Goal: Task Accomplishment & Management: Complete application form

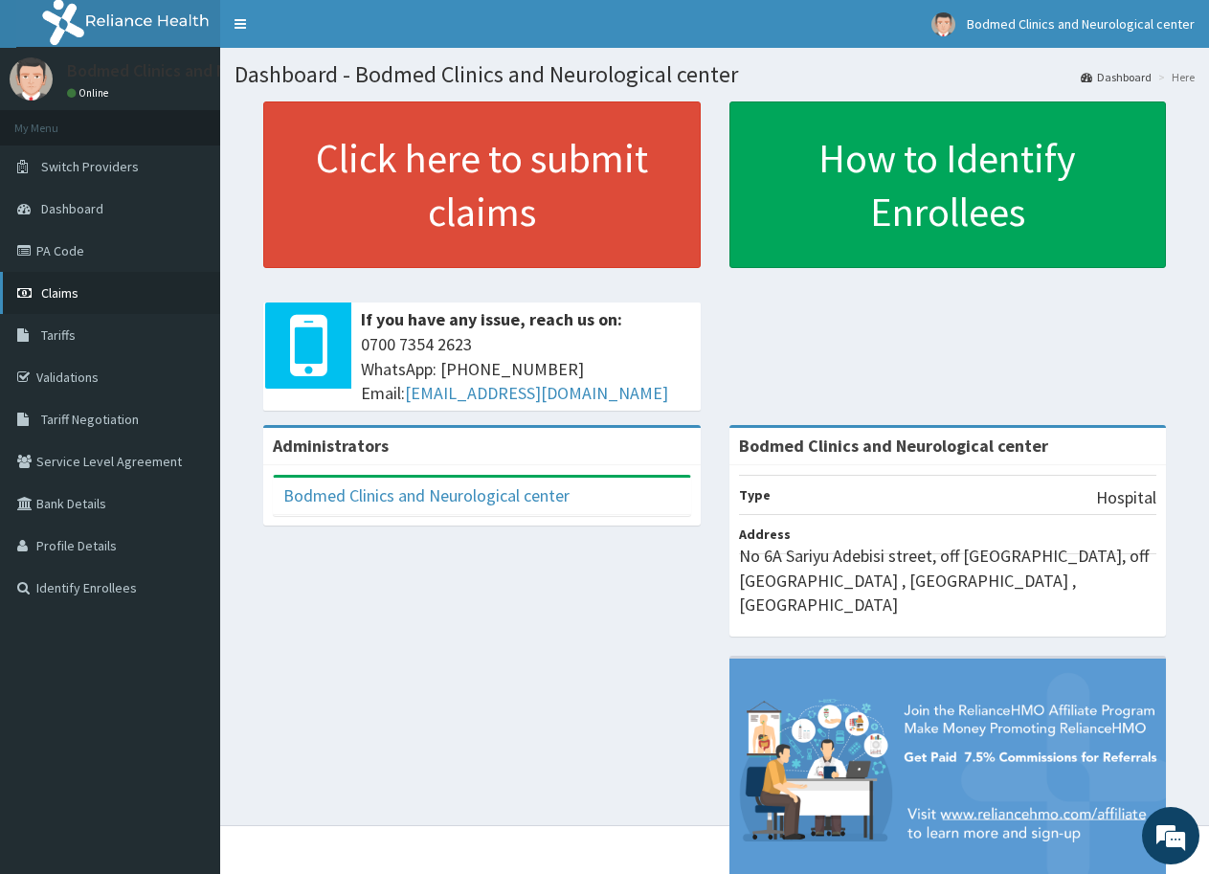
click at [96, 300] on link "Claims" at bounding box center [110, 293] width 220 height 42
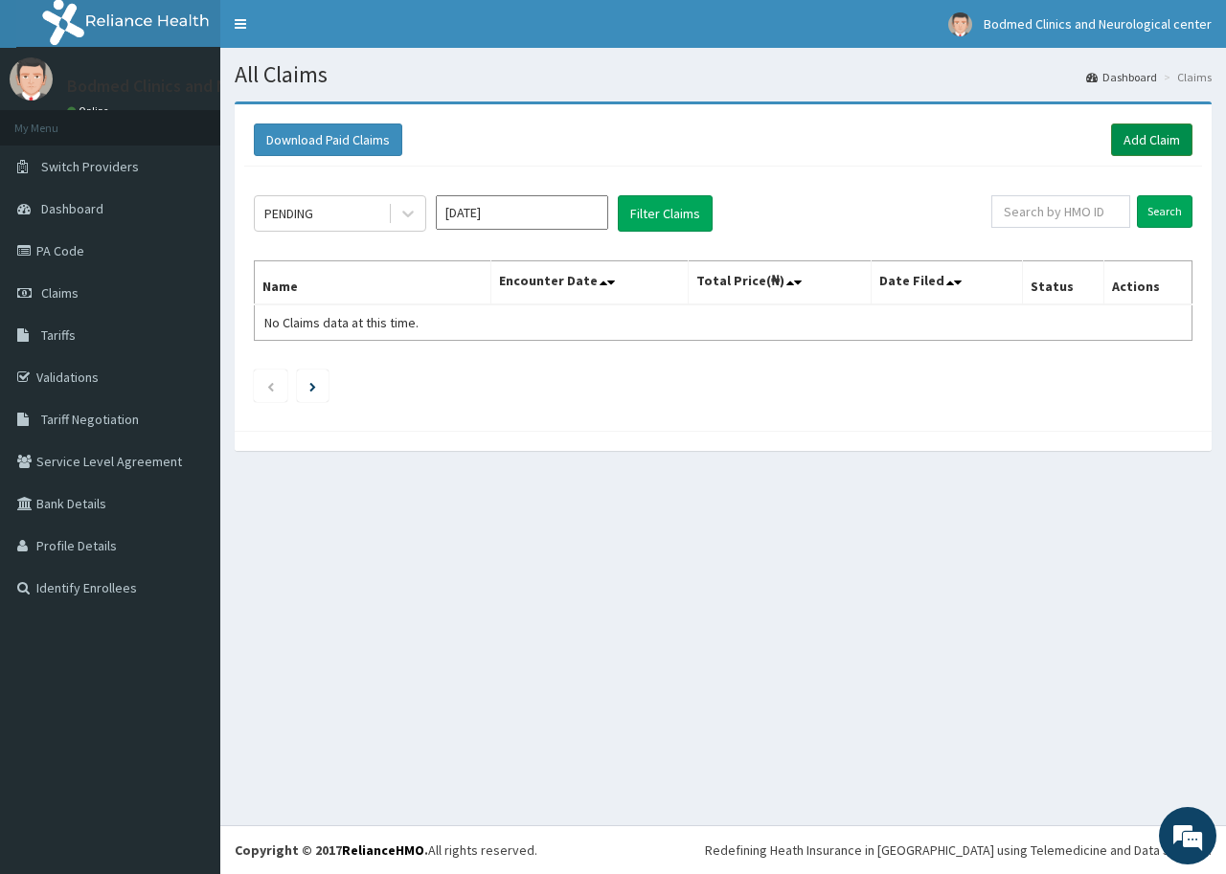
click at [1165, 138] on link "Add Claim" at bounding box center [1151, 140] width 81 height 33
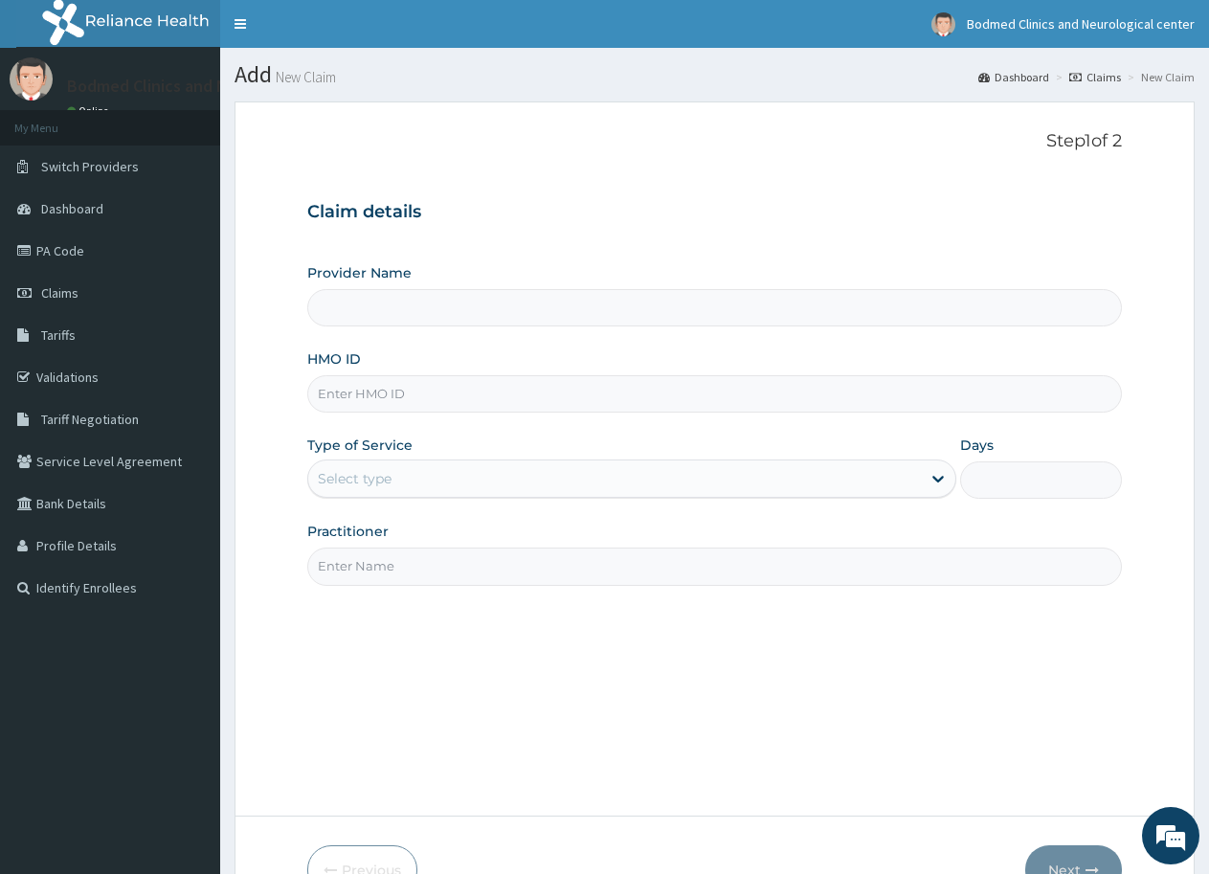
type input "Bodmed Clinics and Neurological center"
click at [434, 391] on input "HMO ID" at bounding box center [714, 393] width 815 height 37
paste input "OHT/12135/A"
click at [368, 411] on input "OHT/12135/A" at bounding box center [714, 393] width 815 height 37
type input "OHT/12135/A"
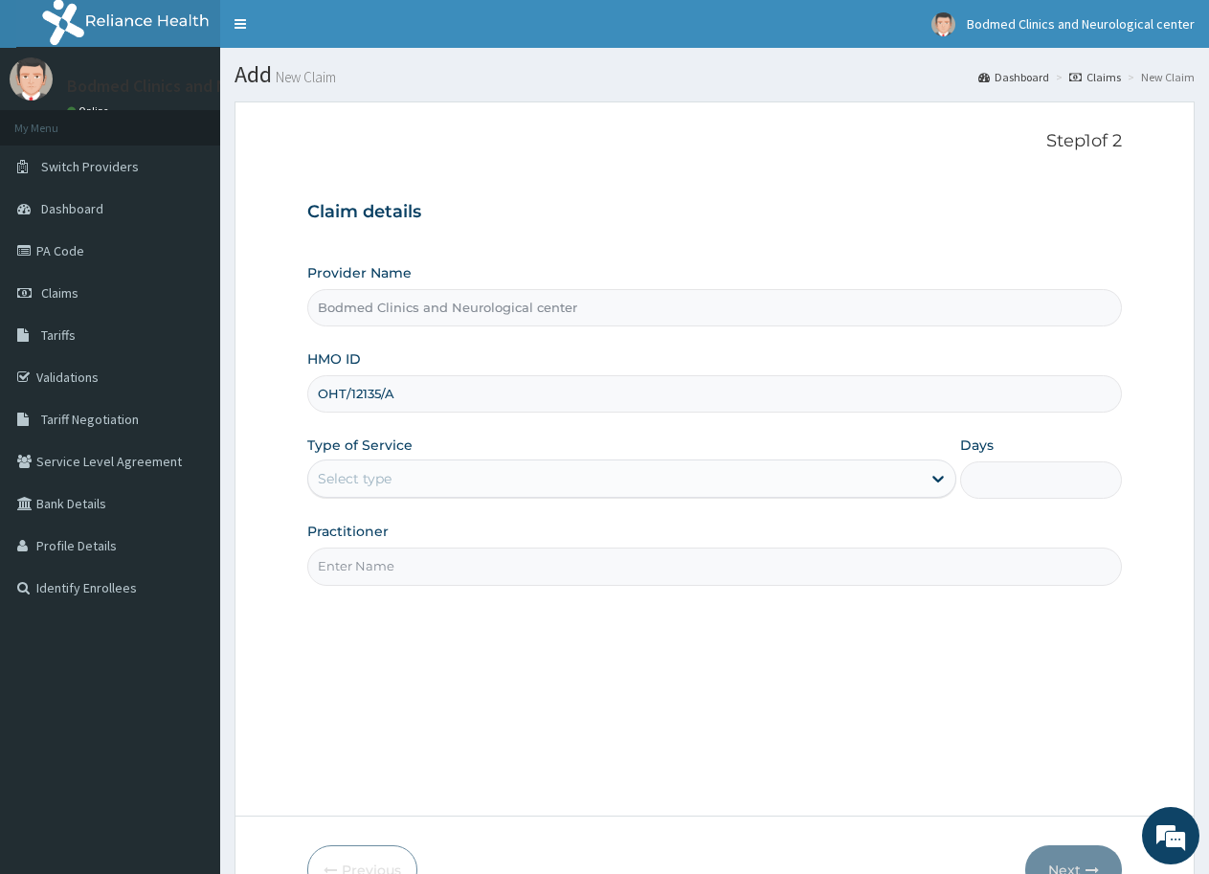
click at [397, 485] on div "Select type" at bounding box center [614, 478] width 612 height 31
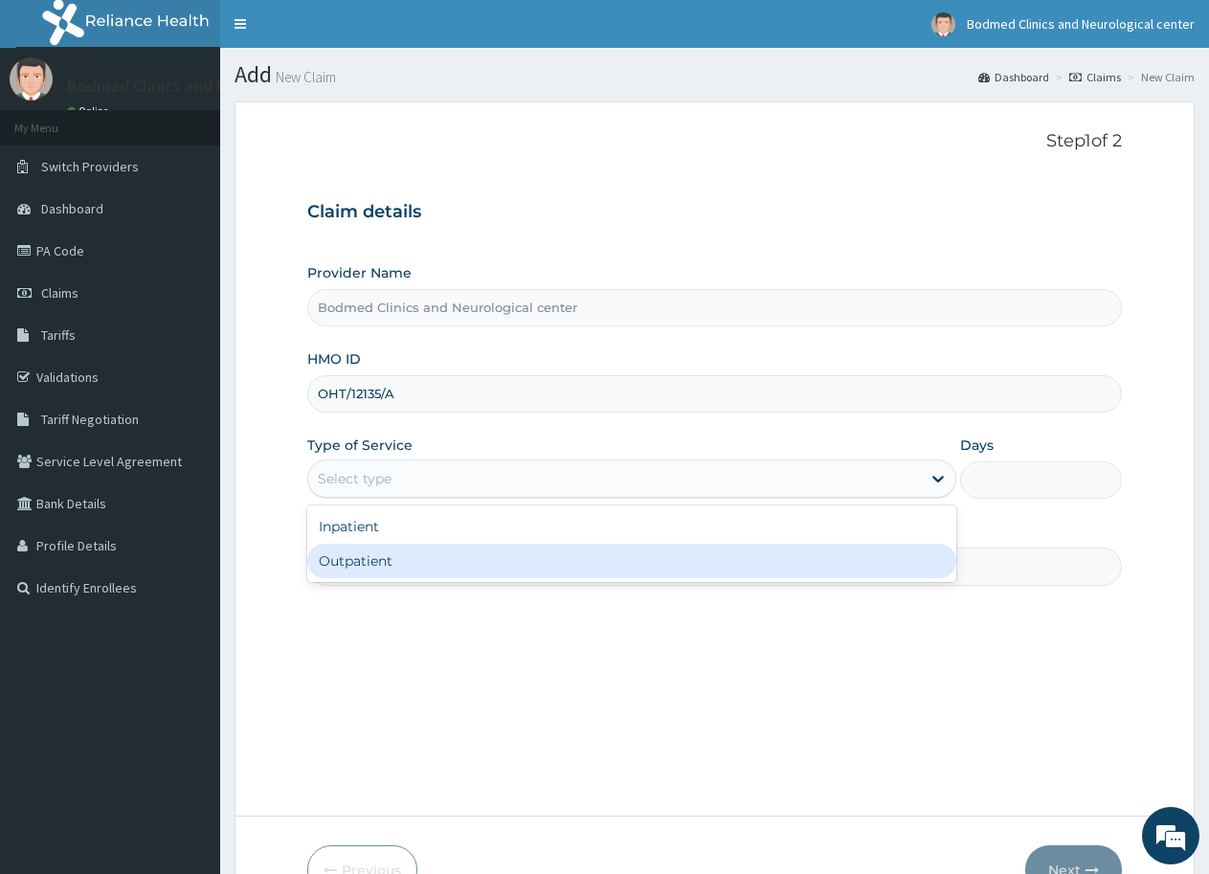
click at [399, 573] on div "Outpatient" at bounding box center [631, 561] width 648 height 34
type input "1"
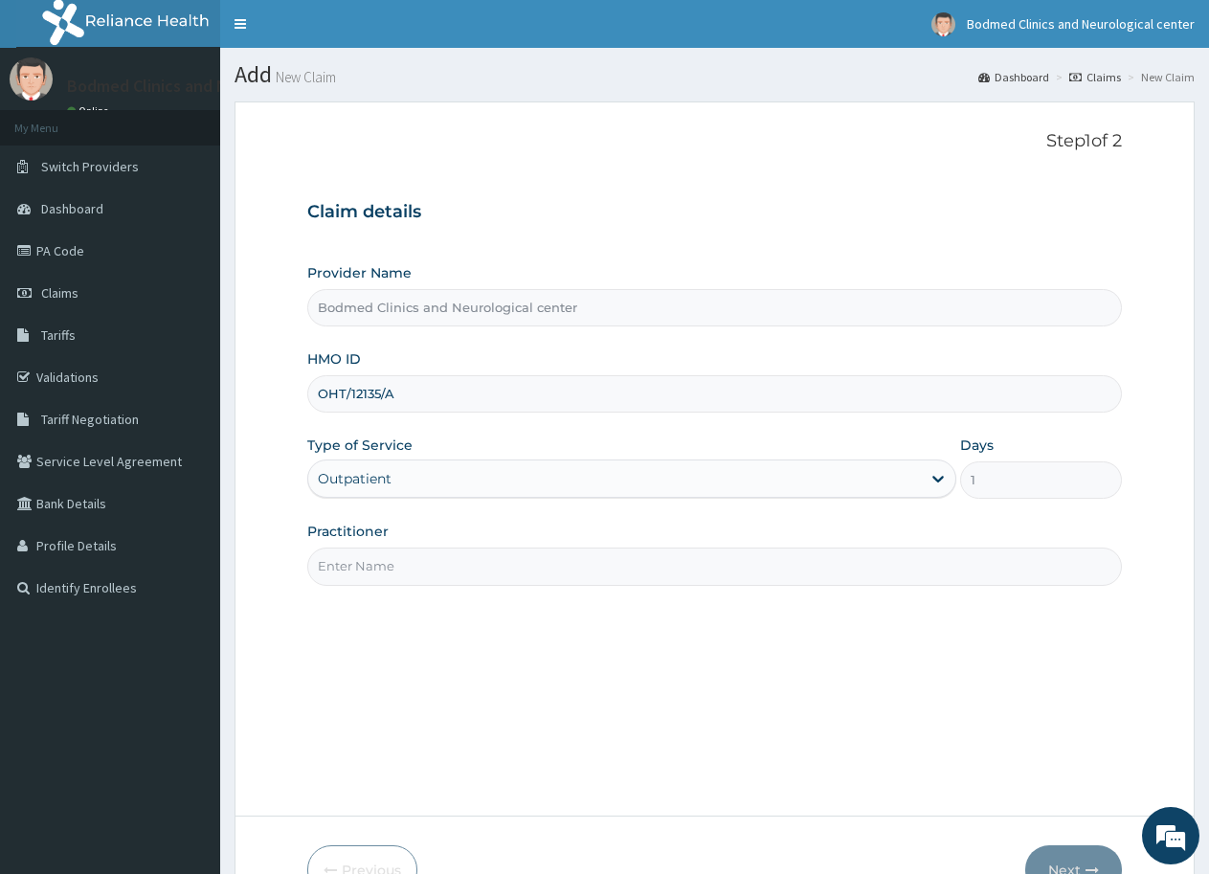
click at [399, 573] on input "Practitioner" at bounding box center [714, 566] width 815 height 37
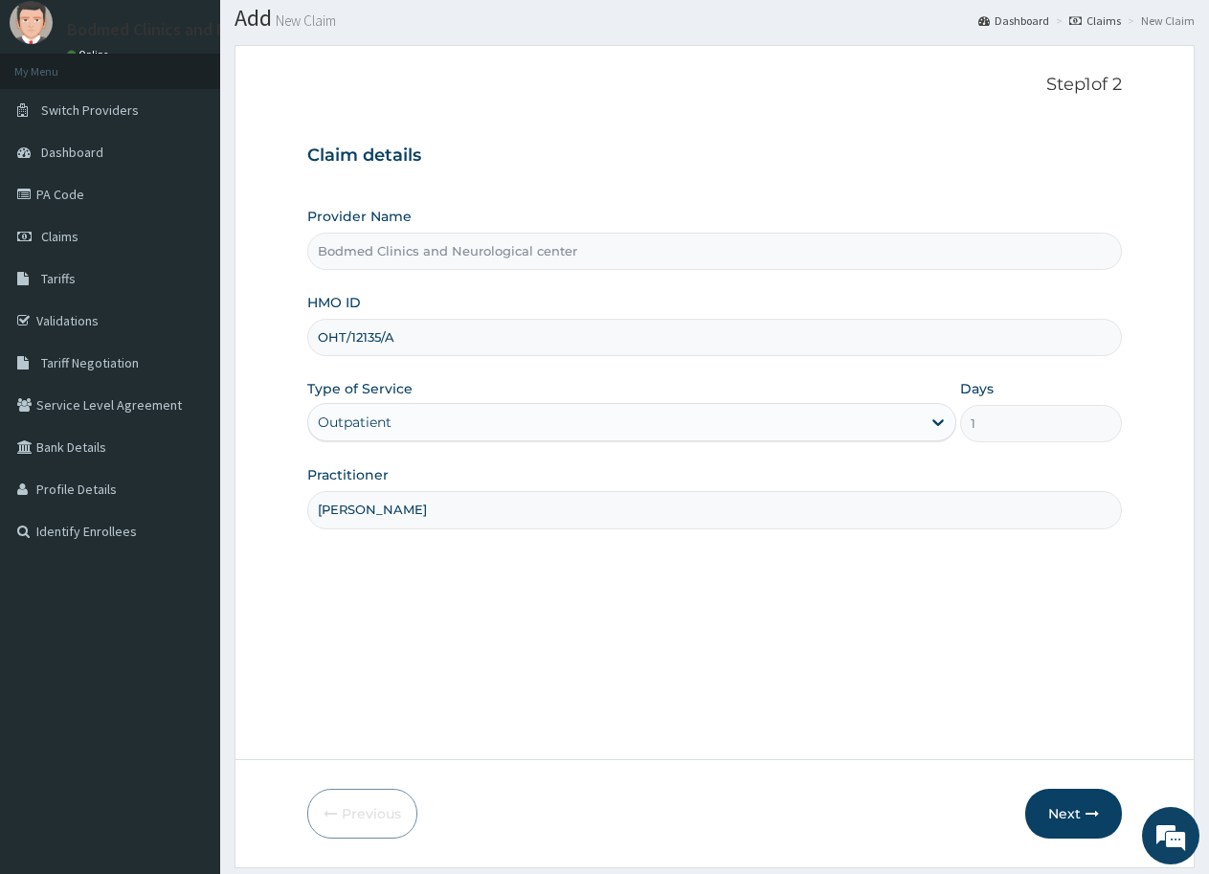
scroll to position [114, 0]
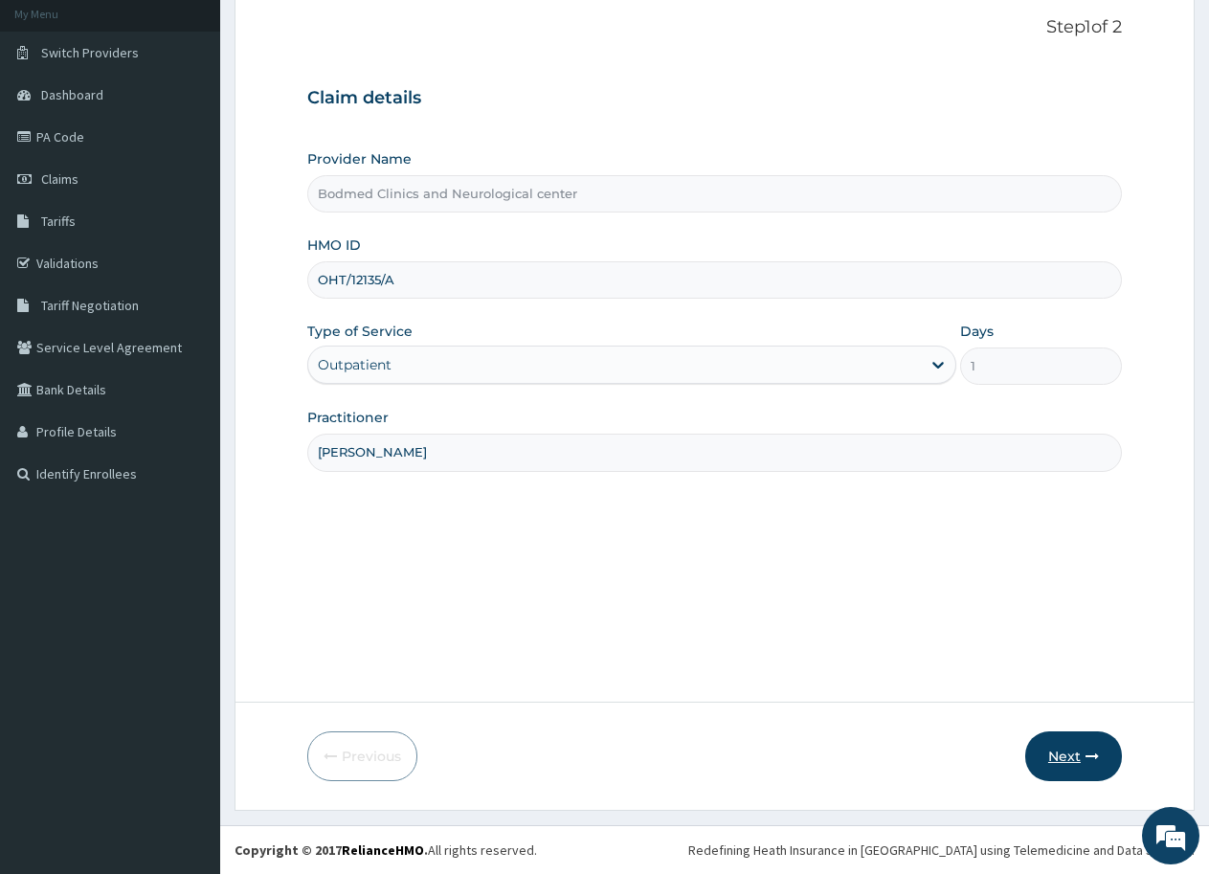
type input "dr olajide"
click at [1052, 758] on button "Next" at bounding box center [1074, 757] width 97 height 50
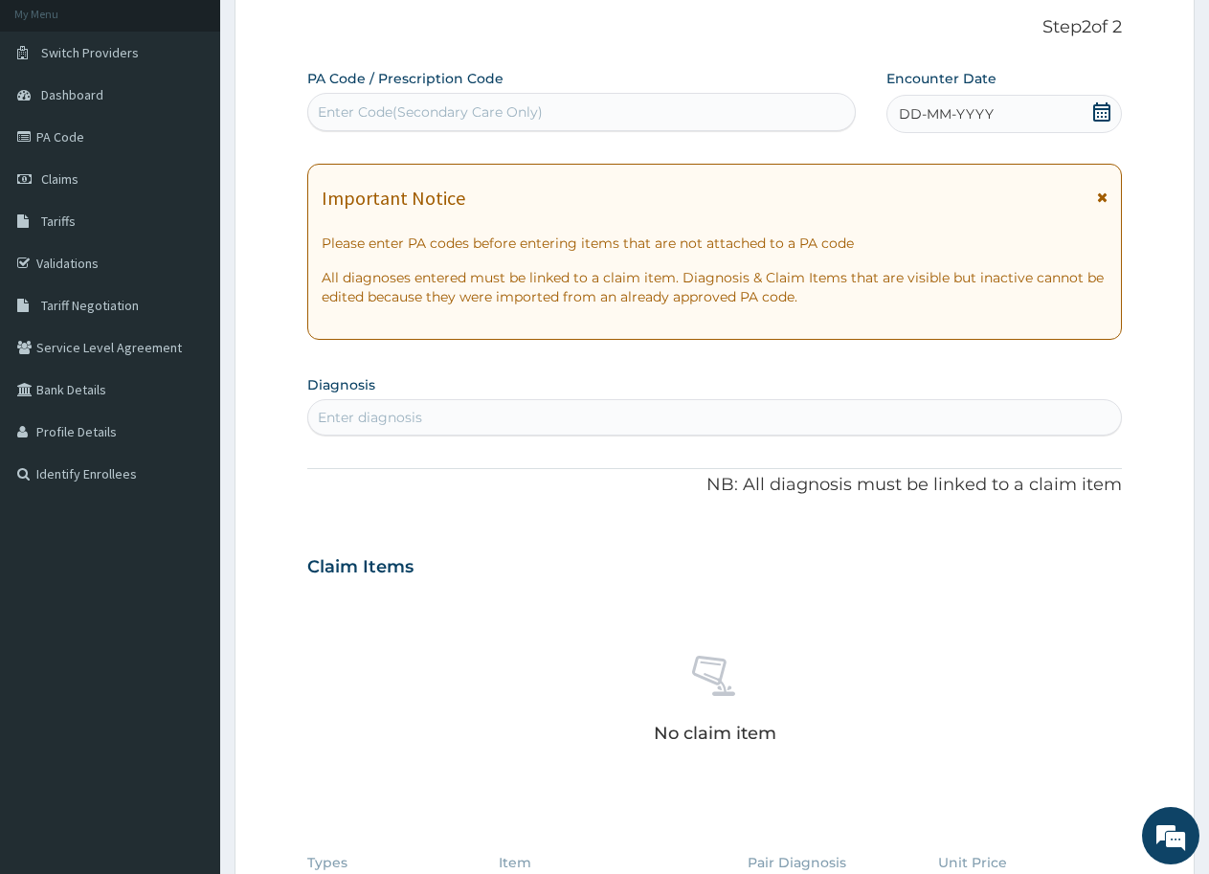
click at [427, 110] on div "Enter Code(Secondary Care Only)" at bounding box center [430, 111] width 225 height 19
paste input "PA/2FBB7C"
type input "PA/2FBB7C"
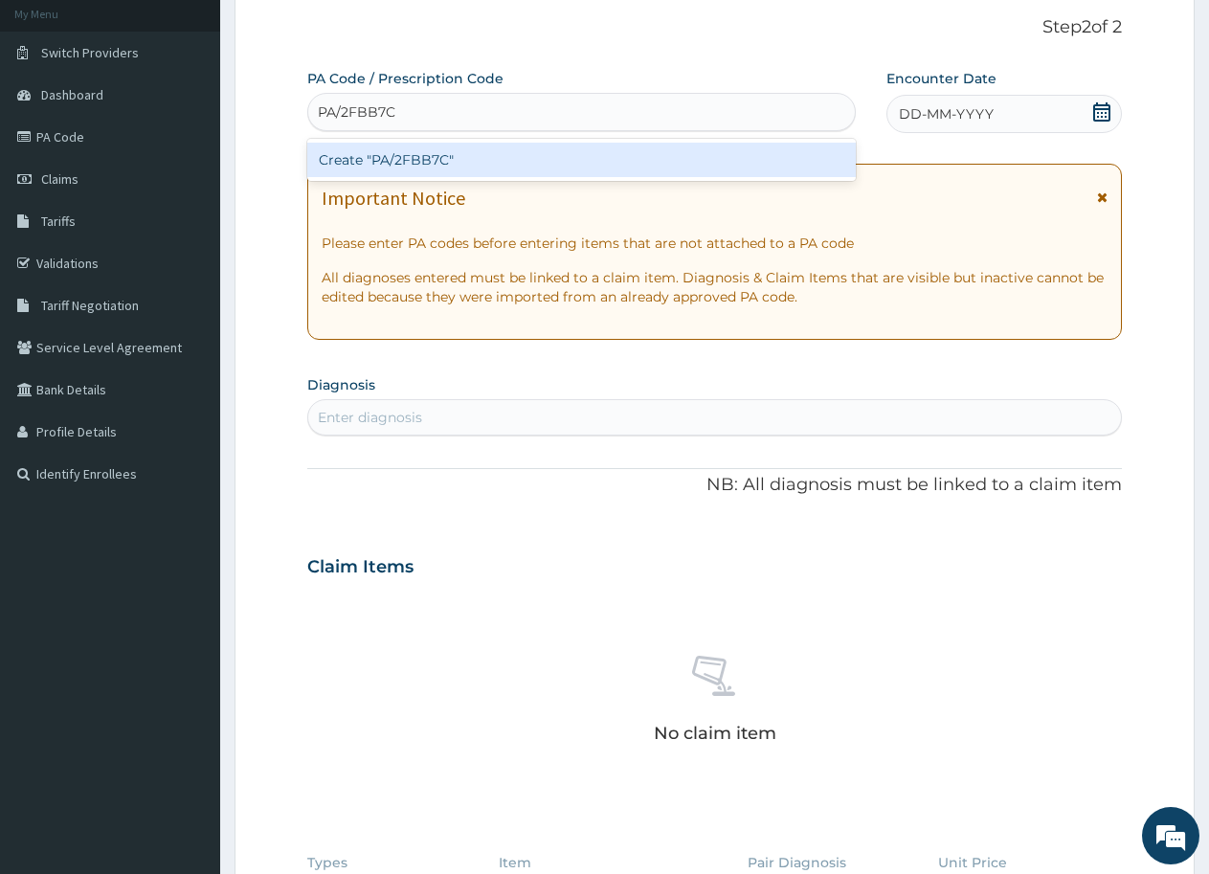
click at [427, 169] on div "Create "PA/2FBB7C"" at bounding box center [581, 160] width 549 height 34
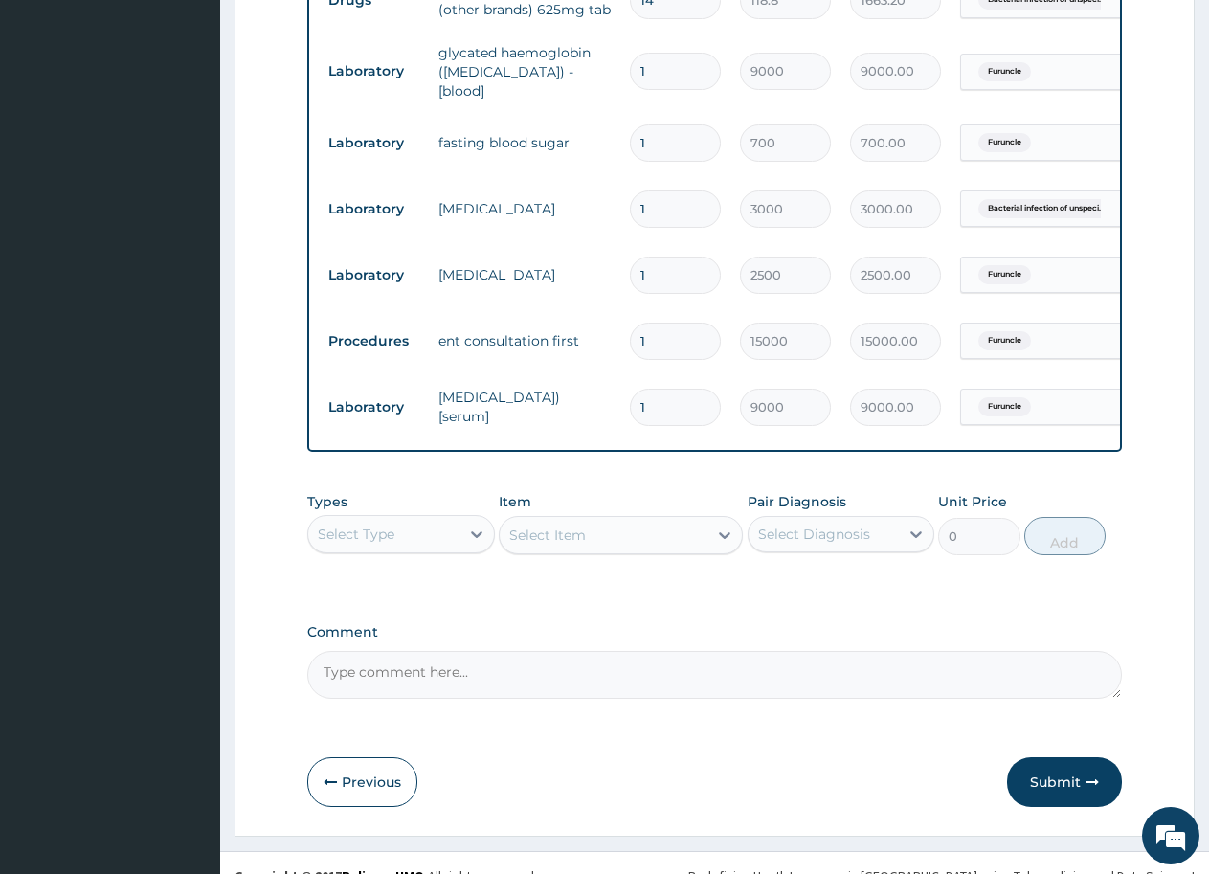
scroll to position [839, 0]
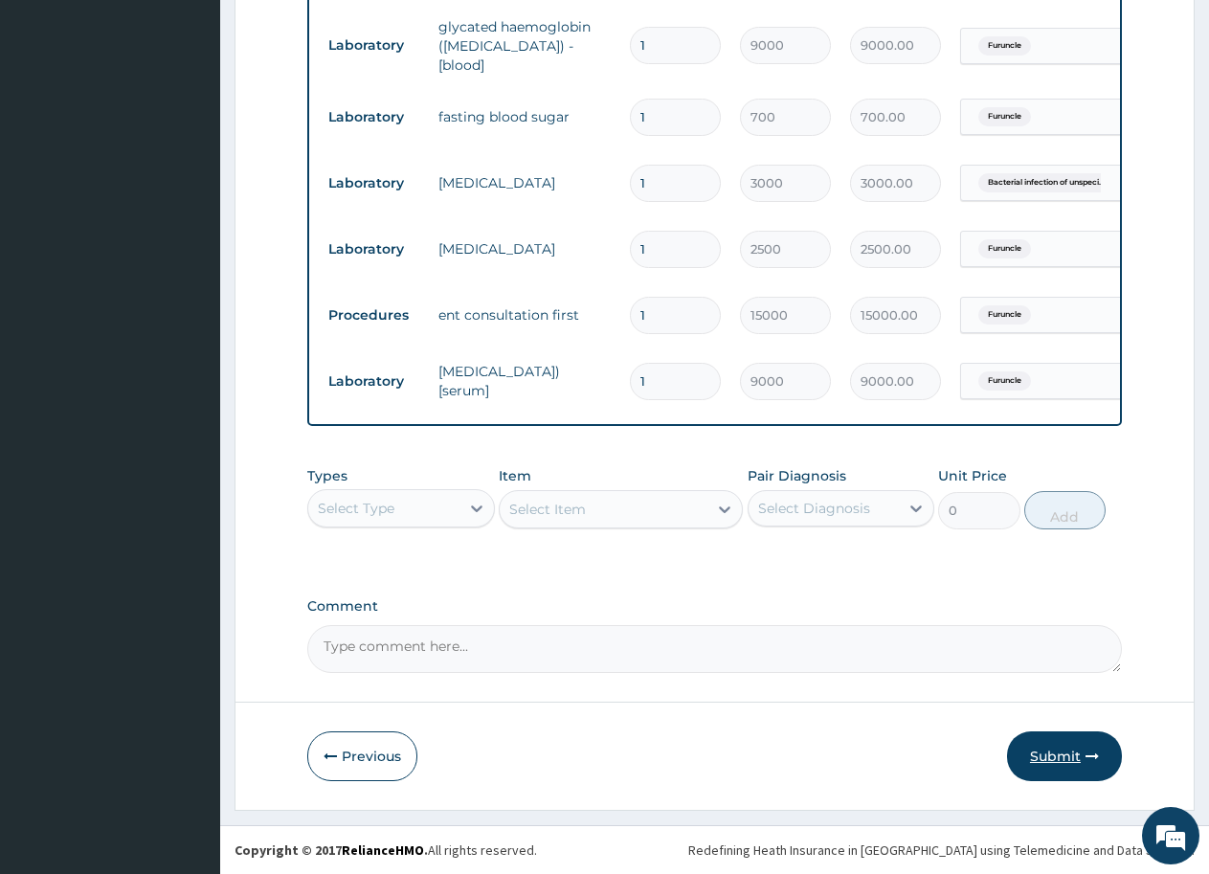
click at [1062, 762] on button "Submit" at bounding box center [1064, 757] width 115 height 50
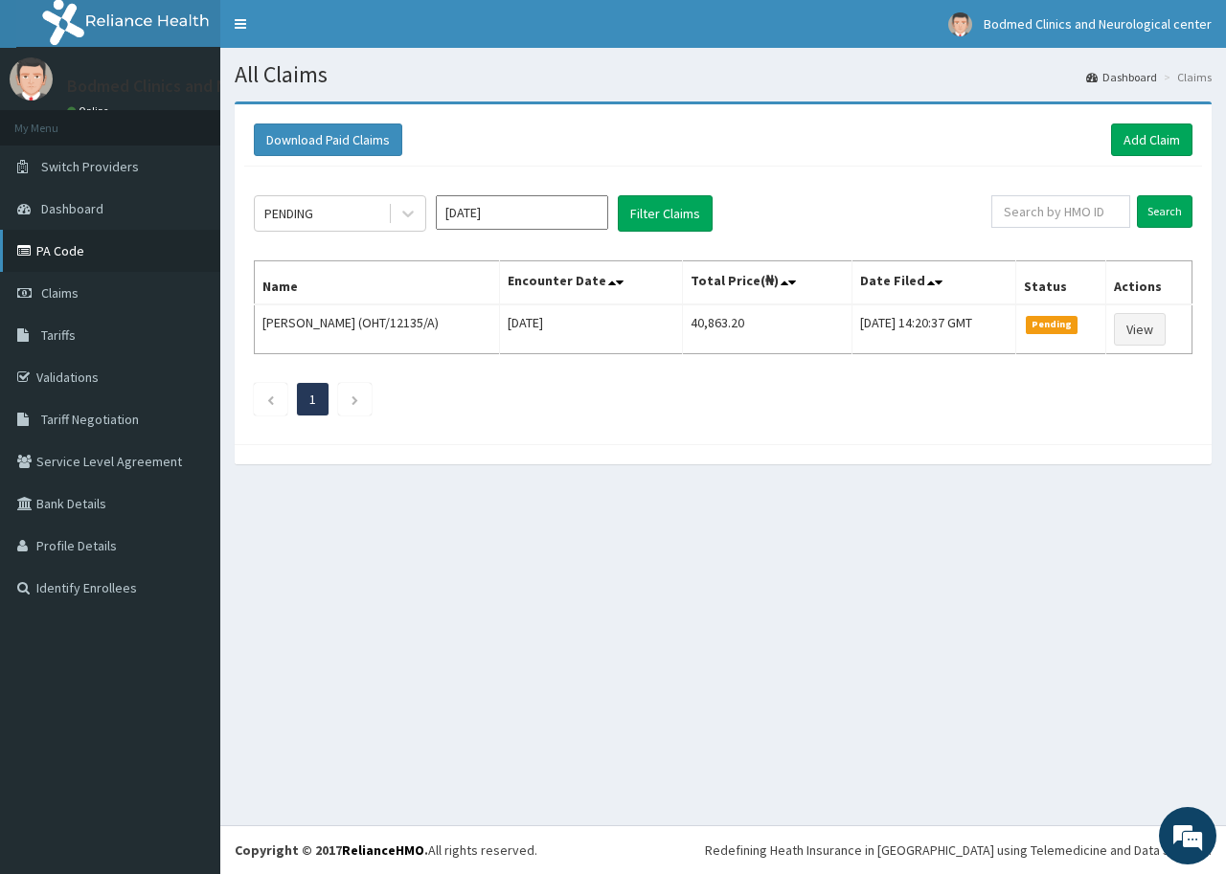
click at [58, 266] on link "PA Code" at bounding box center [110, 251] width 220 height 42
click at [1160, 131] on link "Add Claim" at bounding box center [1151, 140] width 81 height 33
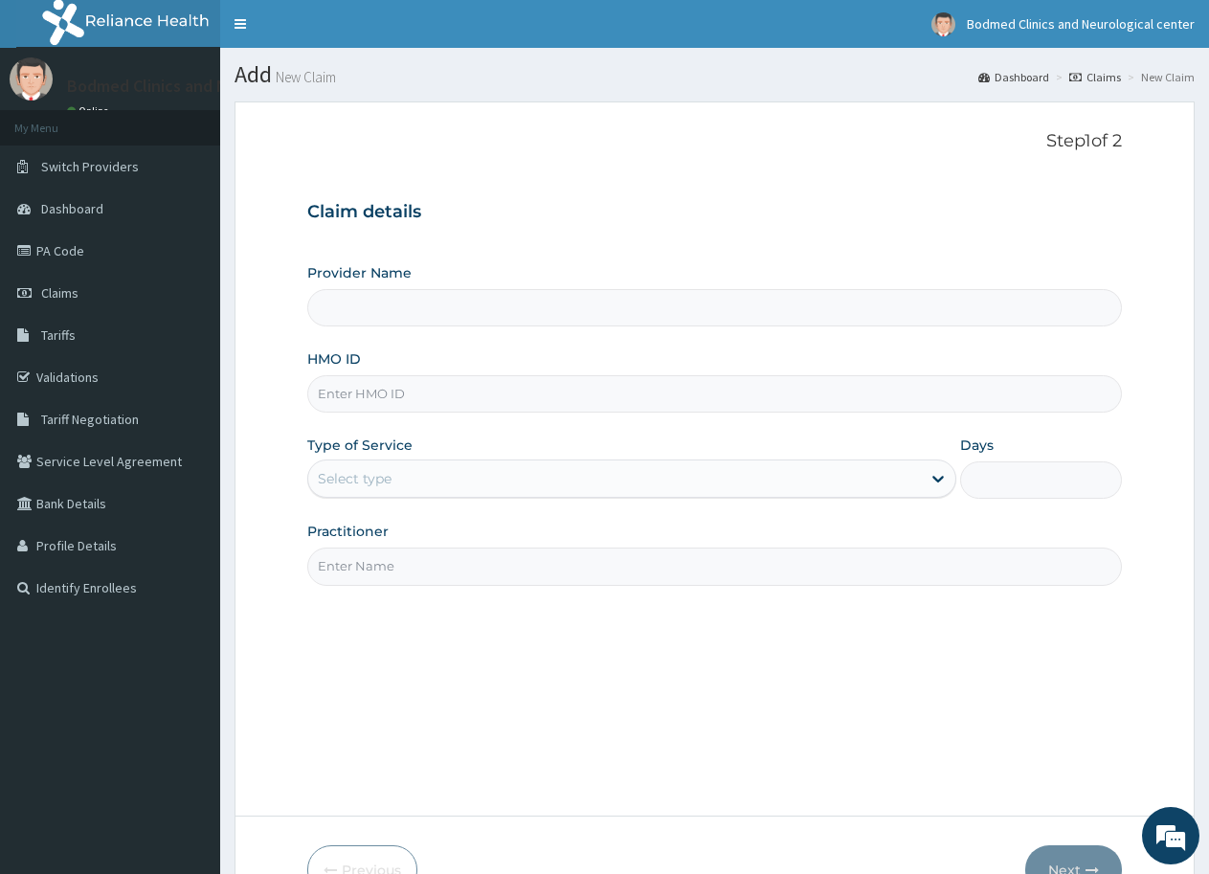
type input "Bodmed Clinics and Neurological center"
click at [529, 393] on input "HMO ID" at bounding box center [714, 393] width 815 height 37
paste input "OHT/12365/A"
type input "OHT/12365/A"
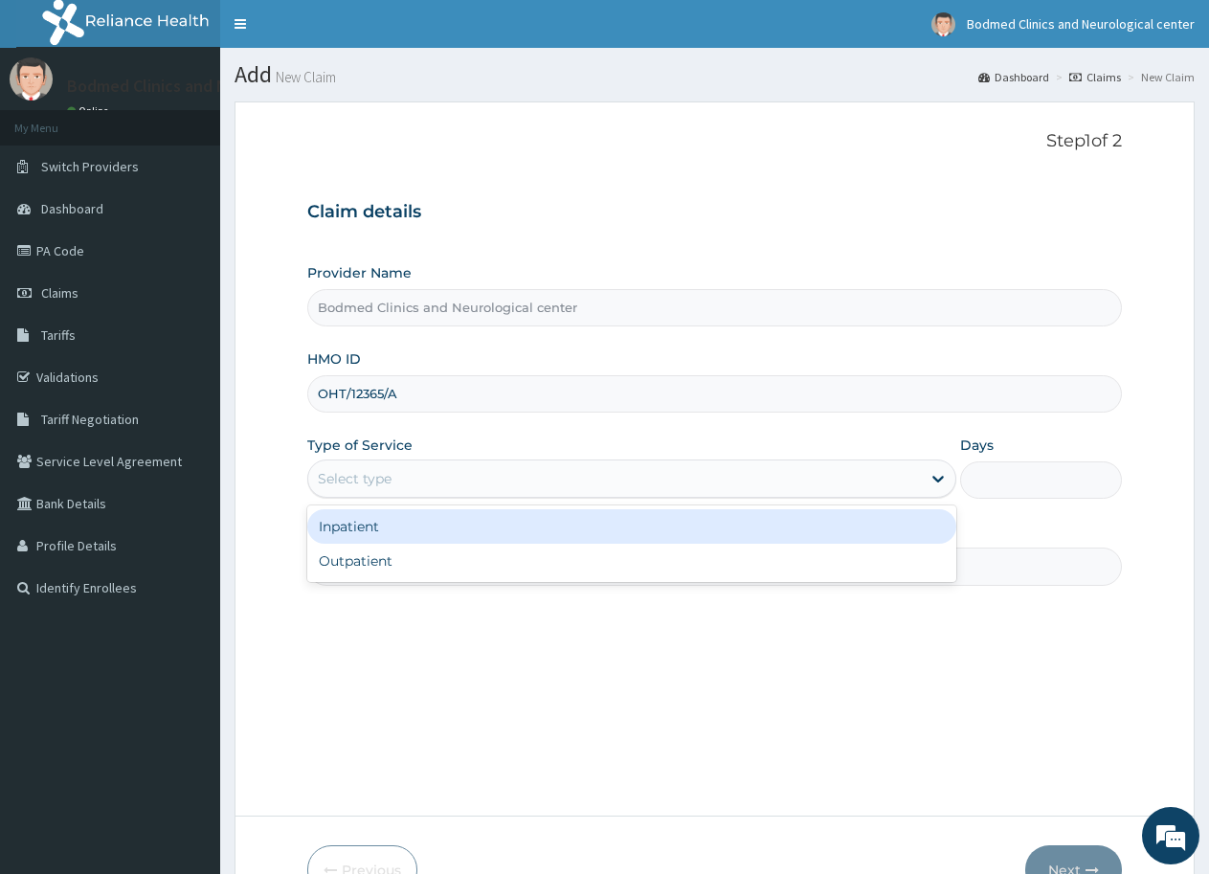
click at [484, 481] on div "Select type" at bounding box center [614, 478] width 612 height 31
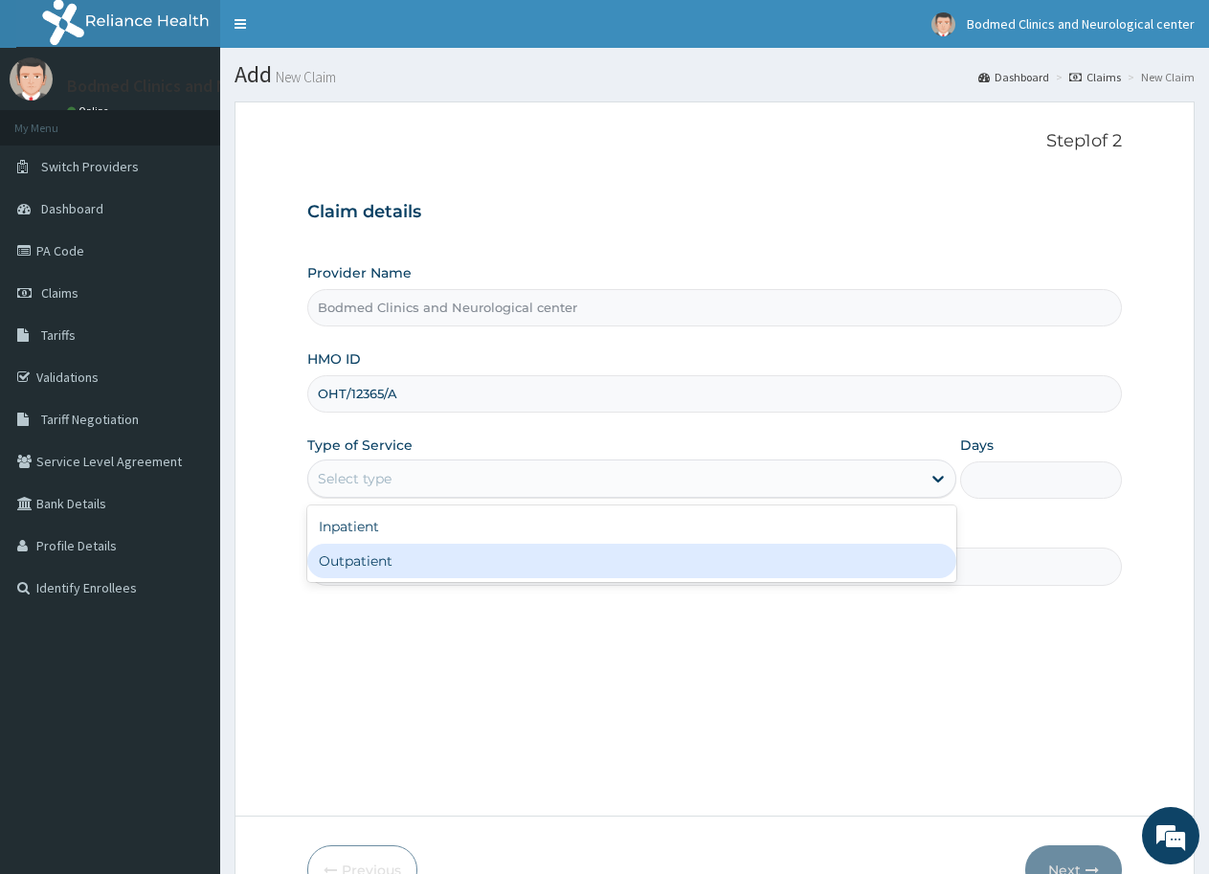
click at [481, 560] on div "Outpatient" at bounding box center [631, 561] width 648 height 34
type input "1"
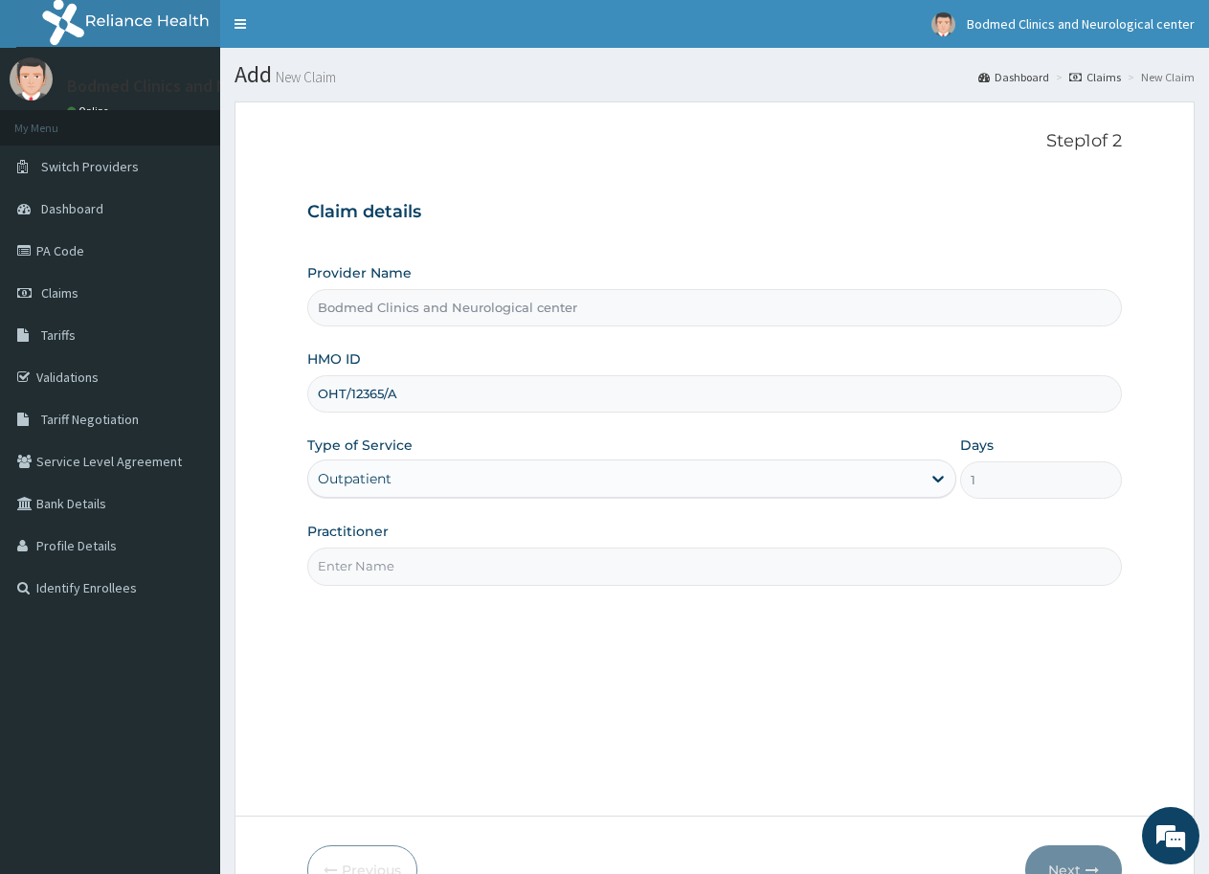
click at [384, 574] on input "Practitioner" at bounding box center [714, 566] width 815 height 37
click at [336, 562] on input "dr.olajide" at bounding box center [714, 566] width 815 height 37
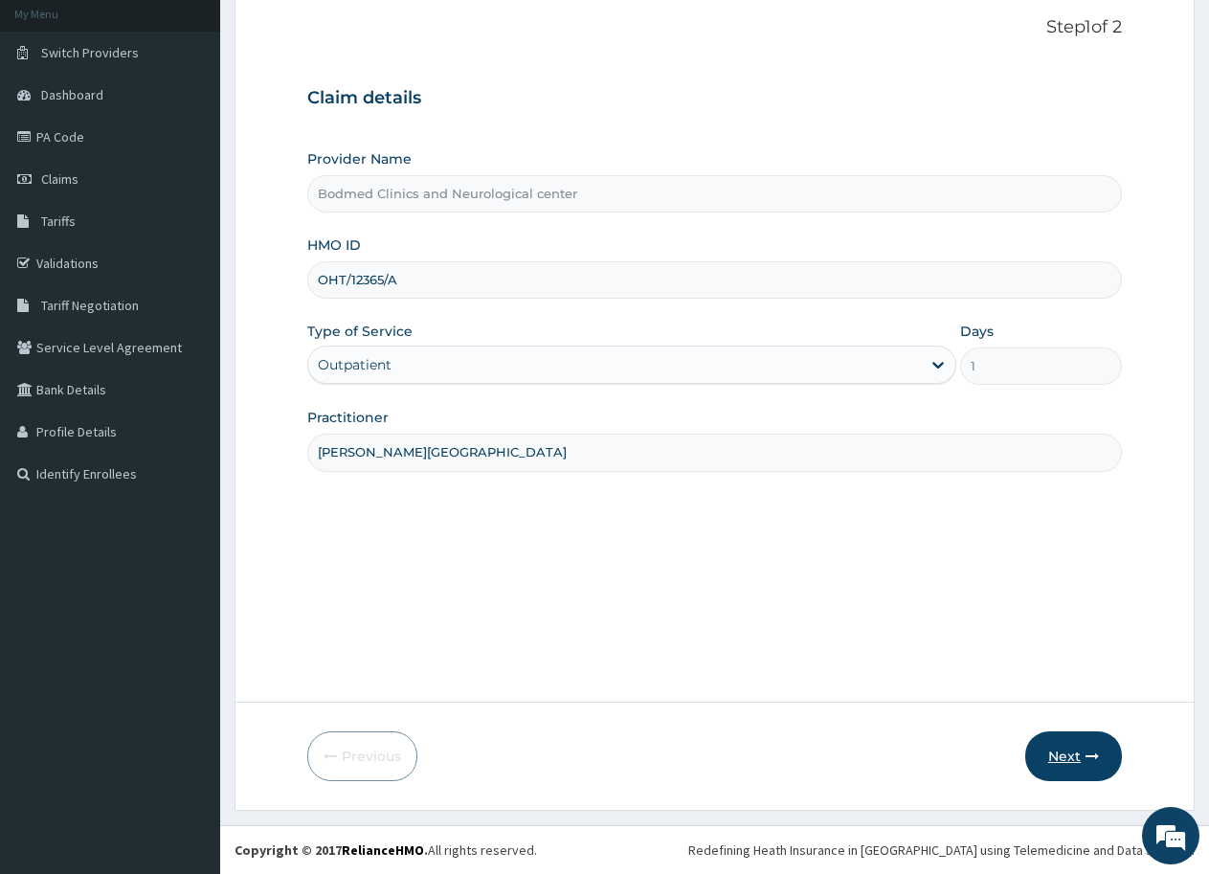
type input "dr. olajide"
click at [1059, 754] on button "Next" at bounding box center [1074, 757] width 97 height 50
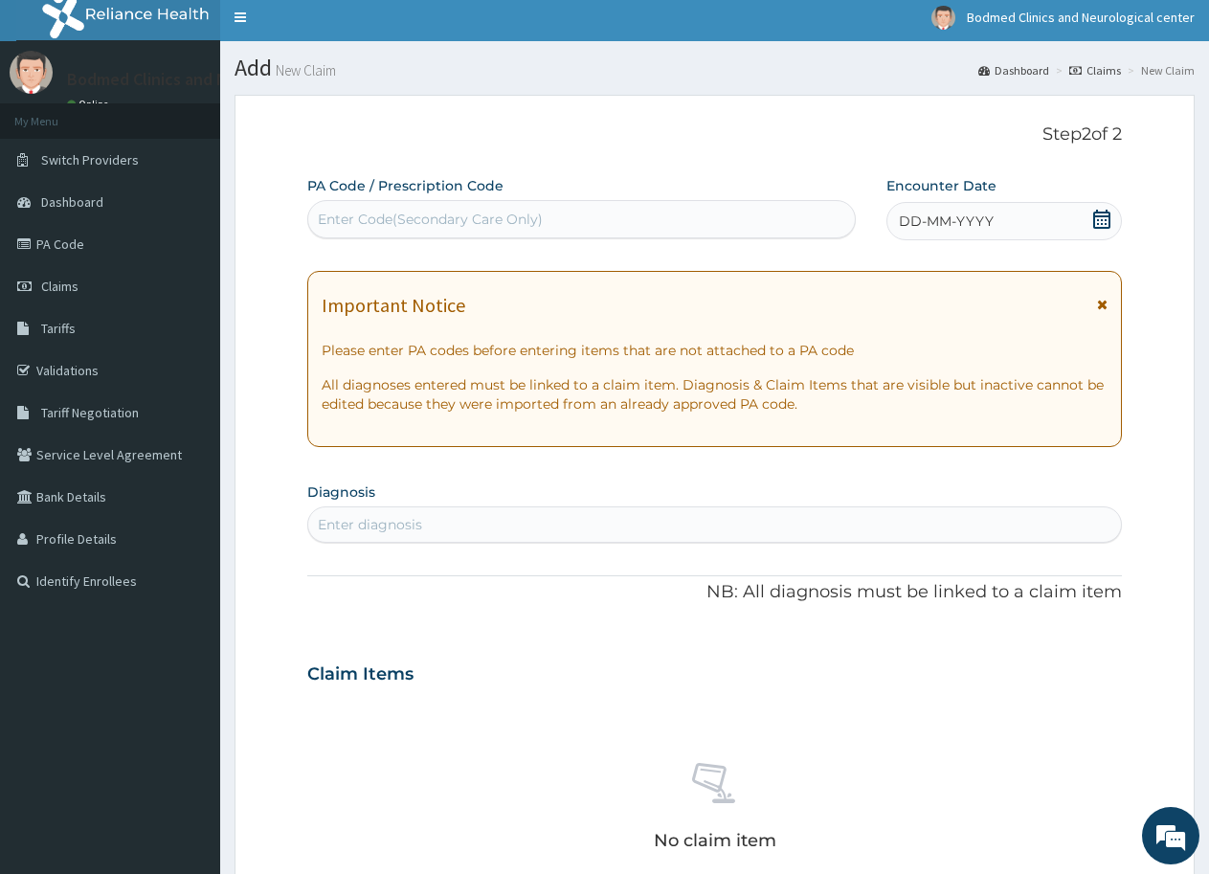
scroll to position [0, 0]
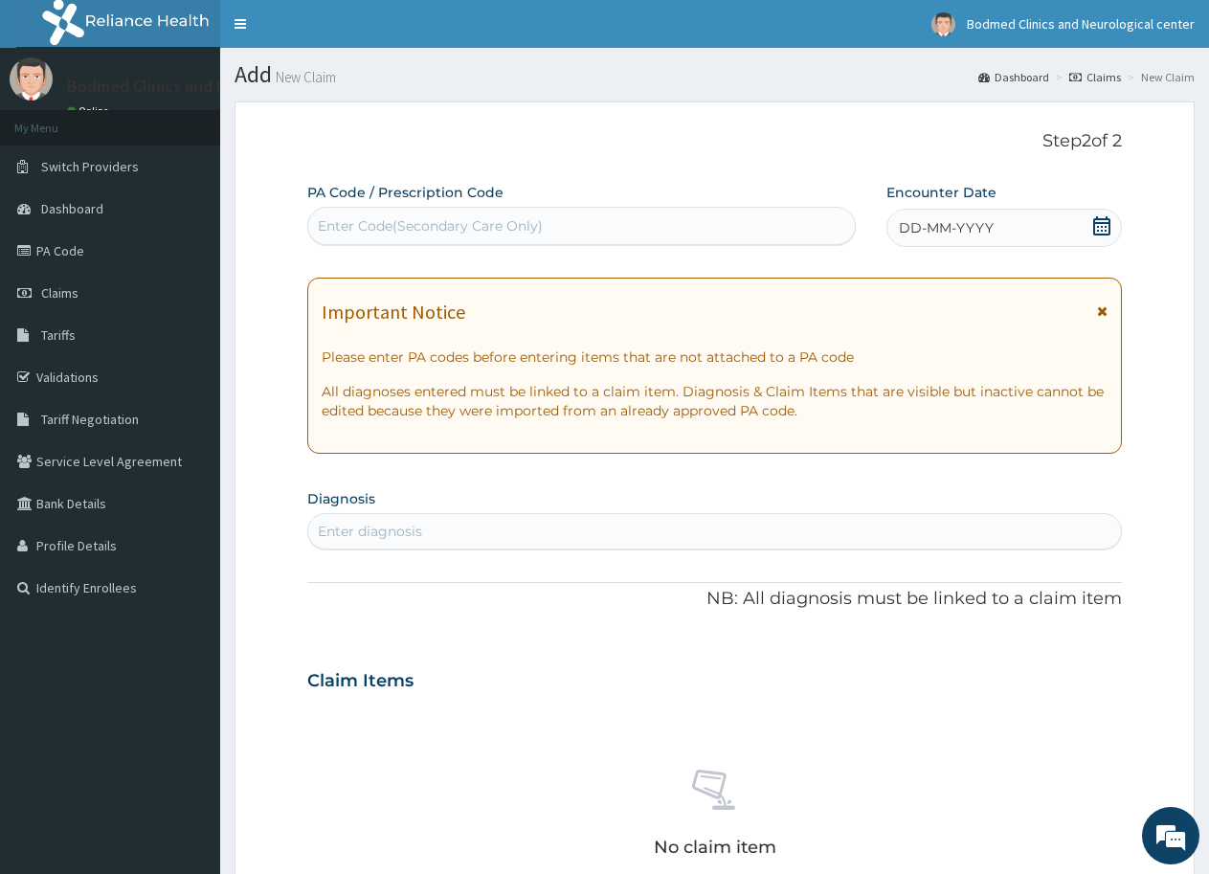
click at [455, 221] on div "Enter Code(Secondary Care Only)" at bounding box center [430, 225] width 225 height 19
paste input "PA/8AD3BB"
type input "PA/8AD3BB"
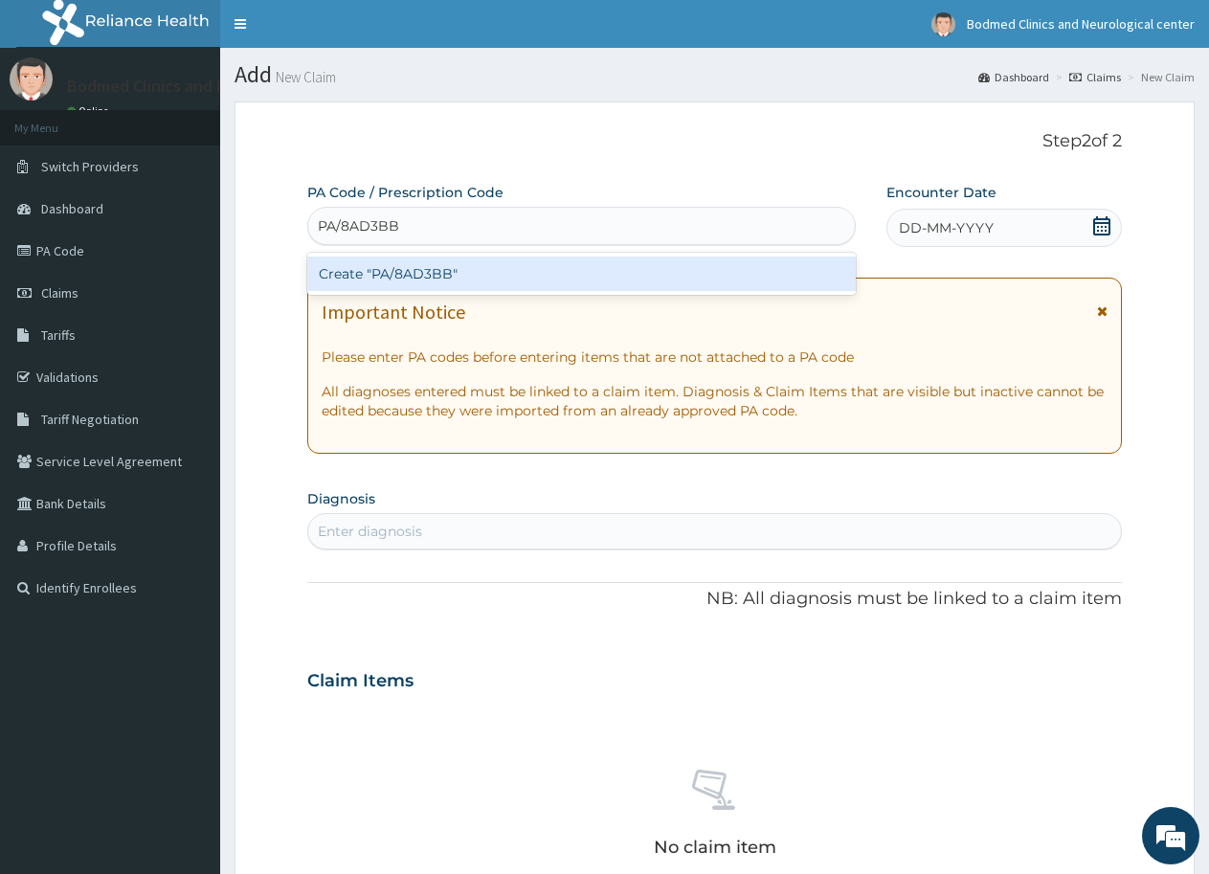
click at [444, 285] on div "Create "PA/8AD3BB"" at bounding box center [581, 274] width 549 height 34
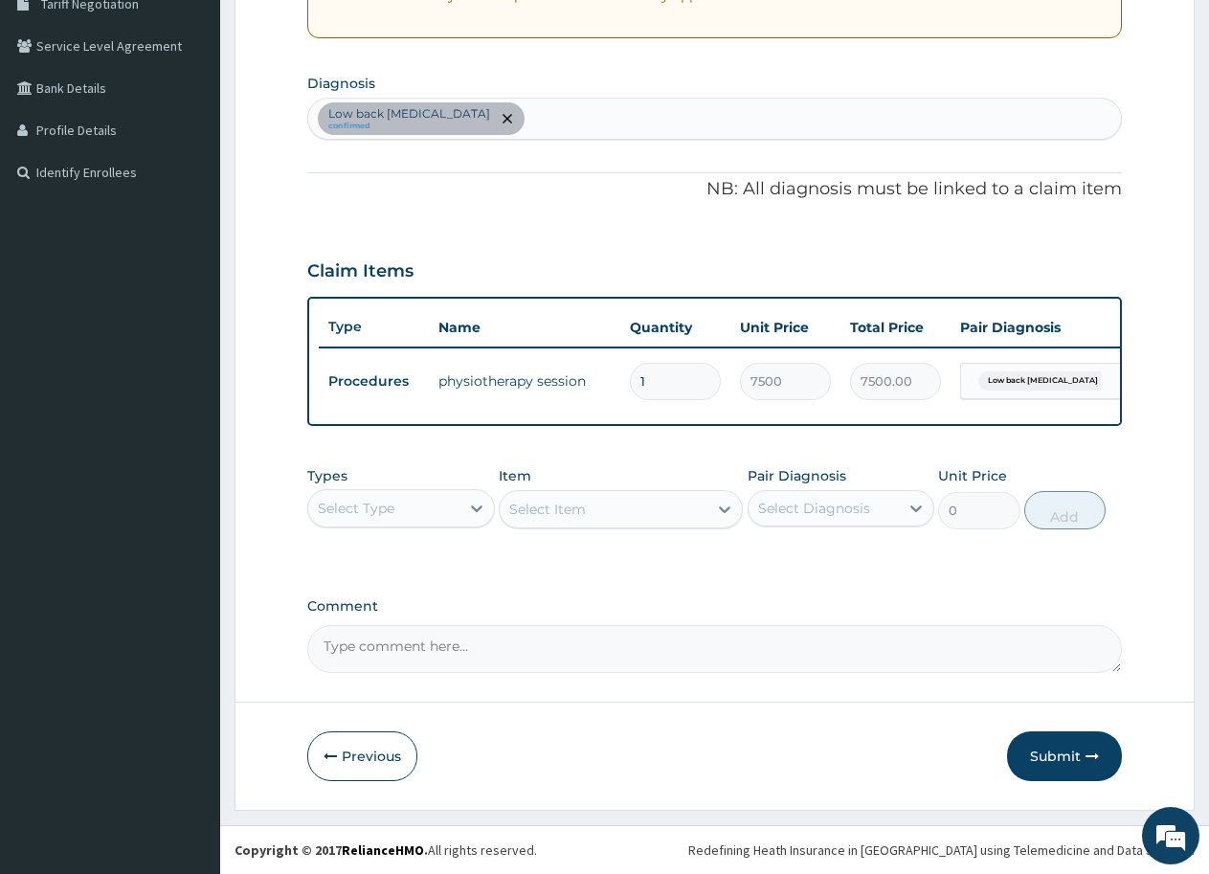
scroll to position [432, 0]
click at [1050, 756] on button "Submit" at bounding box center [1064, 757] width 115 height 50
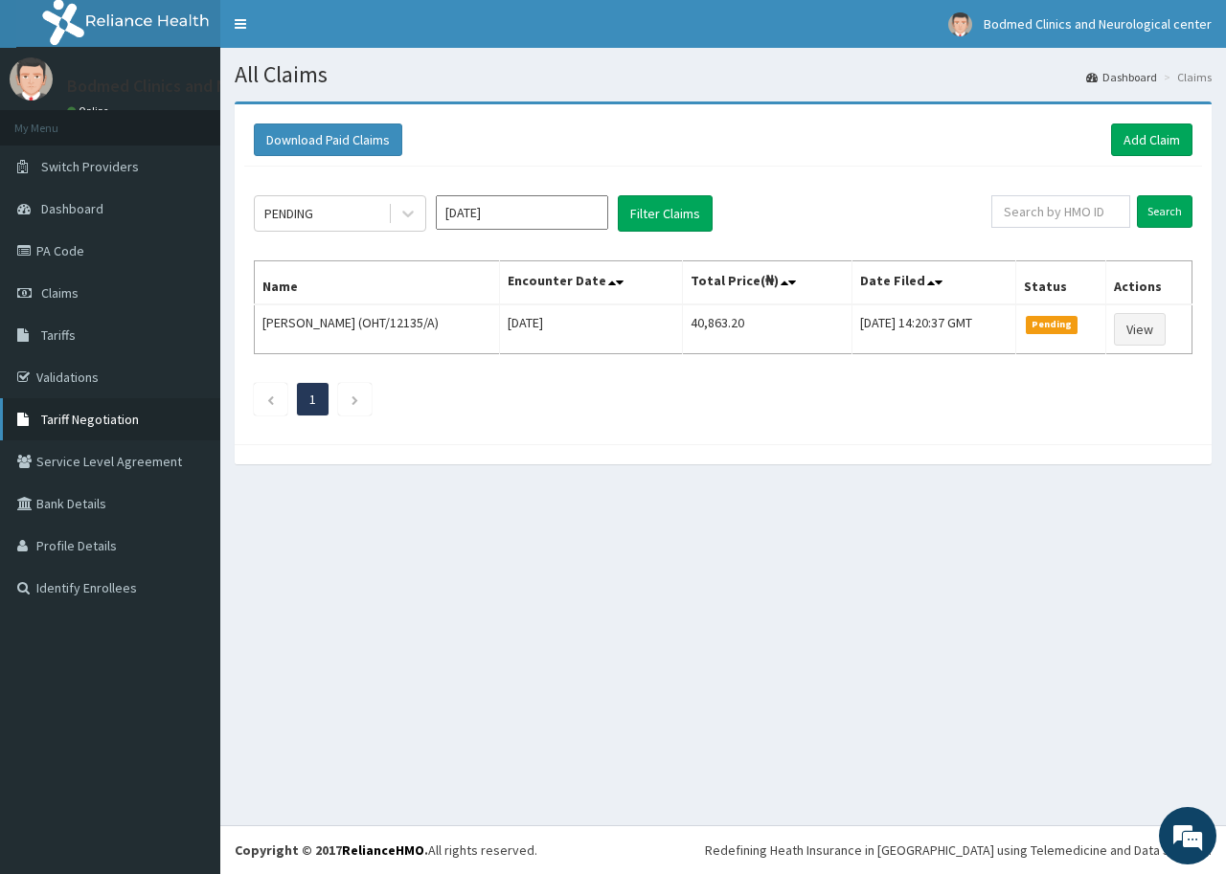
click at [84, 418] on span "Tariff Negotiation" at bounding box center [90, 419] width 98 height 17
click at [1124, 123] on div "Download Paid Claims Add Claim" at bounding box center [723, 140] width 958 height 53
click at [1129, 127] on link "Add Claim" at bounding box center [1151, 140] width 81 height 33
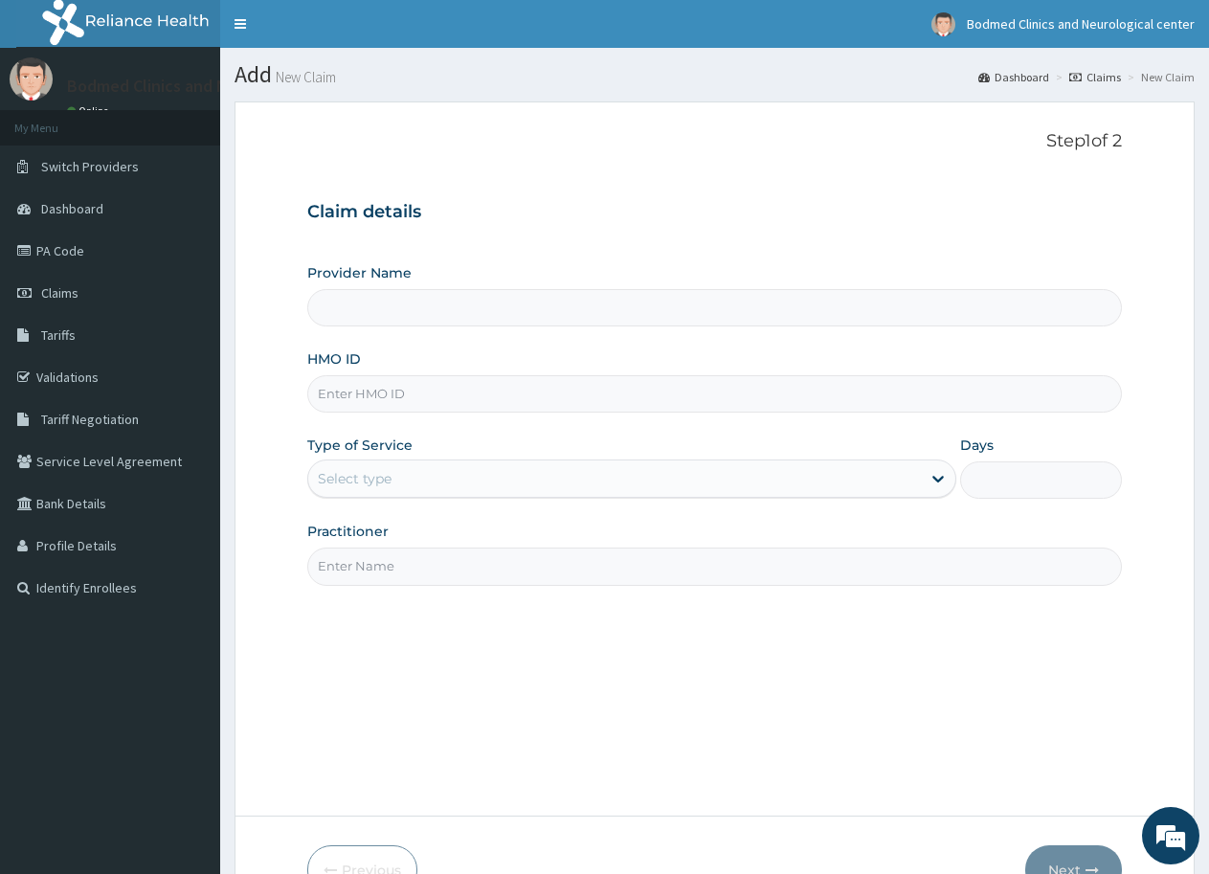
type input "Bodmed Clinics and Neurological center"
click at [360, 401] on input "HMO ID" at bounding box center [714, 393] width 815 height 37
paste input "OHT/12365/A"
type input "OHT/12365/A"
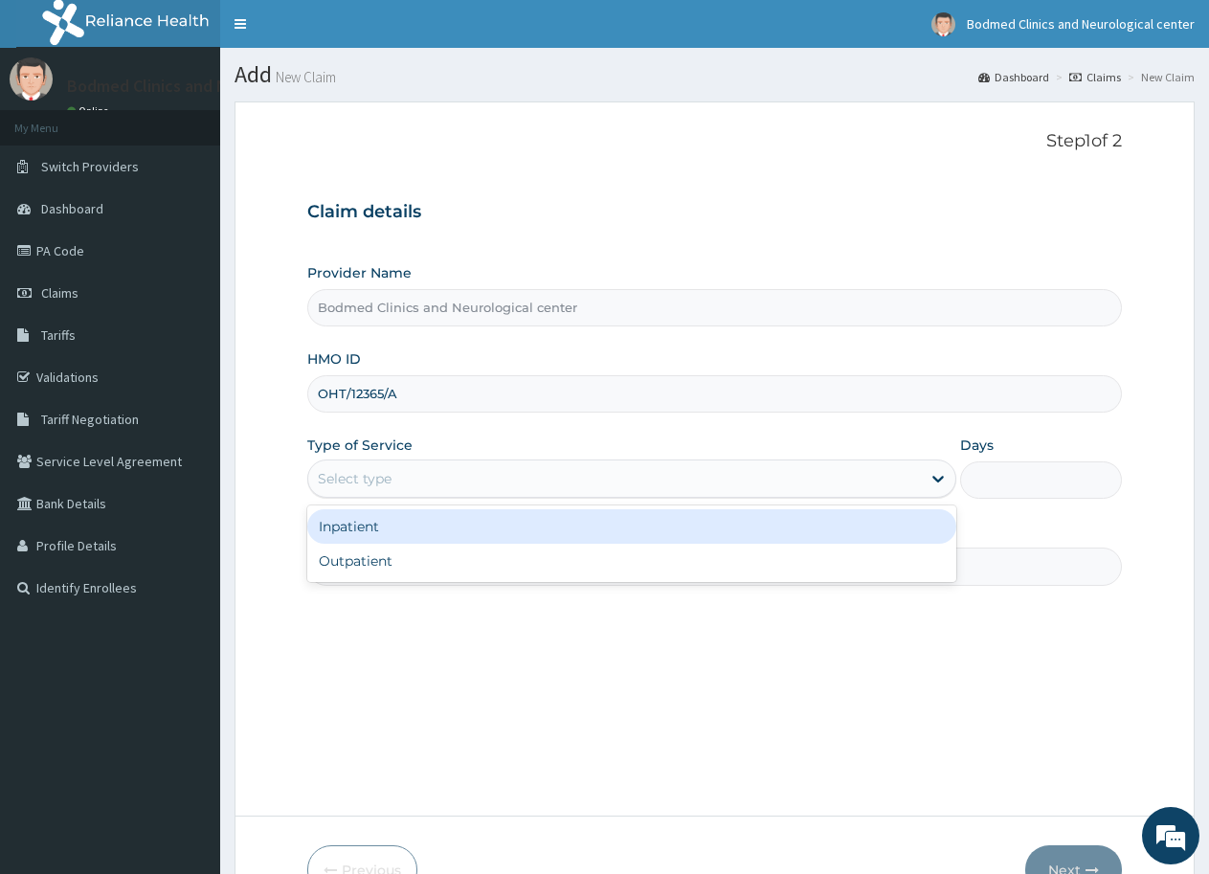
click at [414, 485] on div "Select type" at bounding box center [614, 478] width 612 height 31
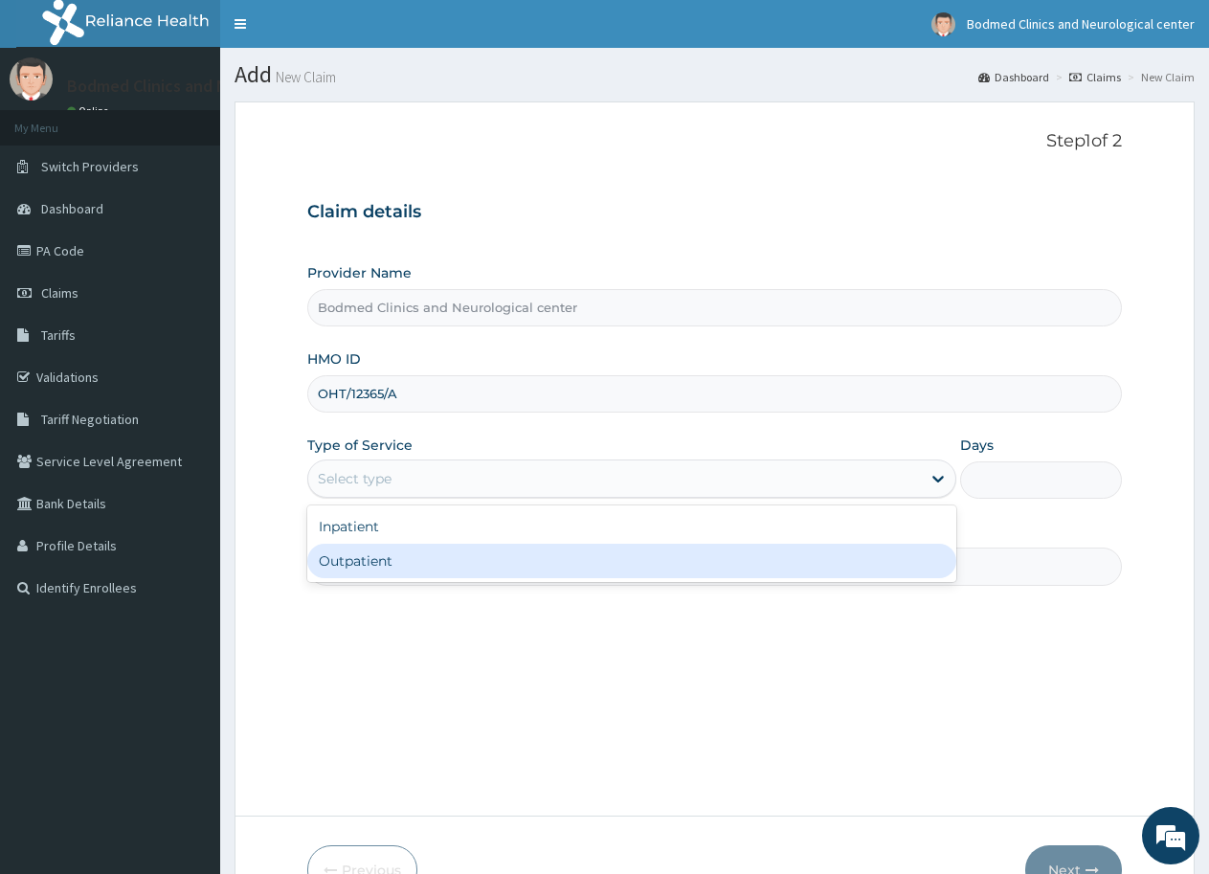
click at [382, 565] on div "Outpatient" at bounding box center [631, 561] width 648 height 34
type input "1"
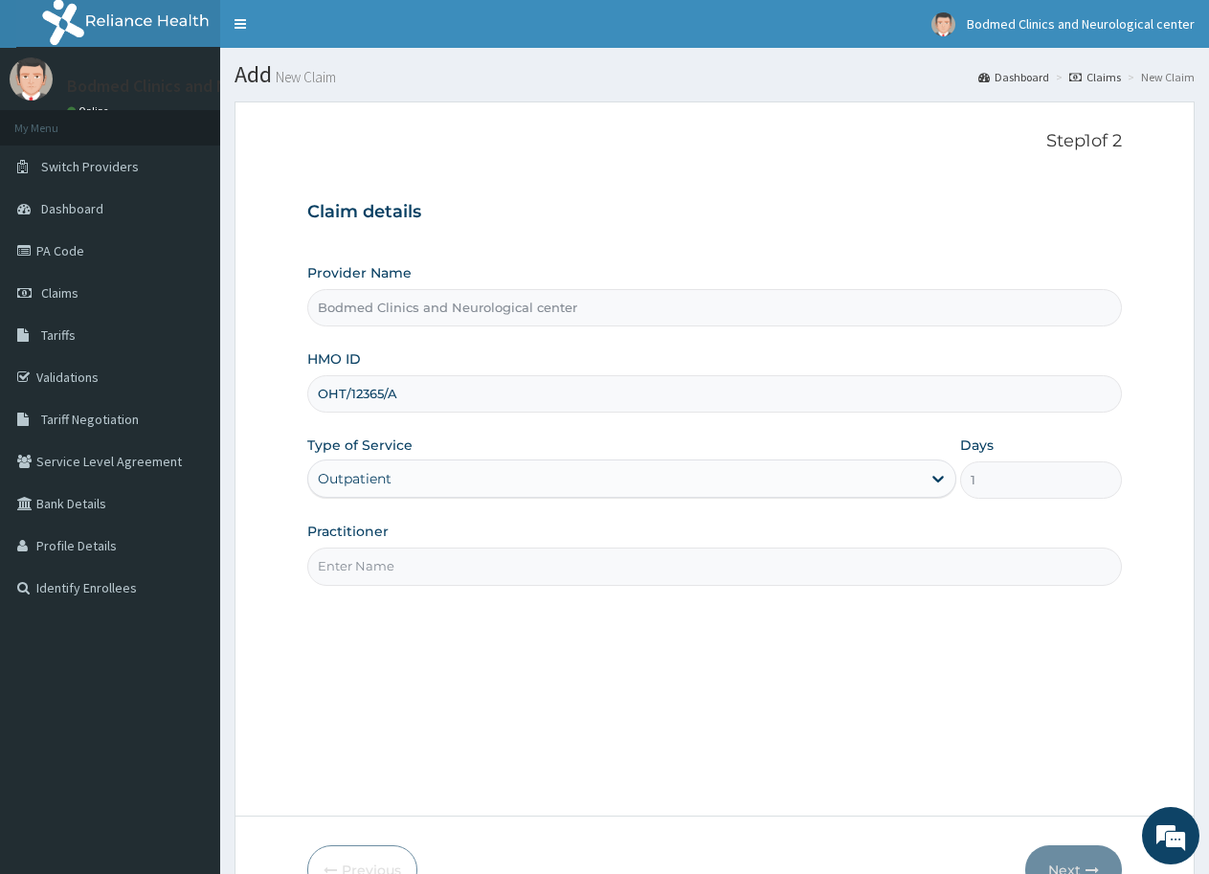
click at [376, 567] on input "Practitioner" at bounding box center [714, 566] width 815 height 37
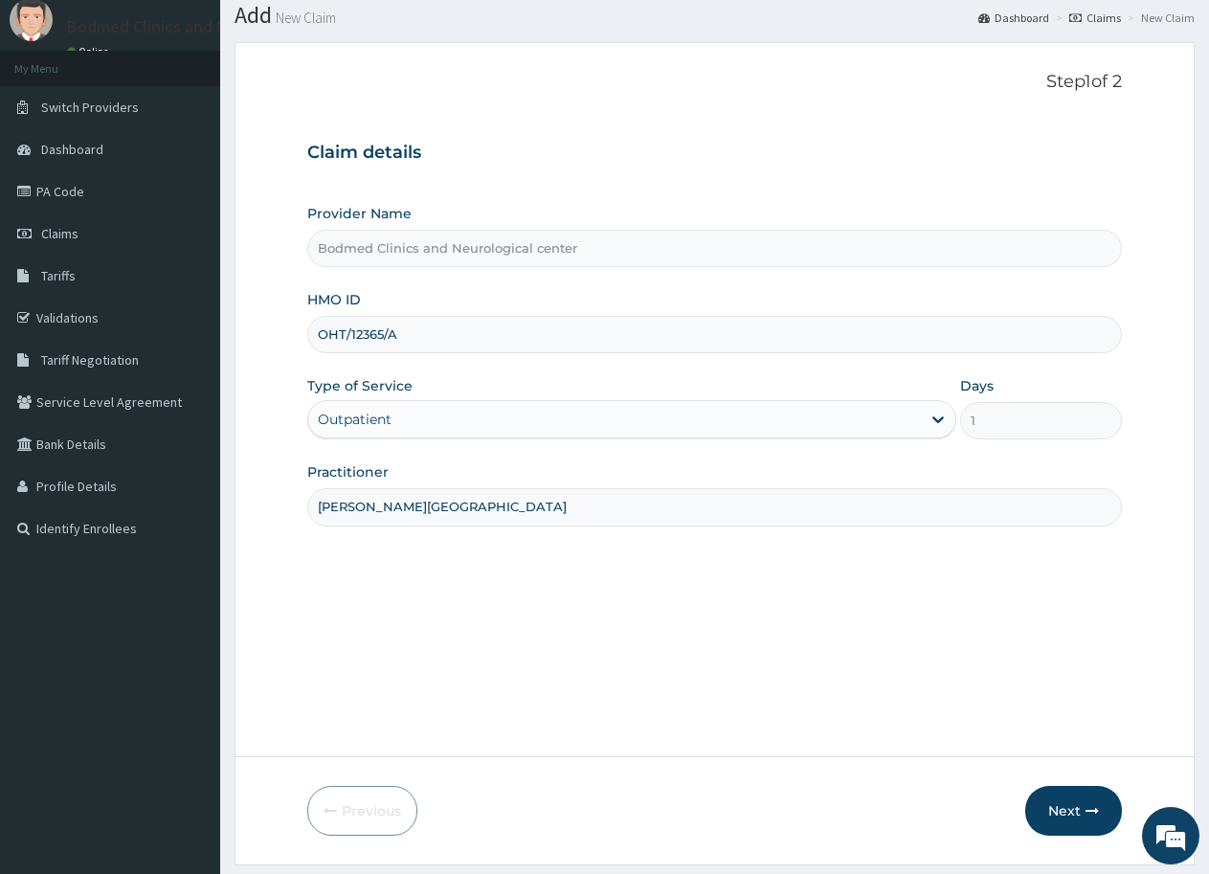
scroll to position [114, 0]
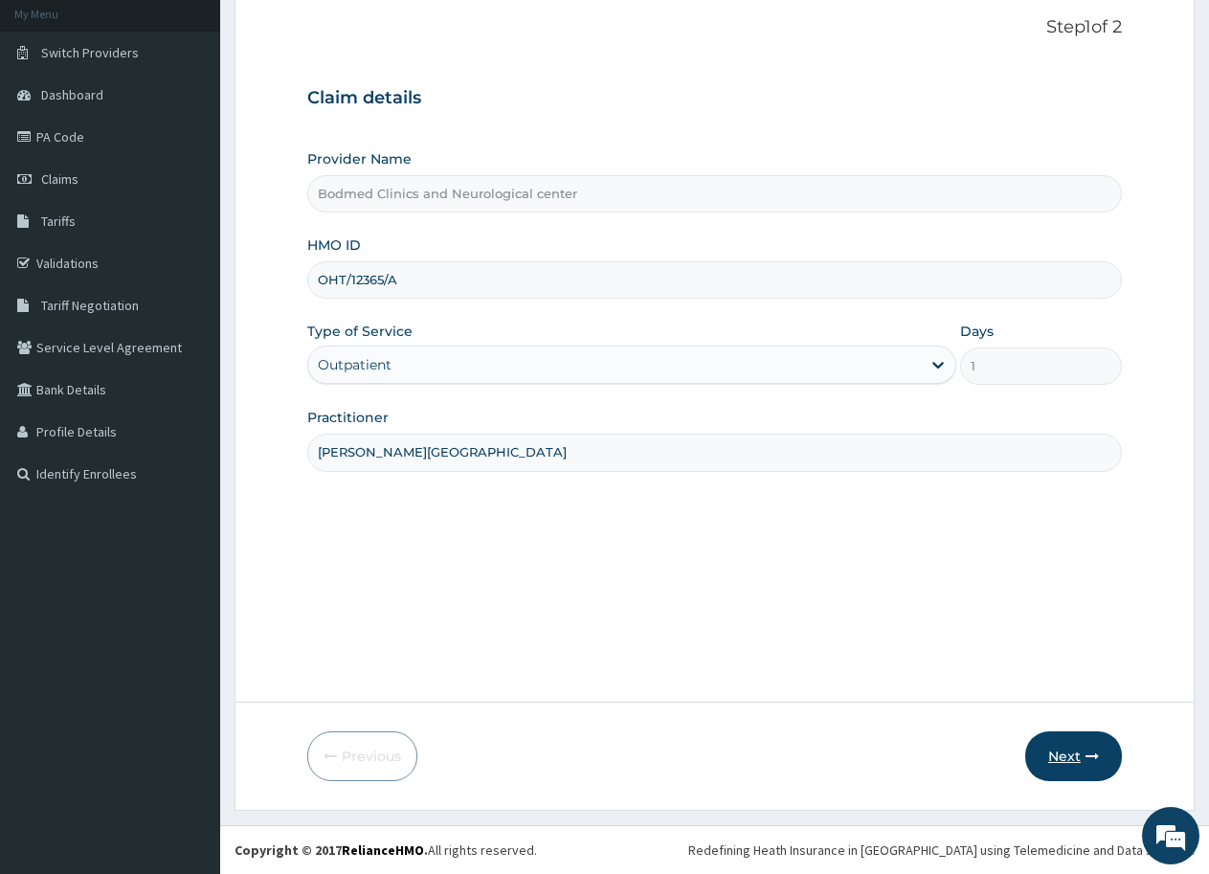
type input "dr. olajide"
click at [1054, 761] on button "Next" at bounding box center [1074, 757] width 97 height 50
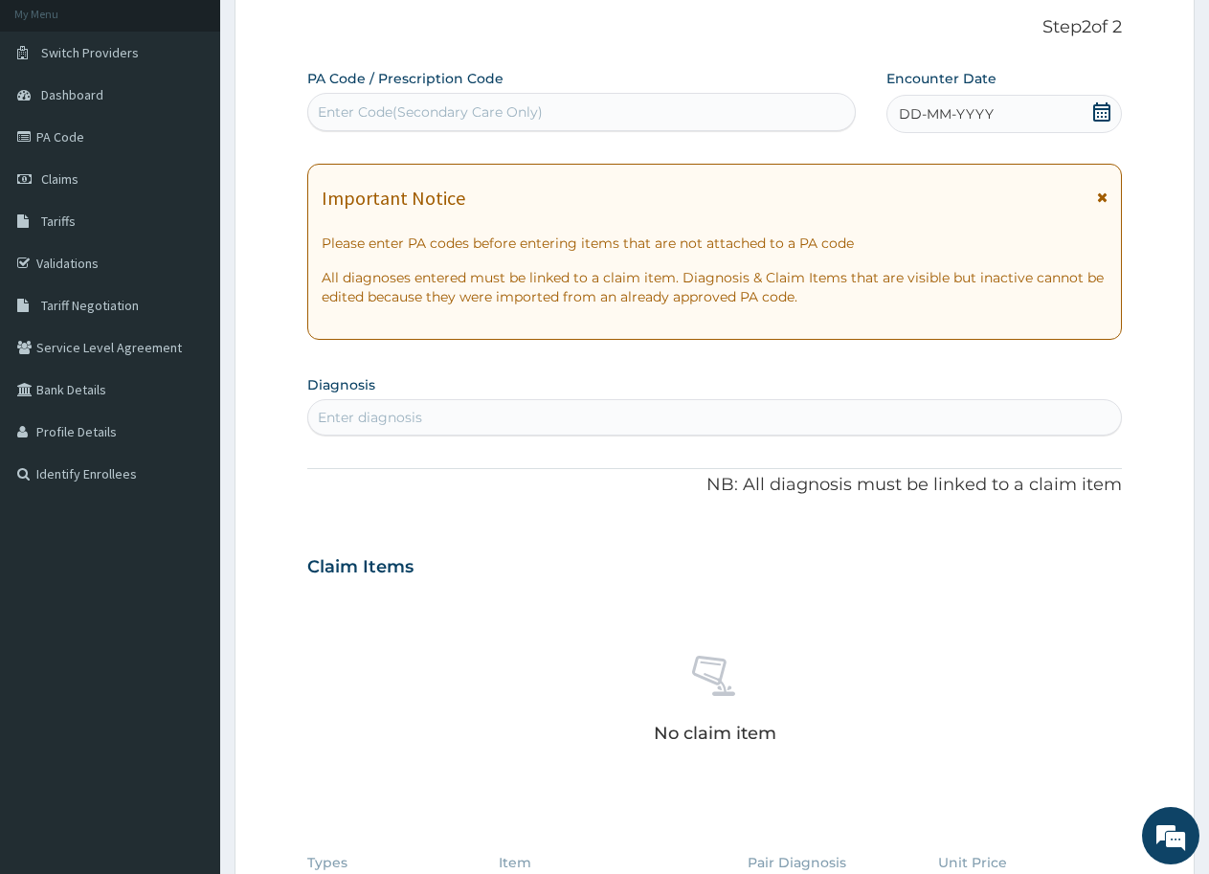
click at [484, 109] on div "Enter Code(Secondary Care Only)" at bounding box center [430, 111] width 225 height 19
paste input "PA/CA2909"
type input "PA/CA2909"
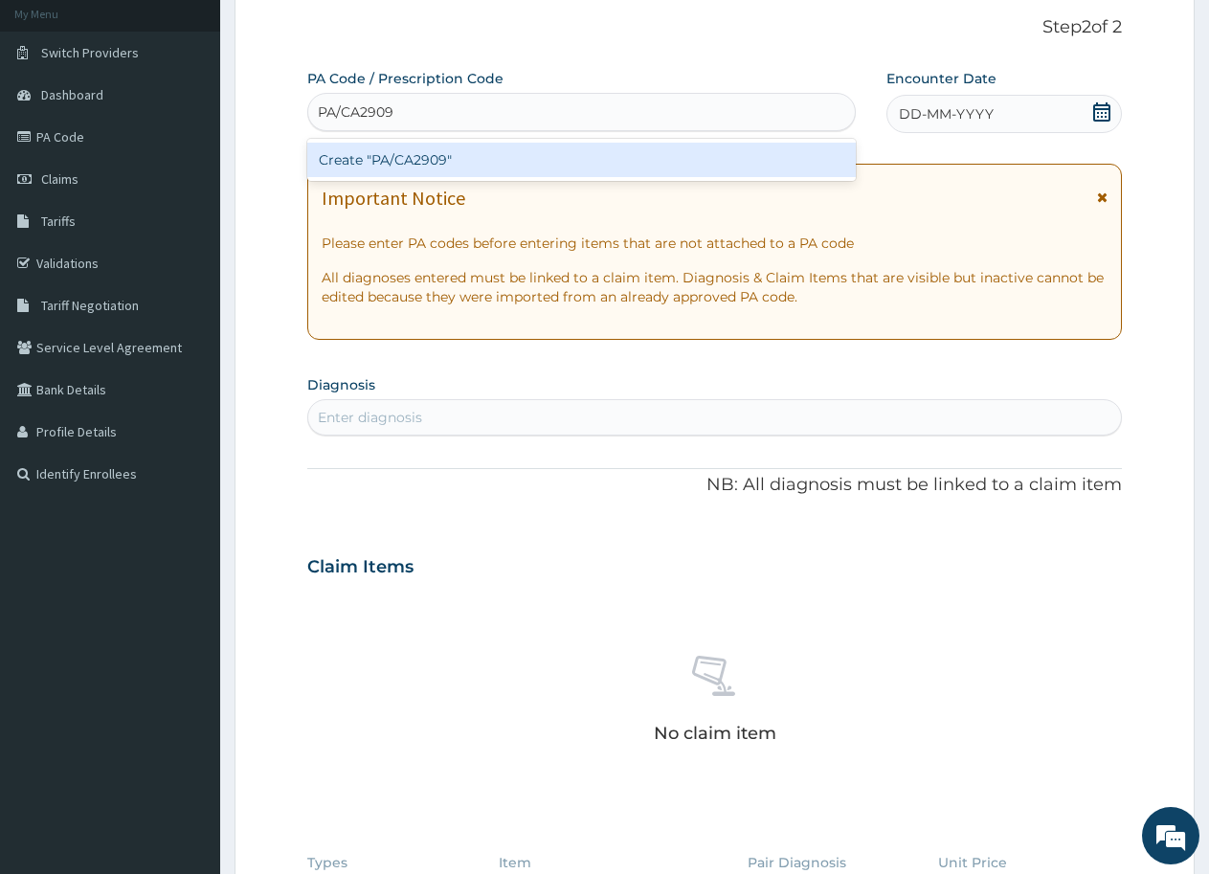
click at [428, 158] on div "Create "PA/CA2909"" at bounding box center [581, 160] width 549 height 34
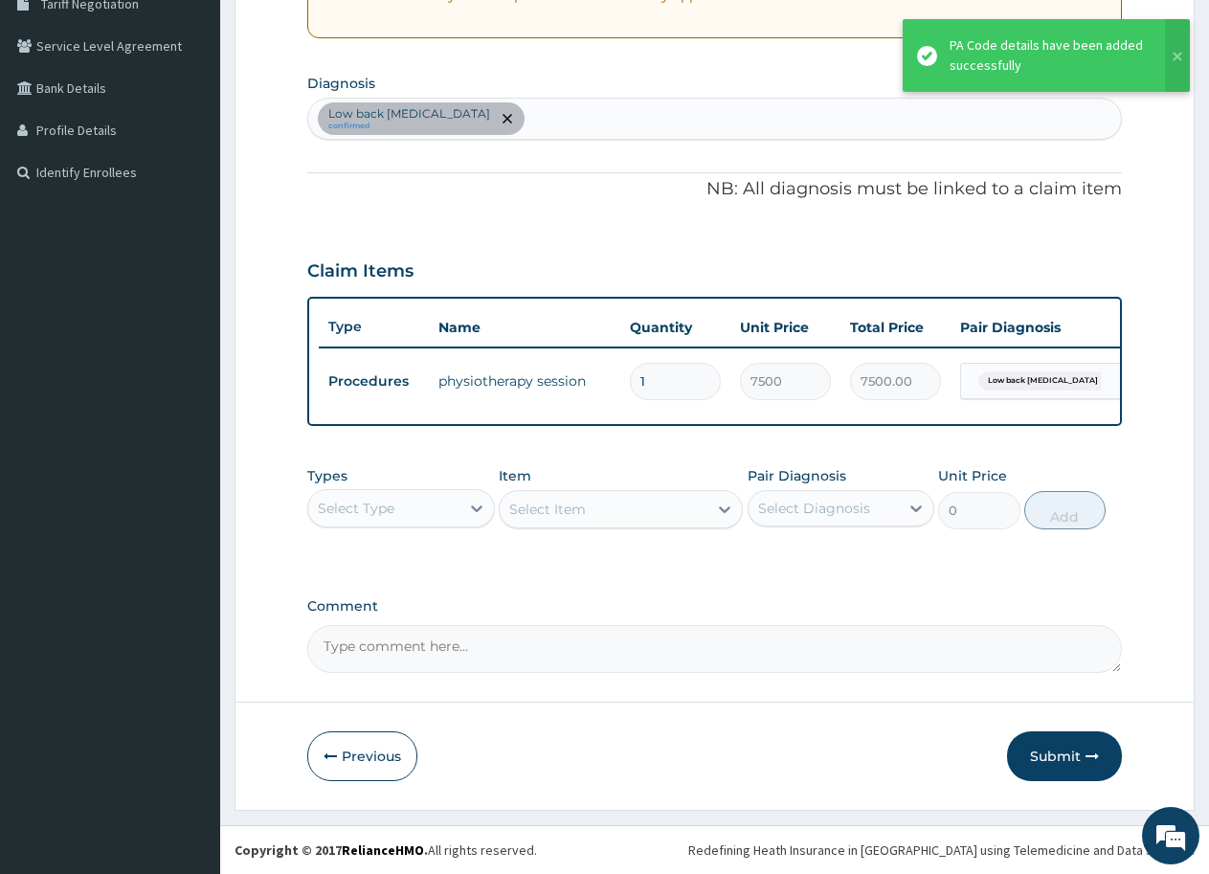
scroll to position [432, 0]
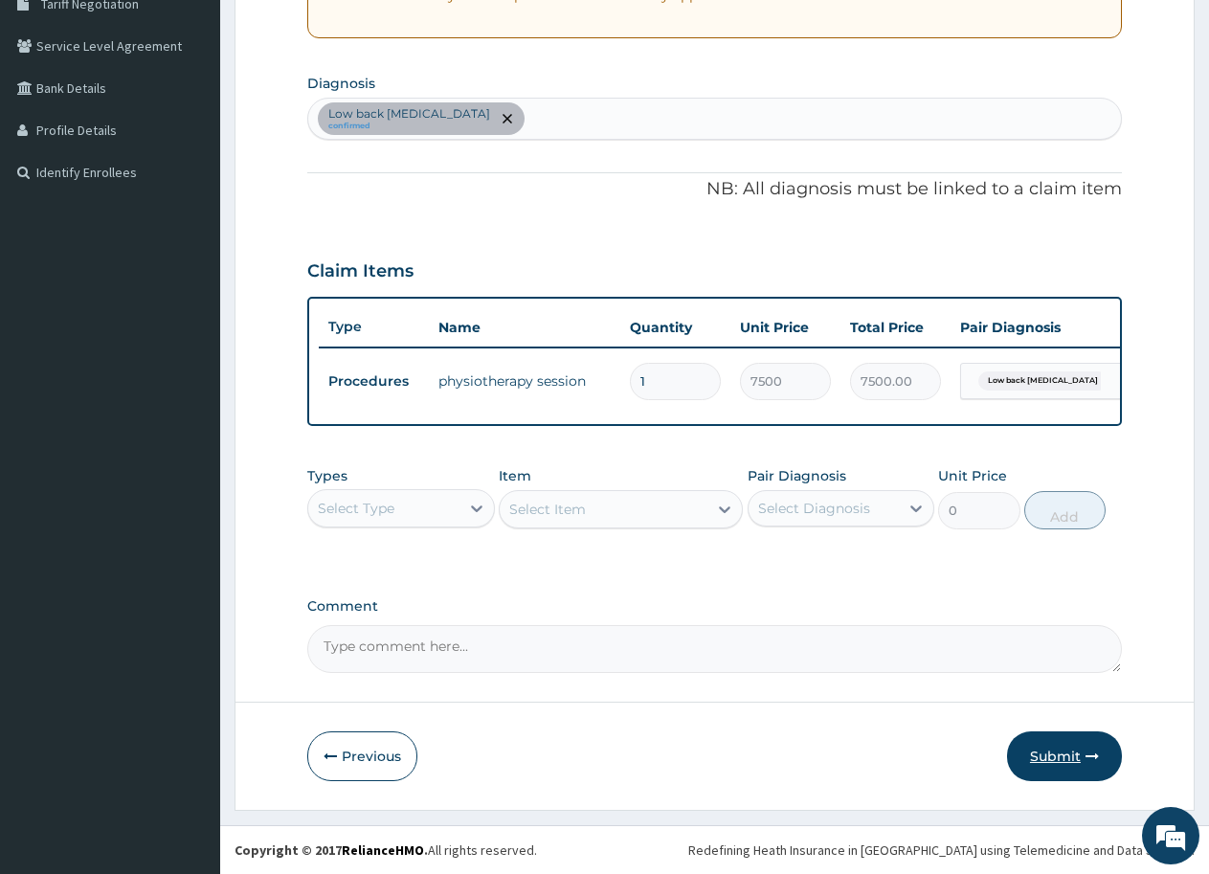
click at [1027, 751] on button "Submit" at bounding box center [1064, 757] width 115 height 50
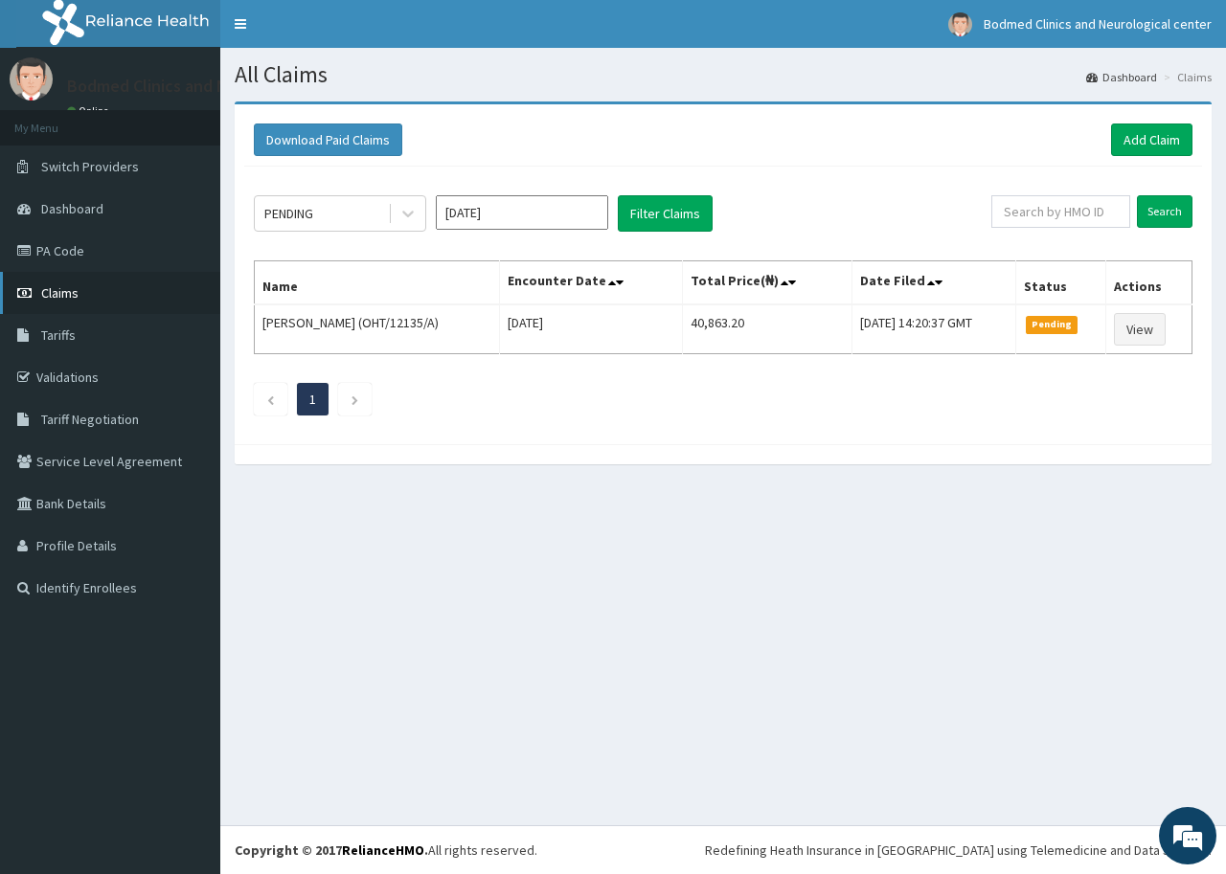
click at [56, 286] on span "Claims" at bounding box center [59, 292] width 37 height 17
click at [1127, 124] on link "Add Claim" at bounding box center [1151, 140] width 81 height 33
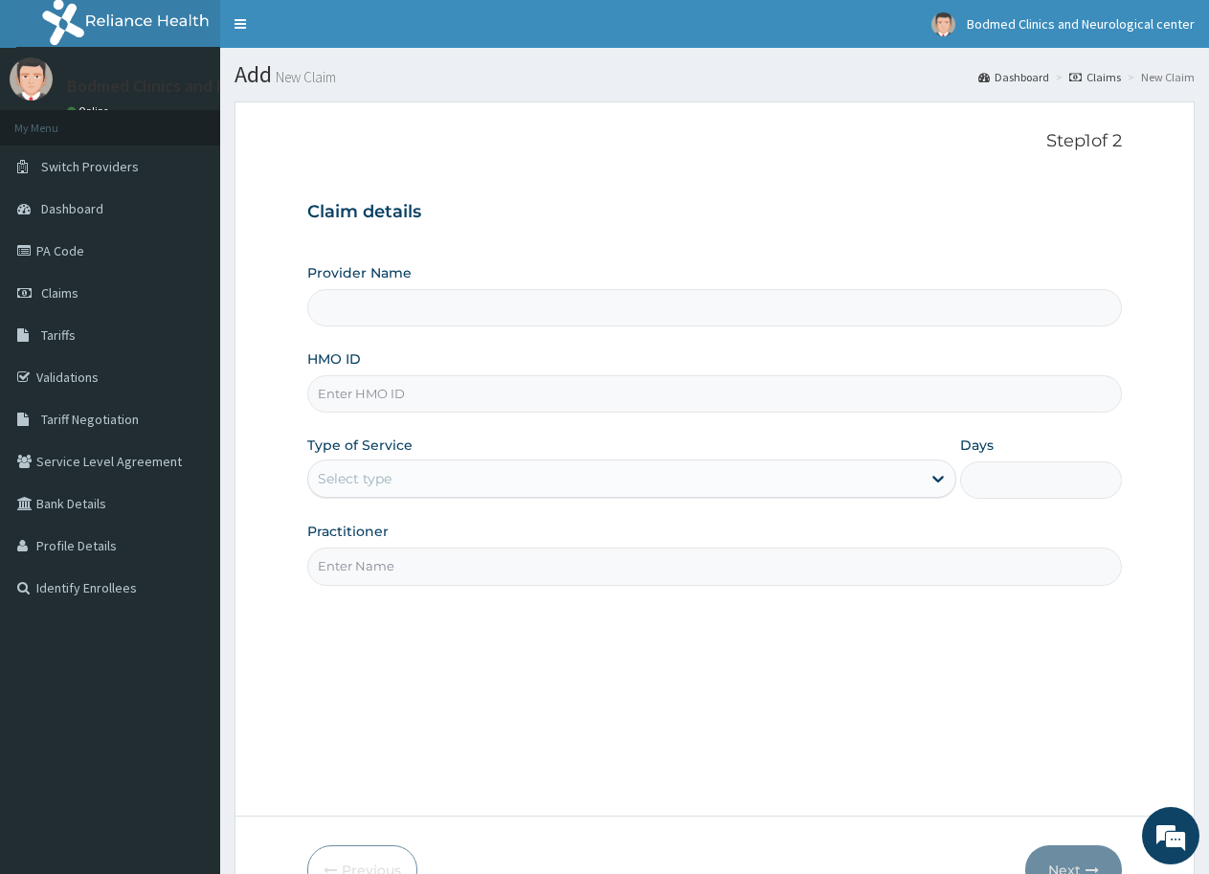
click at [427, 395] on input "HMO ID" at bounding box center [714, 393] width 815 height 37
type input "Bodmed Clinics and Neurological center"
paste input "ALT/10024/A"
type input "ALT/10024/A"
click at [399, 479] on div "Select type" at bounding box center [614, 478] width 612 height 31
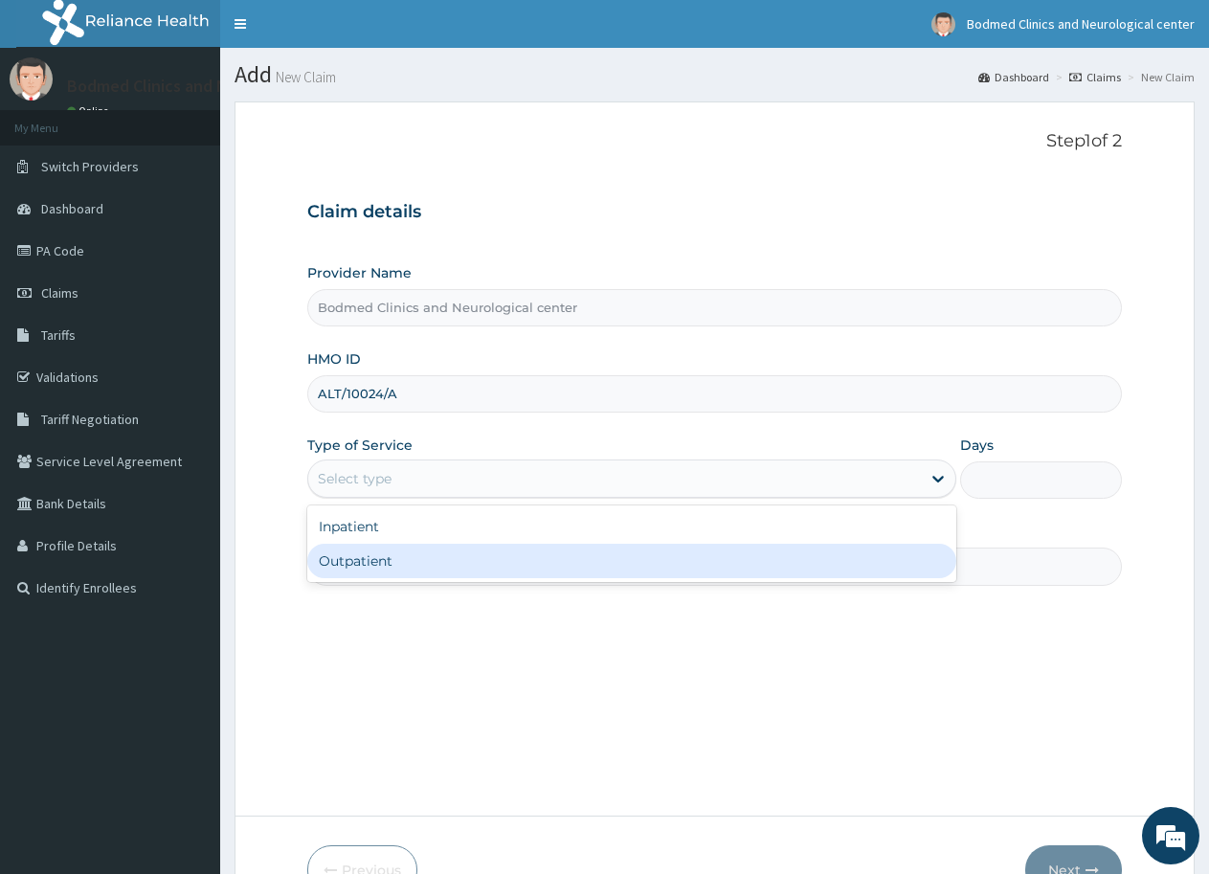
click at [400, 565] on div "Outpatient" at bounding box center [631, 561] width 648 height 34
type input "1"
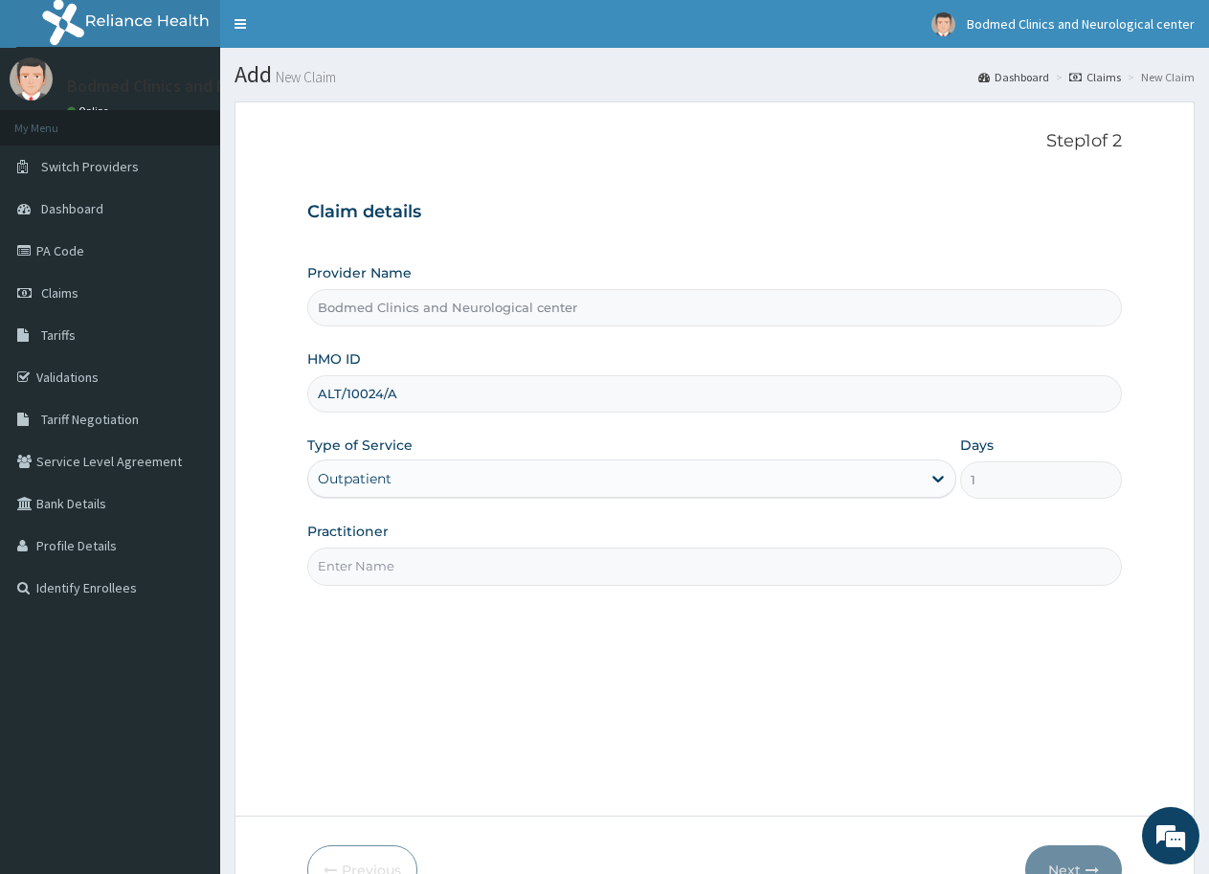
click at [476, 576] on input "Practitioner" at bounding box center [714, 566] width 815 height 37
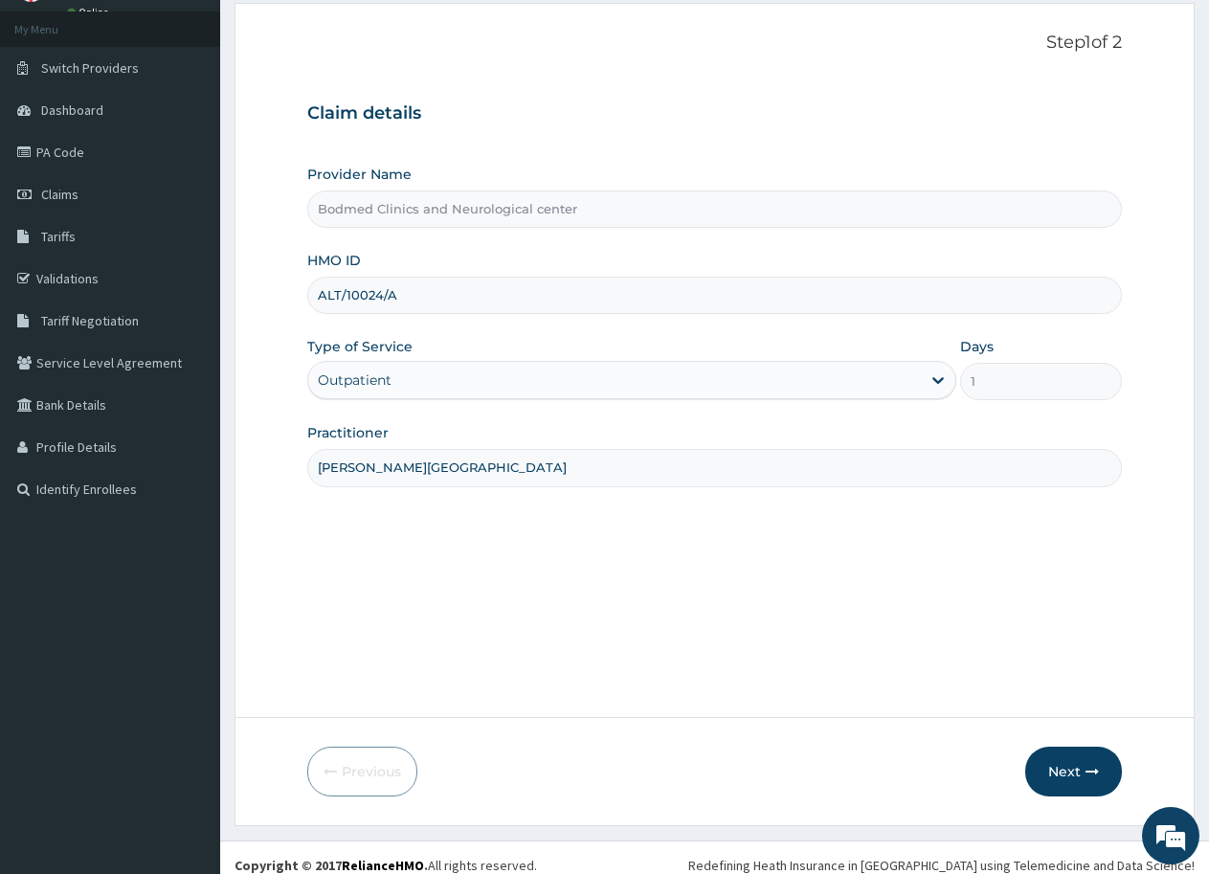
scroll to position [114, 0]
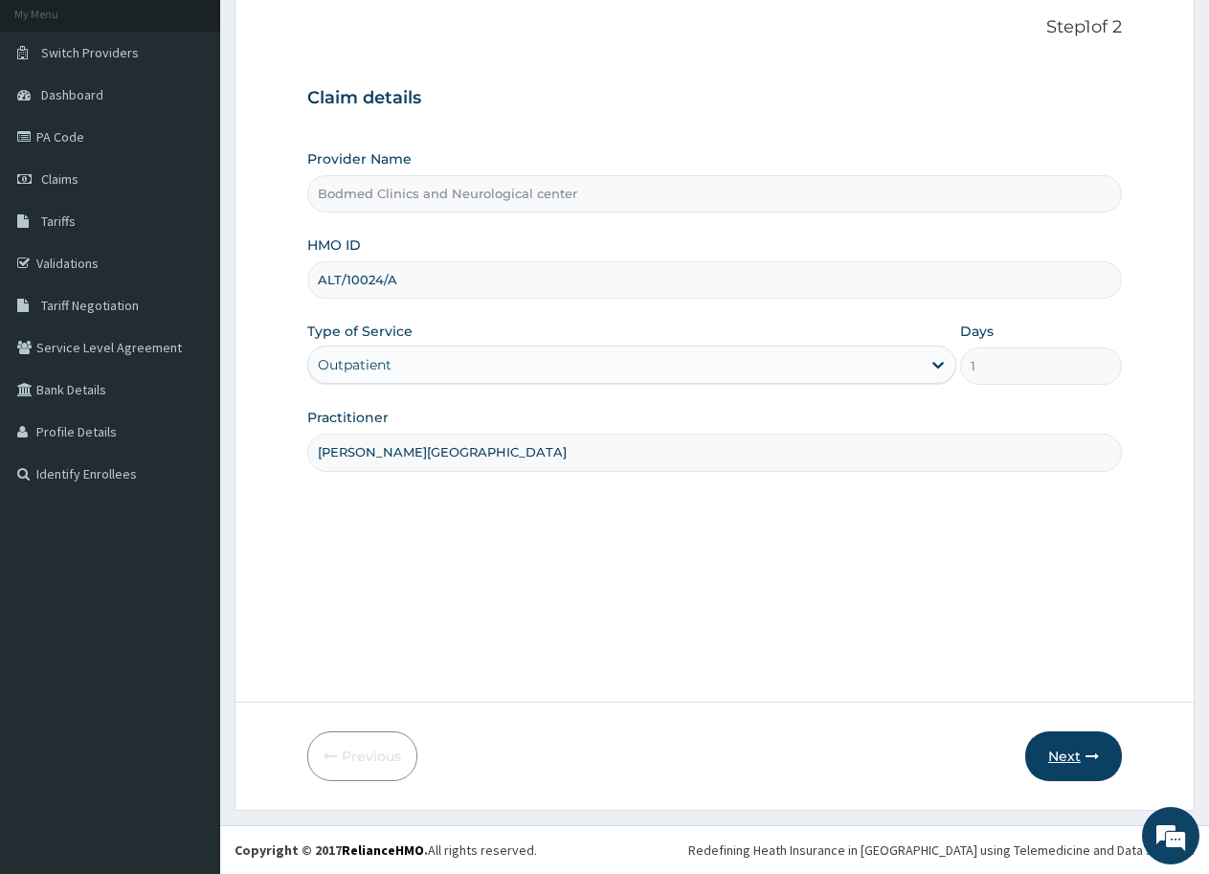
type input "dr. olajide"
click at [1065, 758] on button "Next" at bounding box center [1074, 757] width 97 height 50
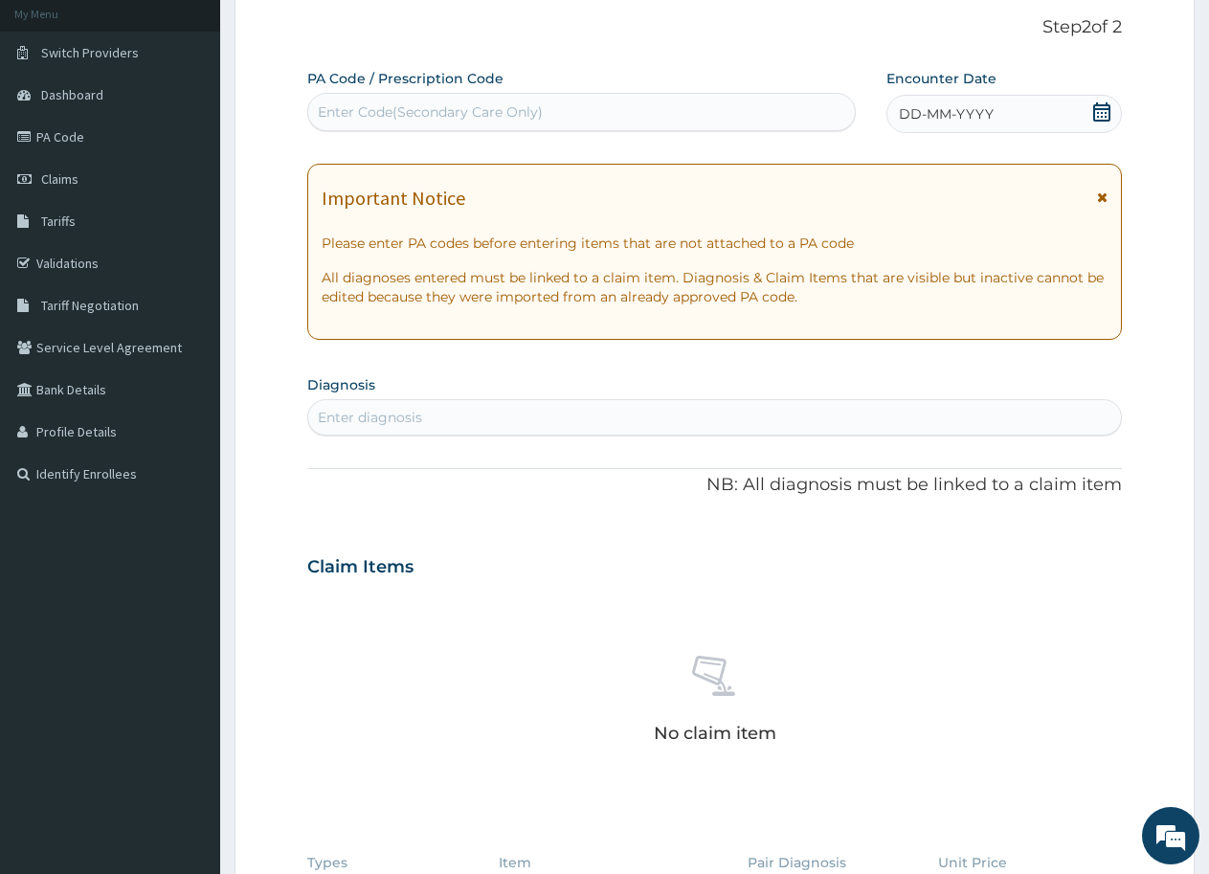
click at [460, 103] on div "Enter Code(Secondary Care Only)" at bounding box center [430, 111] width 225 height 19
paste input "PA/FDE174"
type input "PA/FDE174"
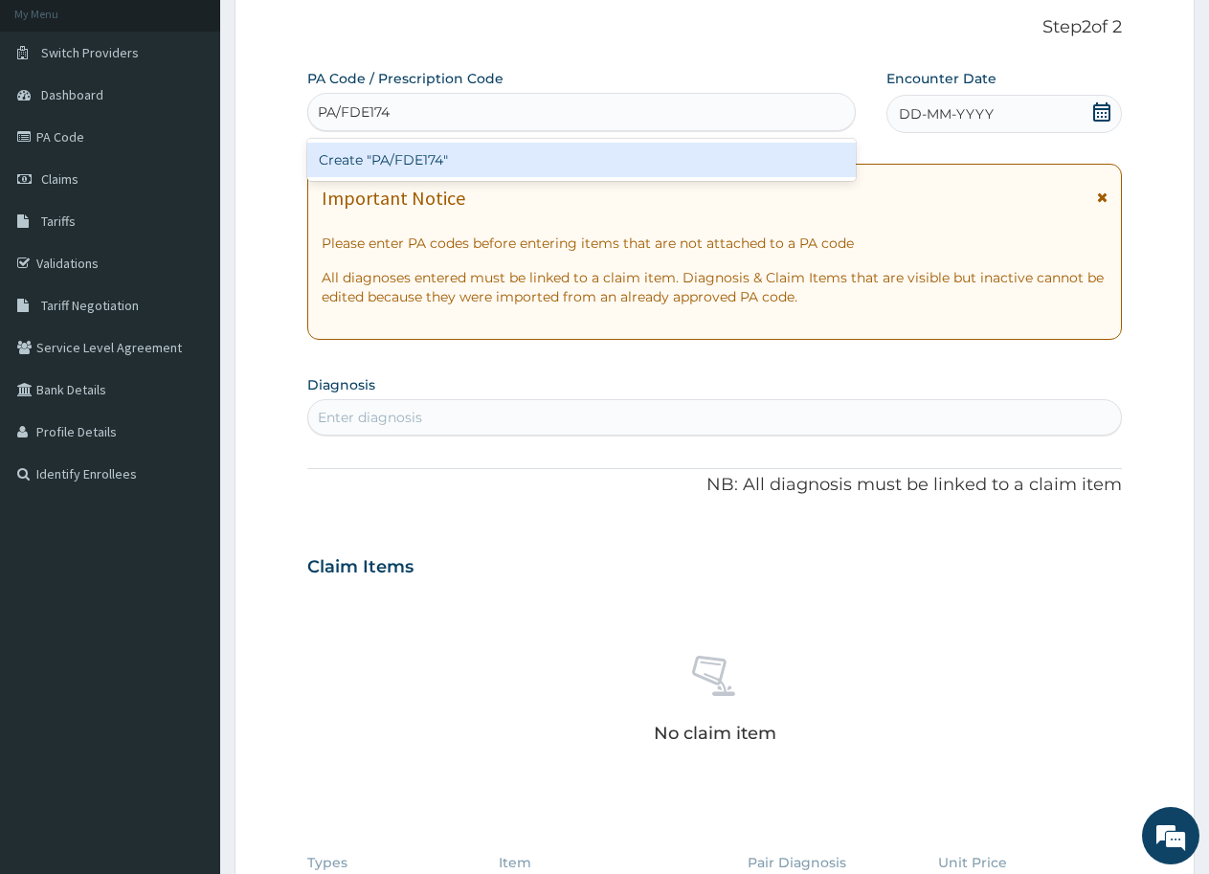
click at [434, 162] on div "Create "PA/FDE174"" at bounding box center [581, 160] width 549 height 34
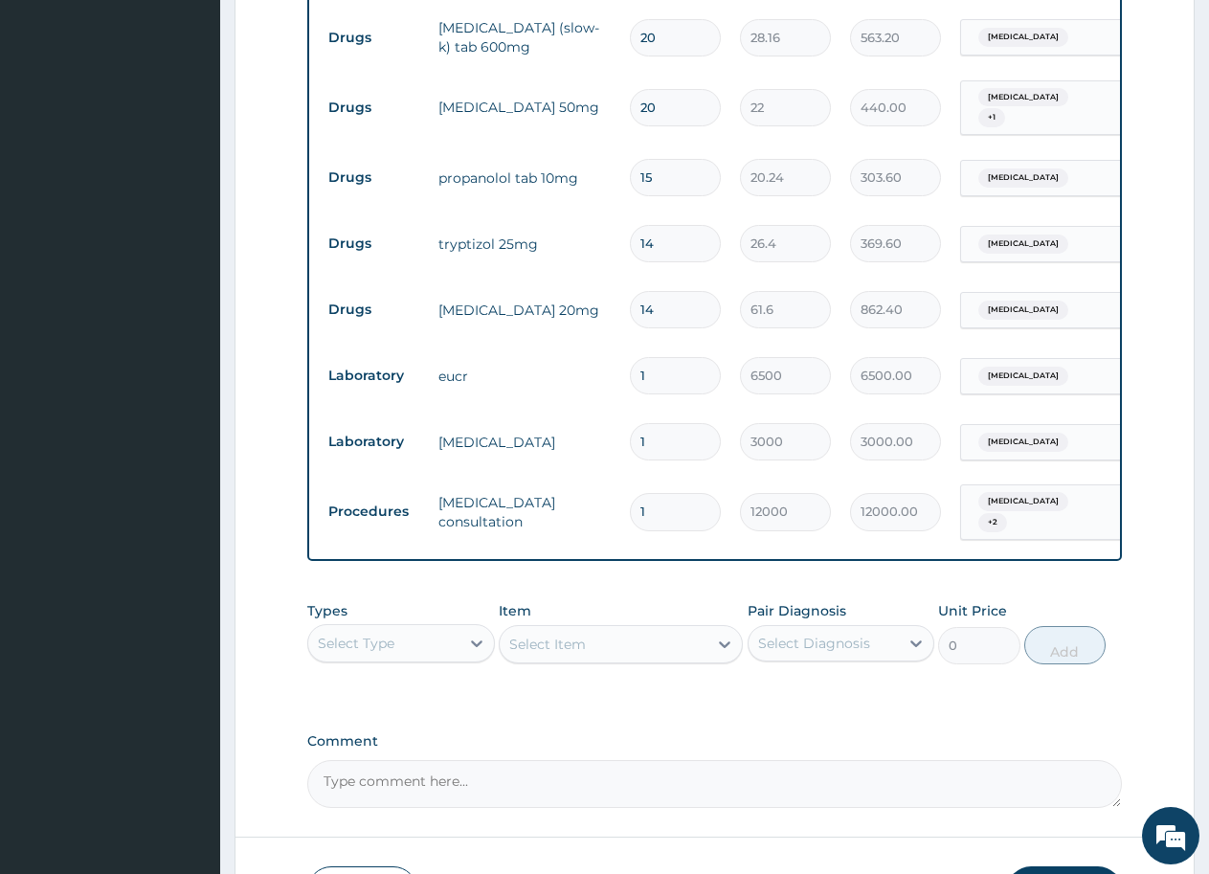
scroll to position [968, 0]
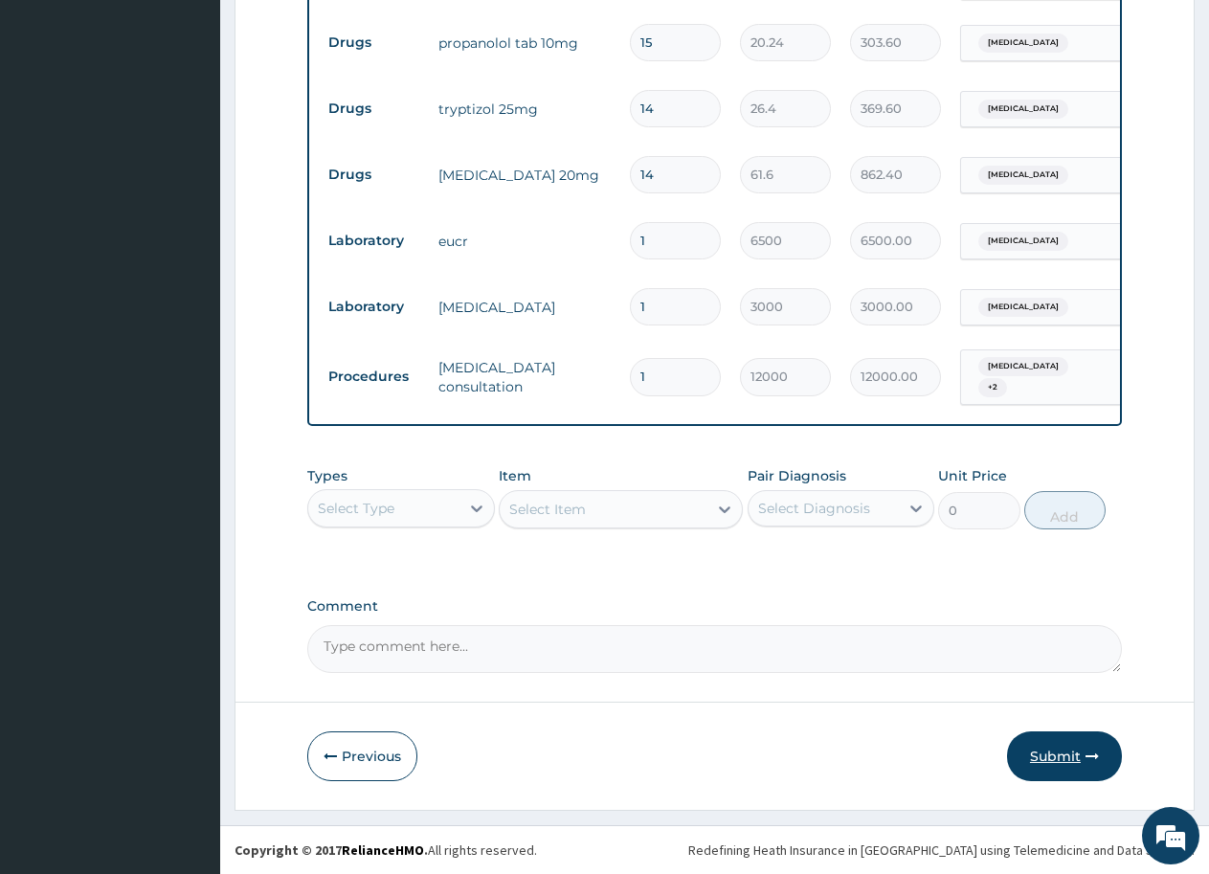
click at [1039, 757] on button "Submit" at bounding box center [1064, 757] width 115 height 50
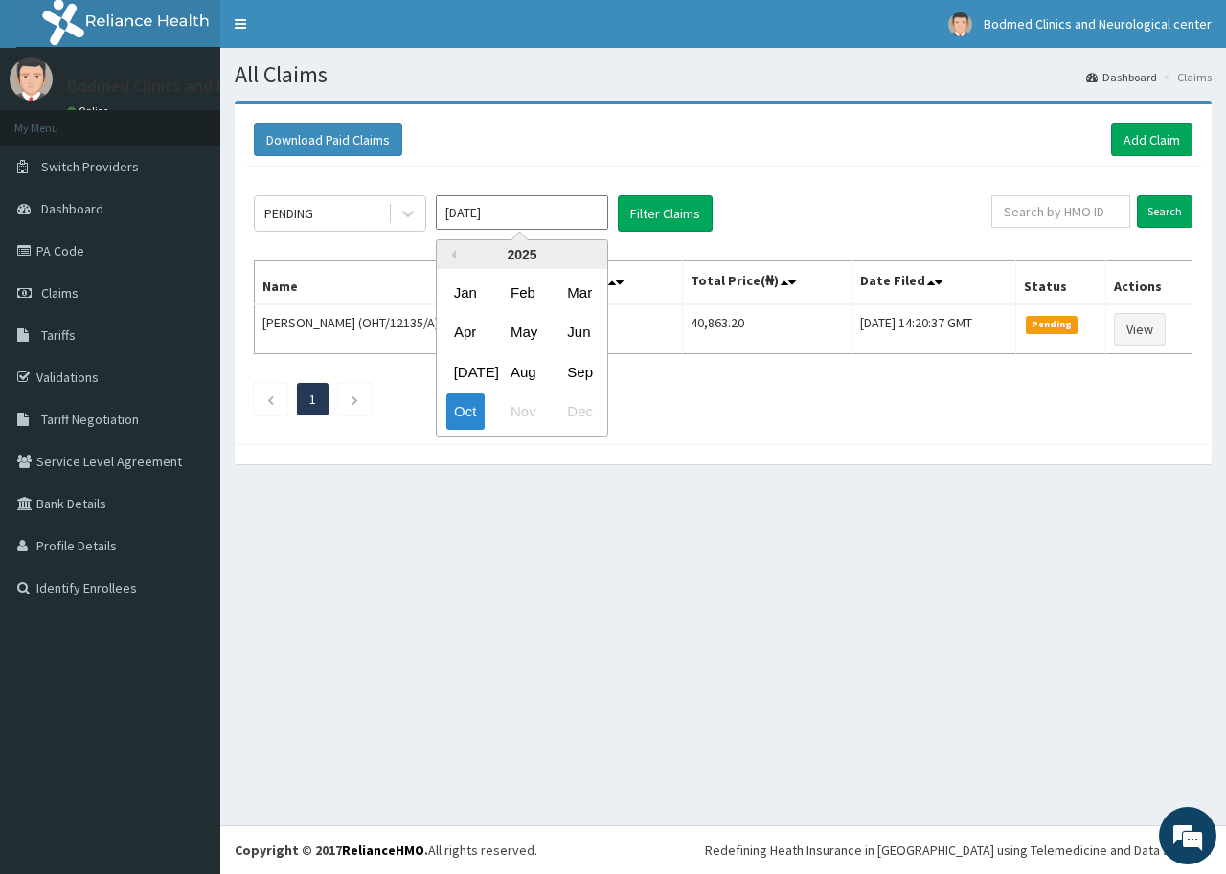
click at [602, 210] on input "[DATE]" at bounding box center [522, 212] width 172 height 34
click at [575, 382] on div "Sep" at bounding box center [578, 371] width 38 height 35
type input "[DATE]"
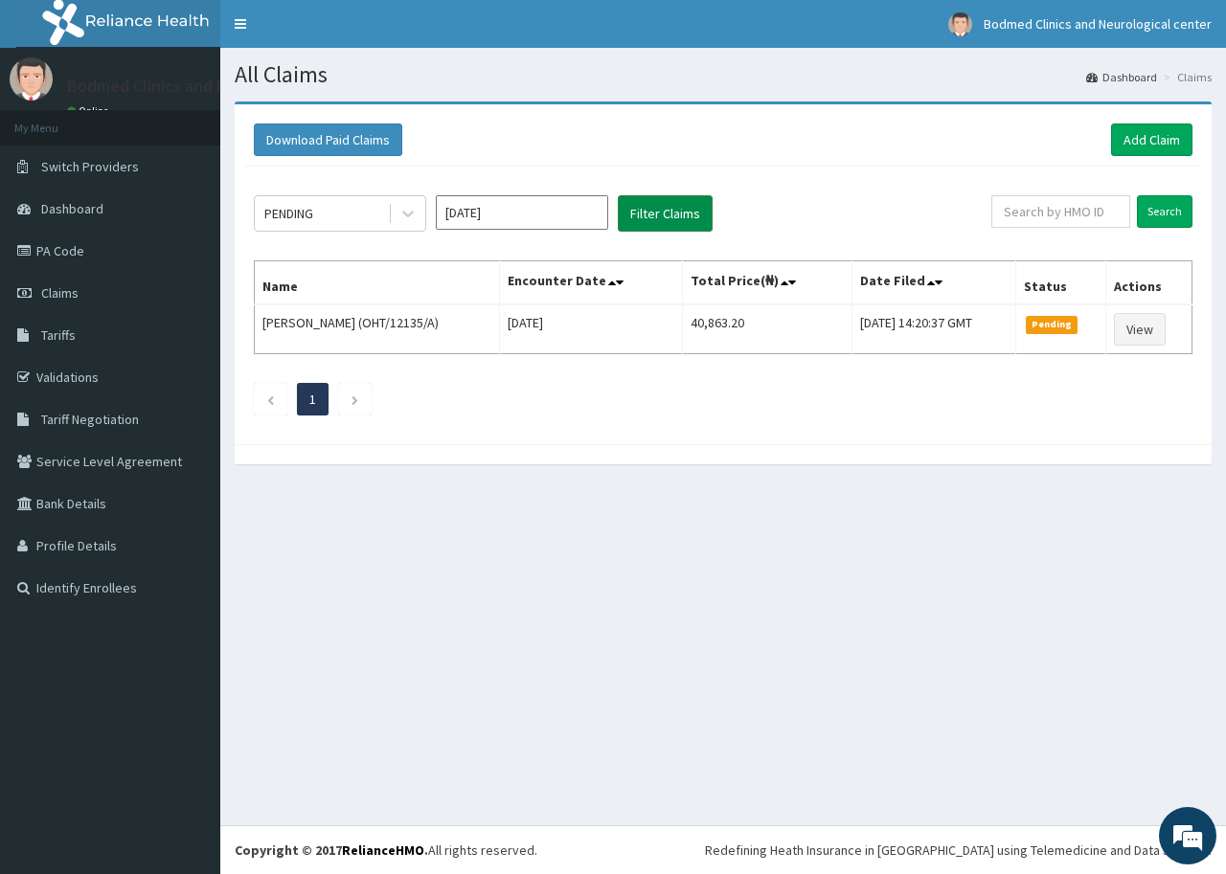
click at [656, 220] on button "Filter Claims" at bounding box center [665, 213] width 95 height 36
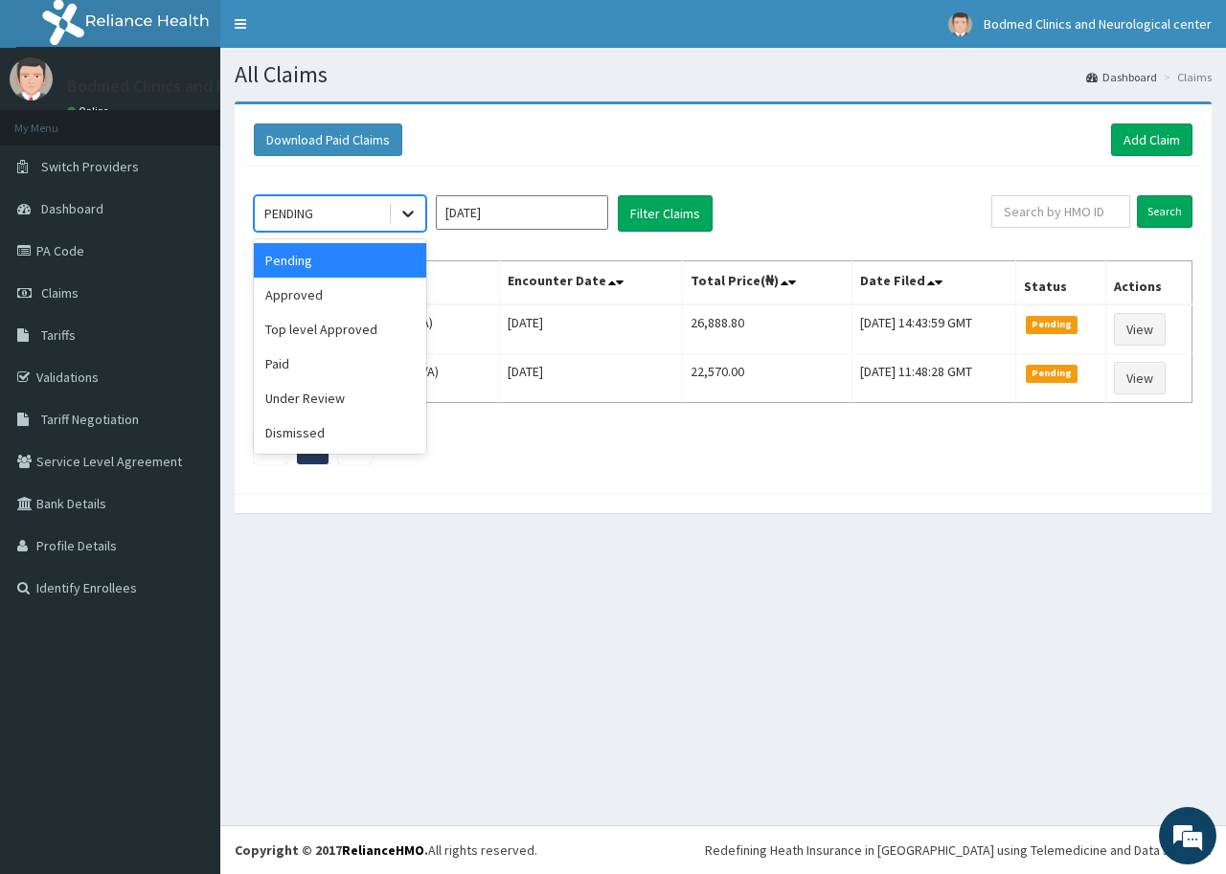
click at [407, 221] on icon at bounding box center [407, 213] width 19 height 19
click at [327, 300] on div "Approved" at bounding box center [340, 295] width 172 height 34
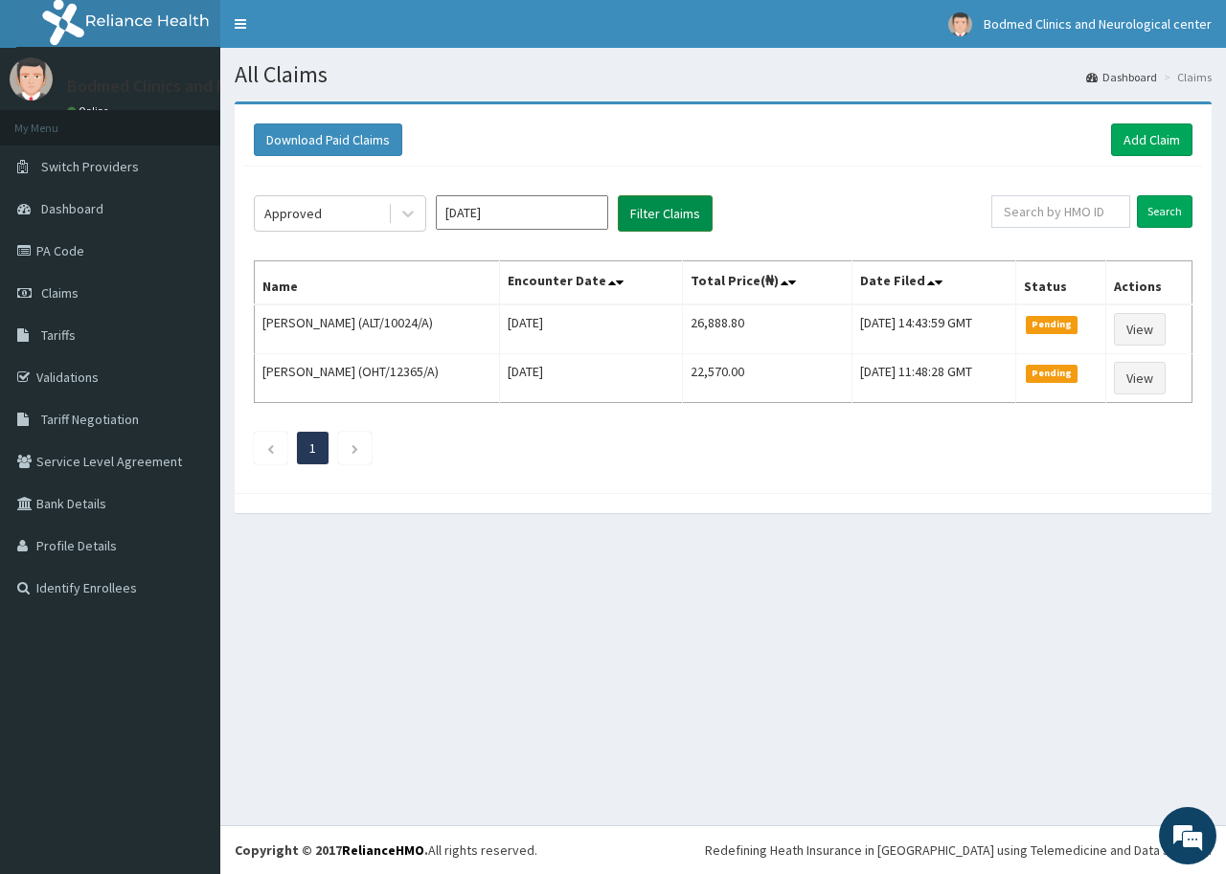
click at [650, 212] on button "Filter Claims" at bounding box center [665, 213] width 95 height 36
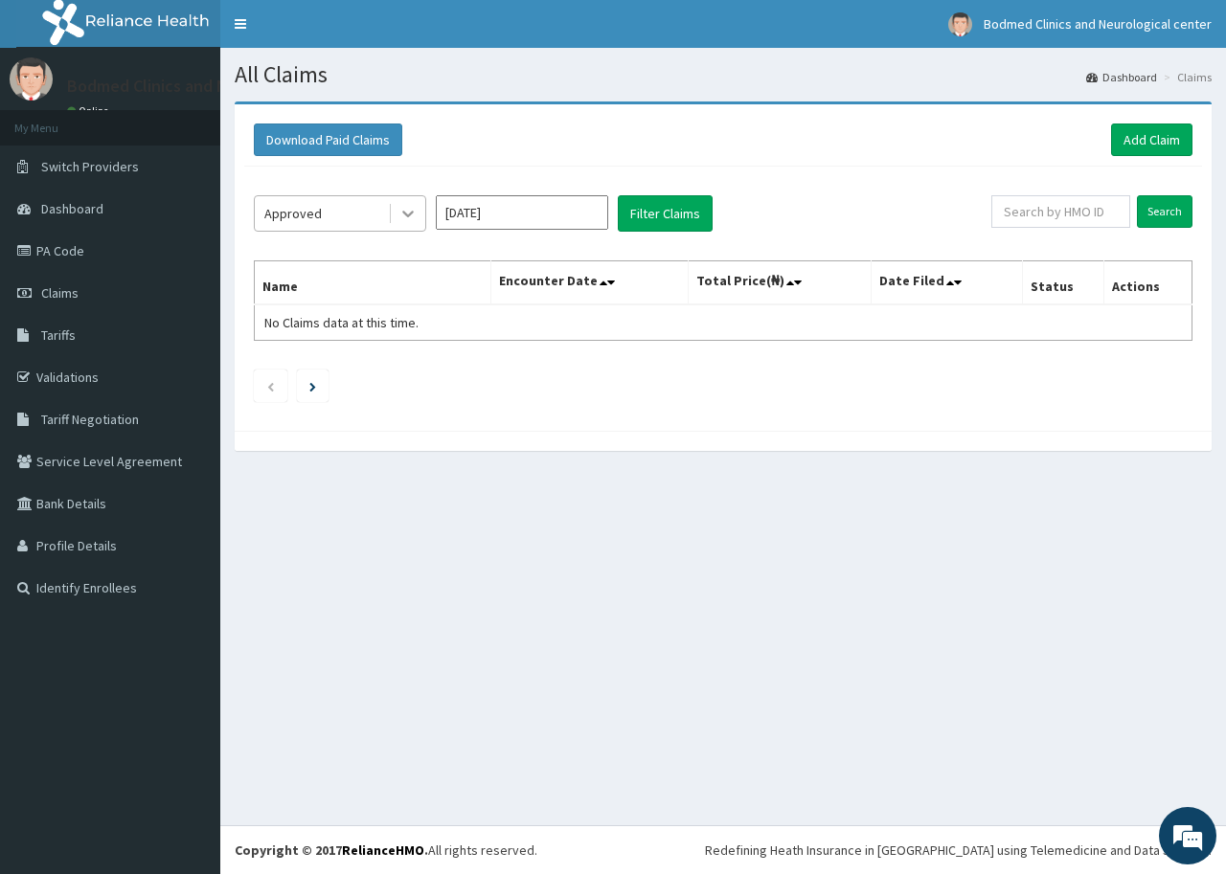
click at [399, 215] on icon at bounding box center [407, 213] width 19 height 19
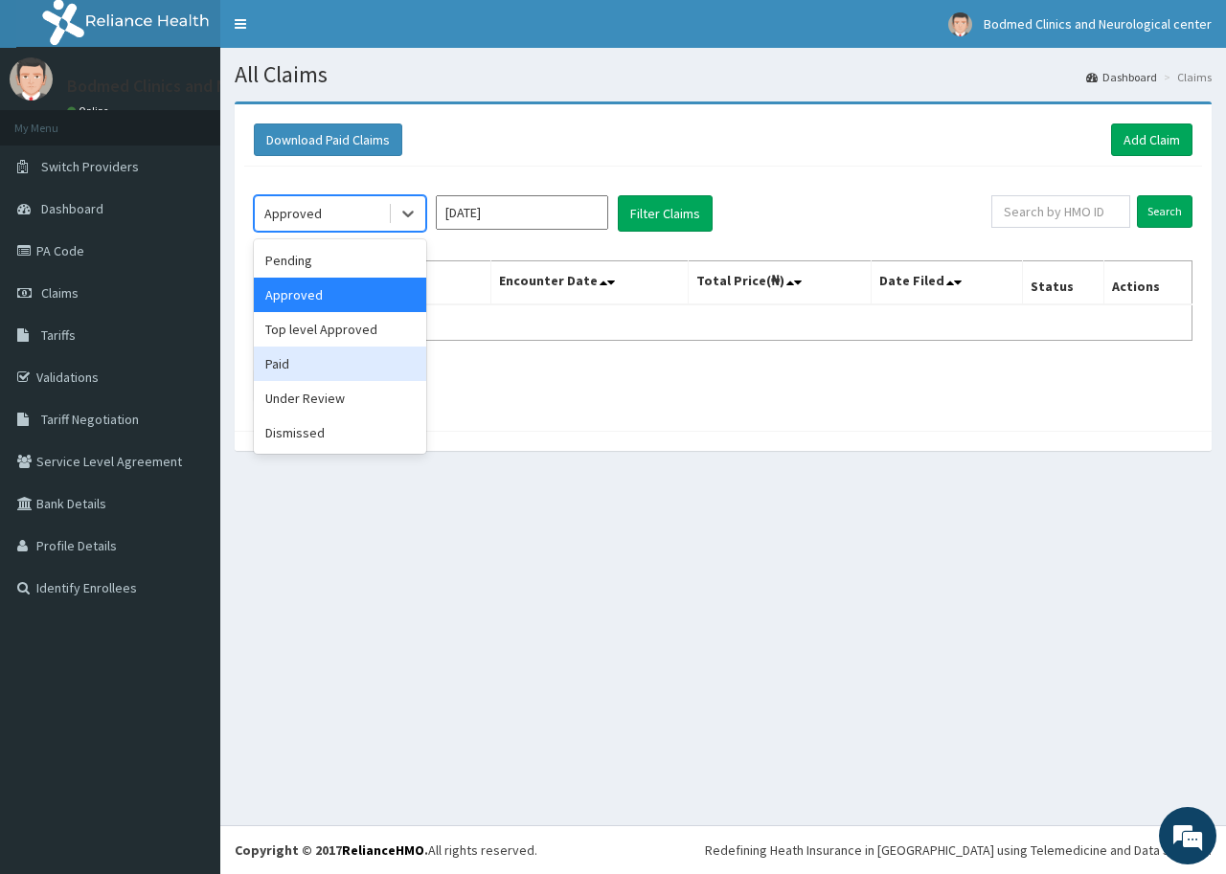
click at [309, 351] on div "Paid" at bounding box center [340, 364] width 172 height 34
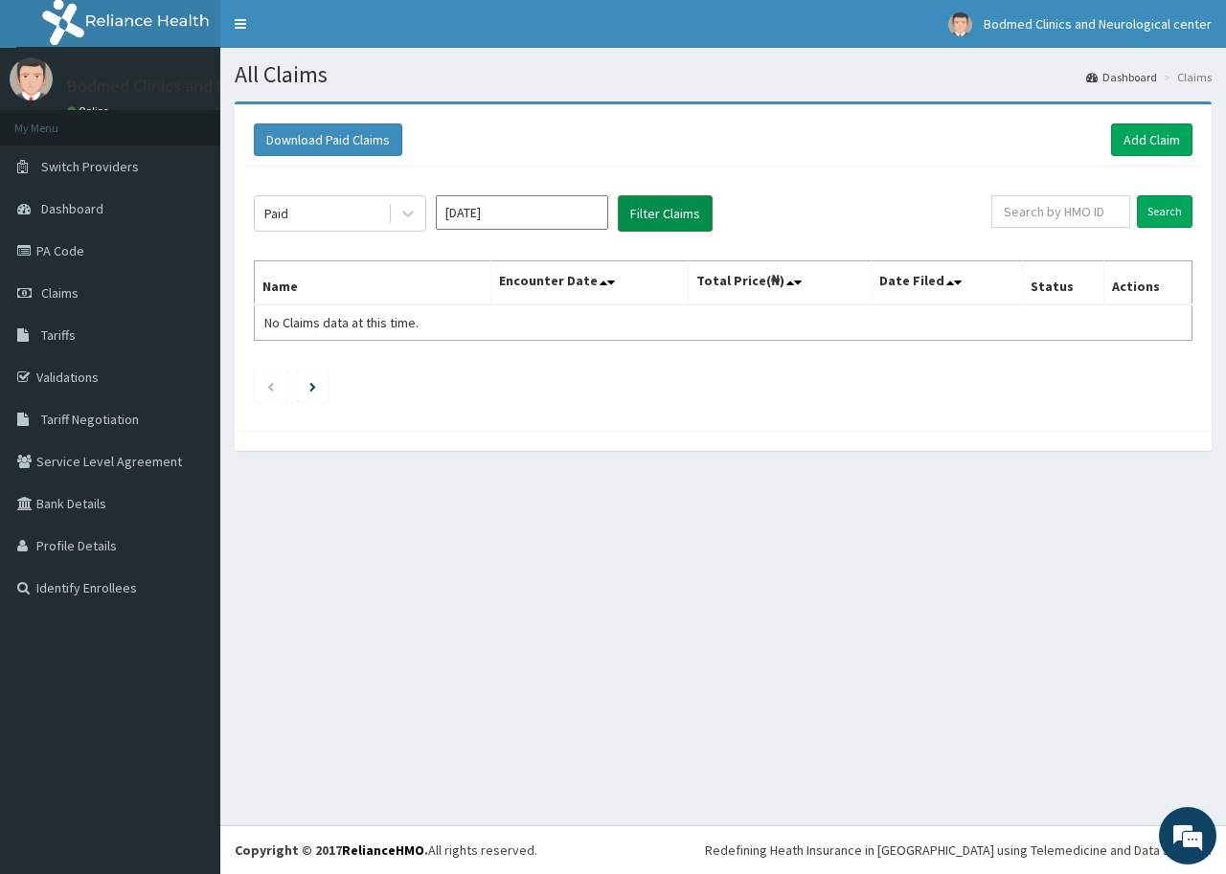
click at [676, 205] on button "Filter Claims" at bounding box center [665, 213] width 95 height 36
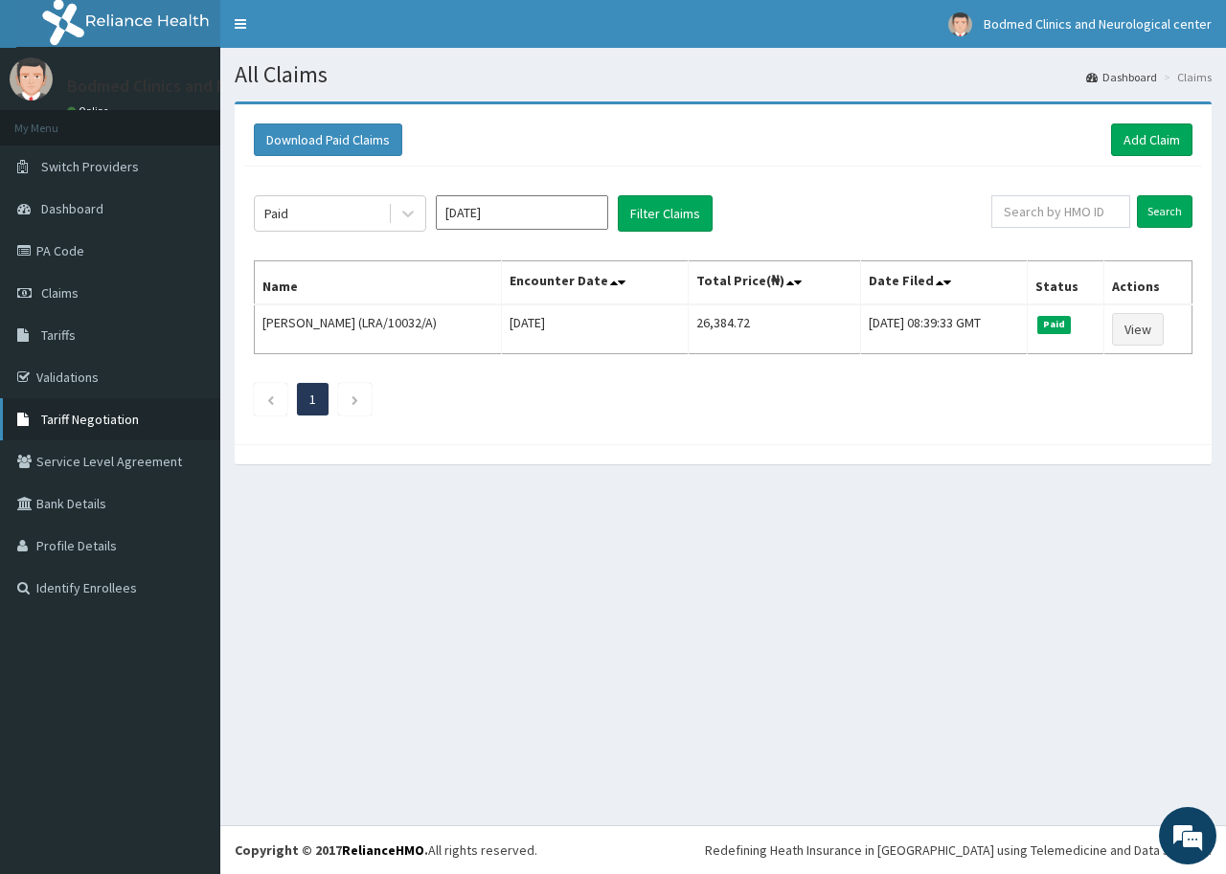
click at [78, 422] on span "Tariff Negotiation" at bounding box center [90, 419] width 98 height 17
click at [1121, 143] on link "Add Claim" at bounding box center [1151, 140] width 81 height 33
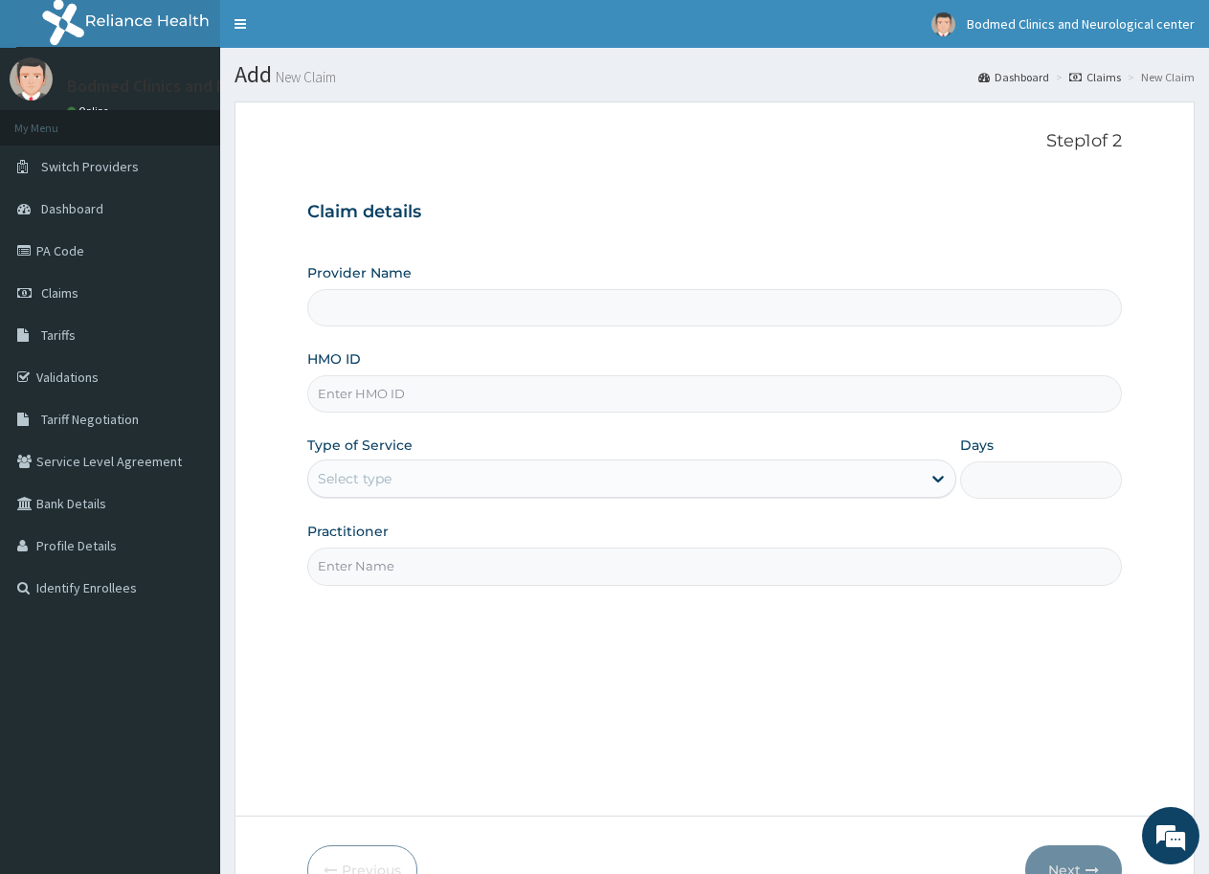
click at [400, 395] on input "HMO ID" at bounding box center [714, 393] width 815 height 37
type input "Bodmed Clinics and Neurological center"
paste input "ALT/10024/A"
type input "ALT/10024/A"
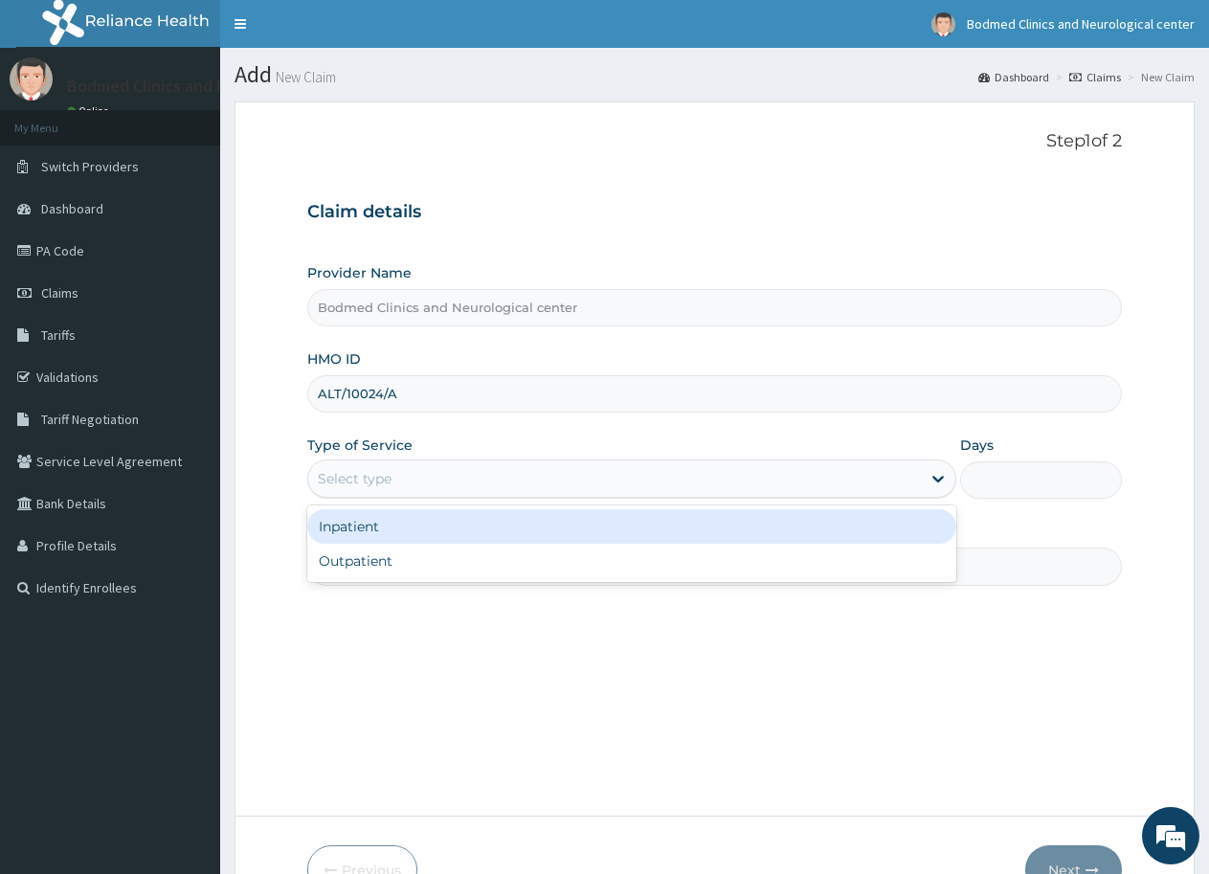
click at [434, 478] on div "Select type" at bounding box center [614, 478] width 612 height 31
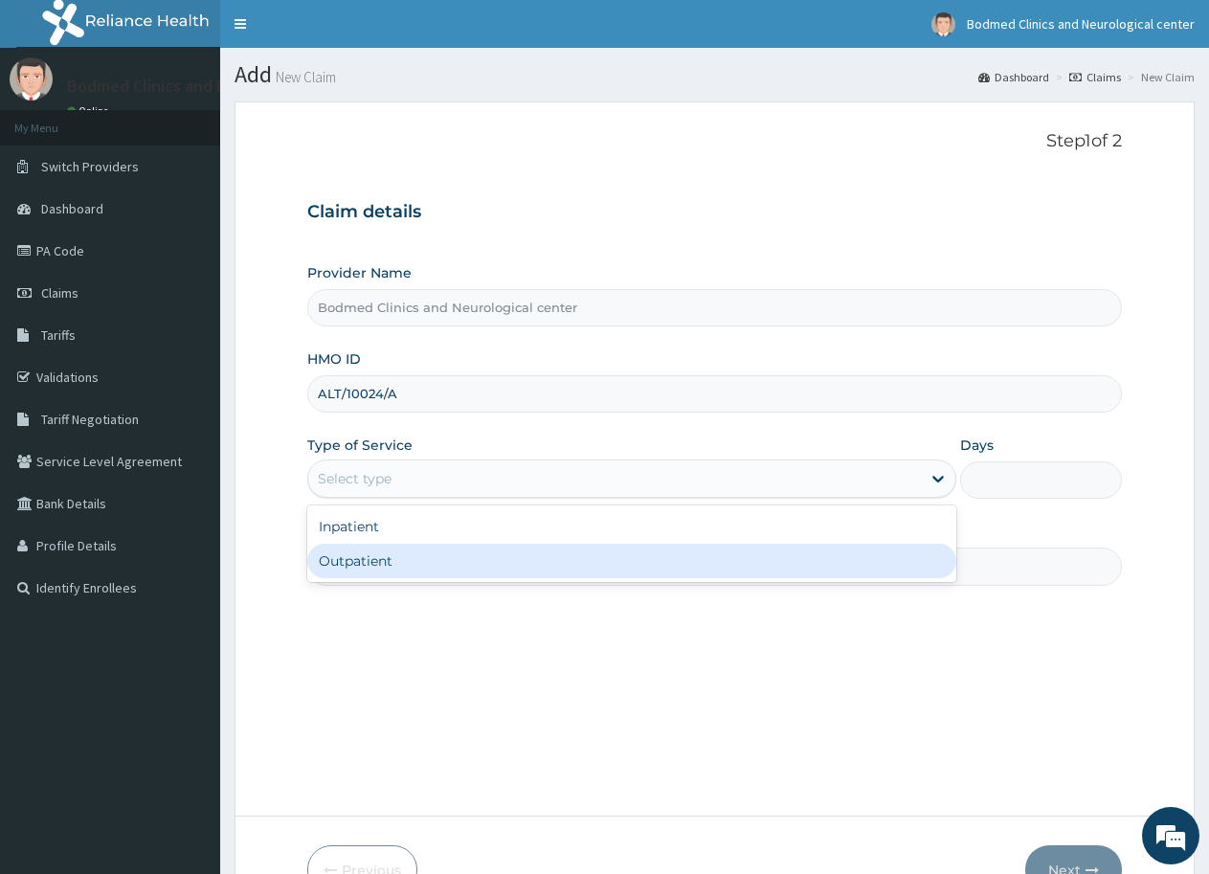
click at [436, 561] on div "Outpatient" at bounding box center [631, 561] width 648 height 34
type input "1"
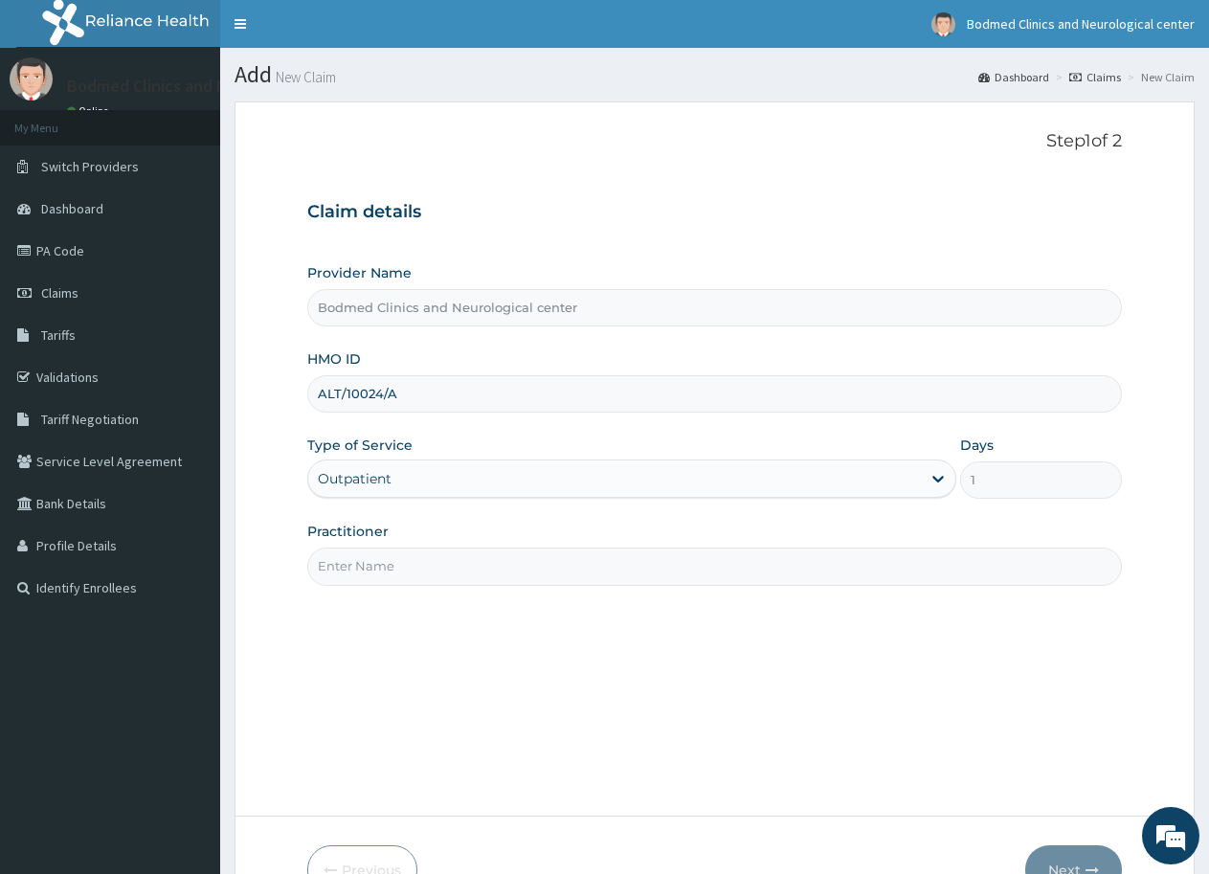
click at [448, 571] on input "Practitioner" at bounding box center [714, 566] width 815 height 37
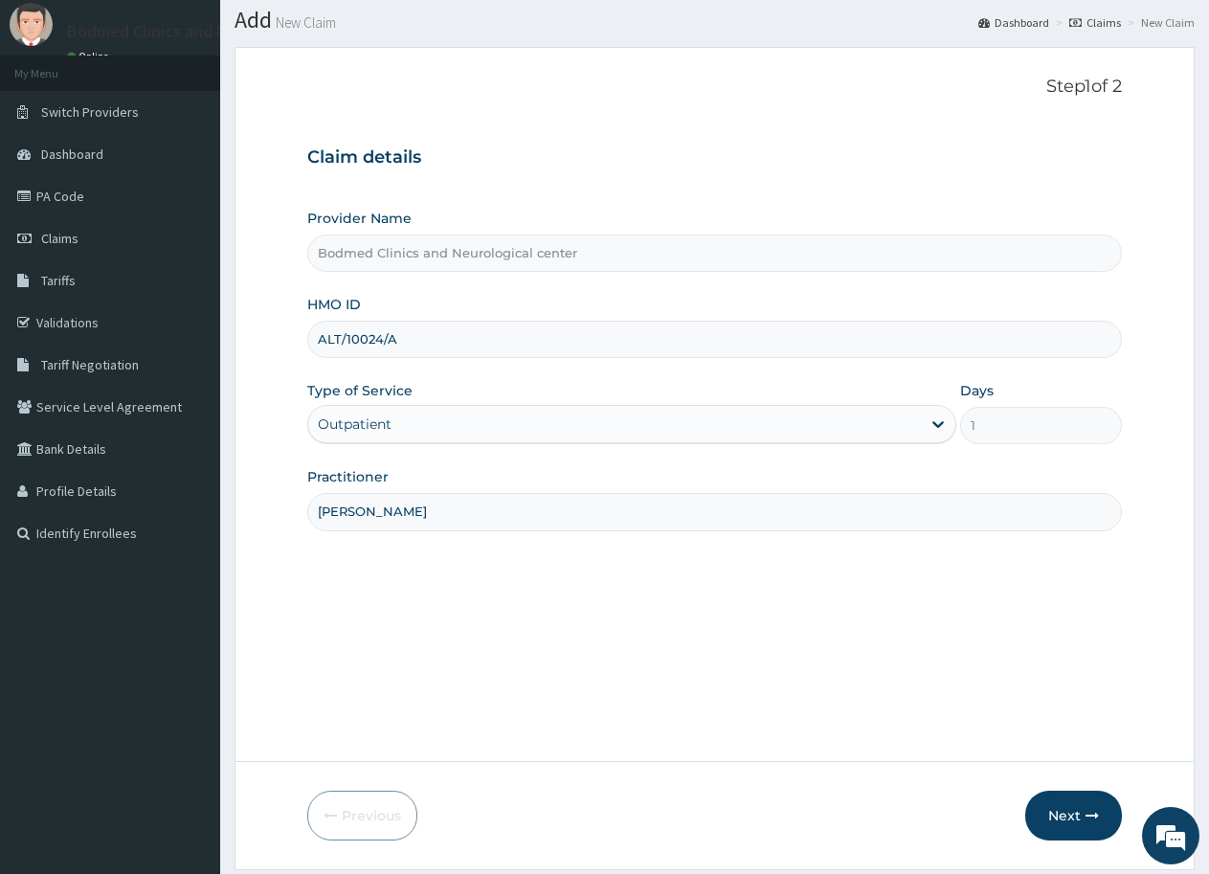
scroll to position [114, 0]
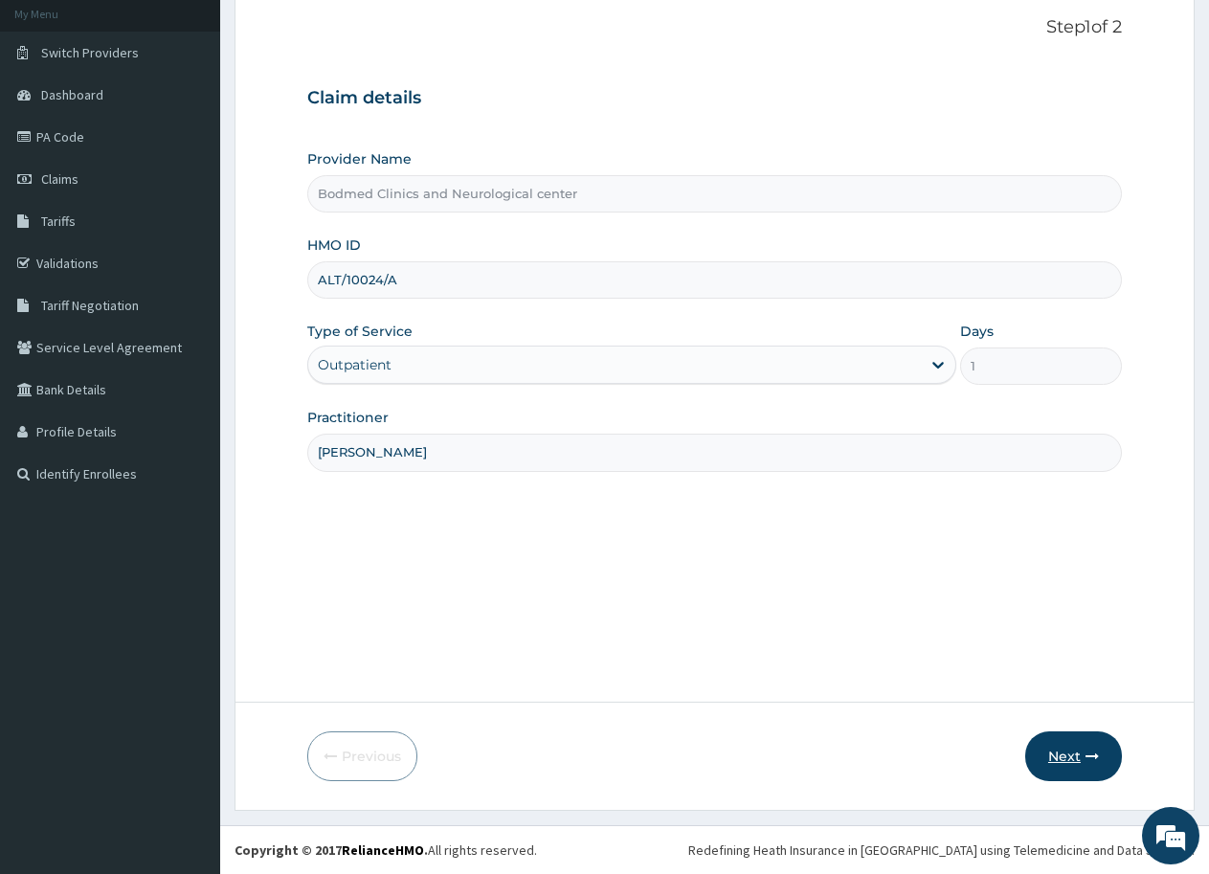
type input "[PERSON_NAME]"
click at [1051, 751] on button "Next" at bounding box center [1074, 757] width 97 height 50
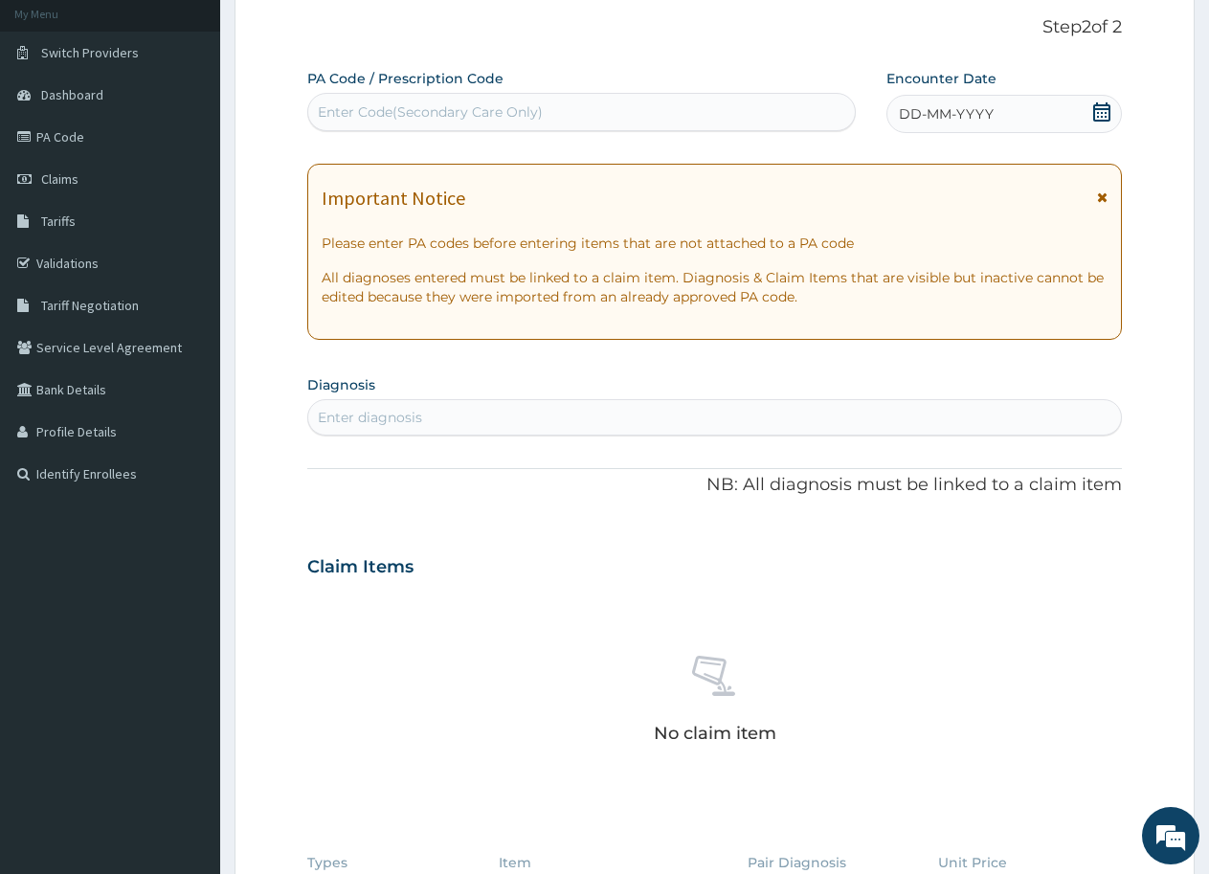
click at [463, 108] on div "Enter Code(Secondary Care Only)" at bounding box center [430, 111] width 225 height 19
paste input "PA/FDE174"
type input "PA/FDE174"
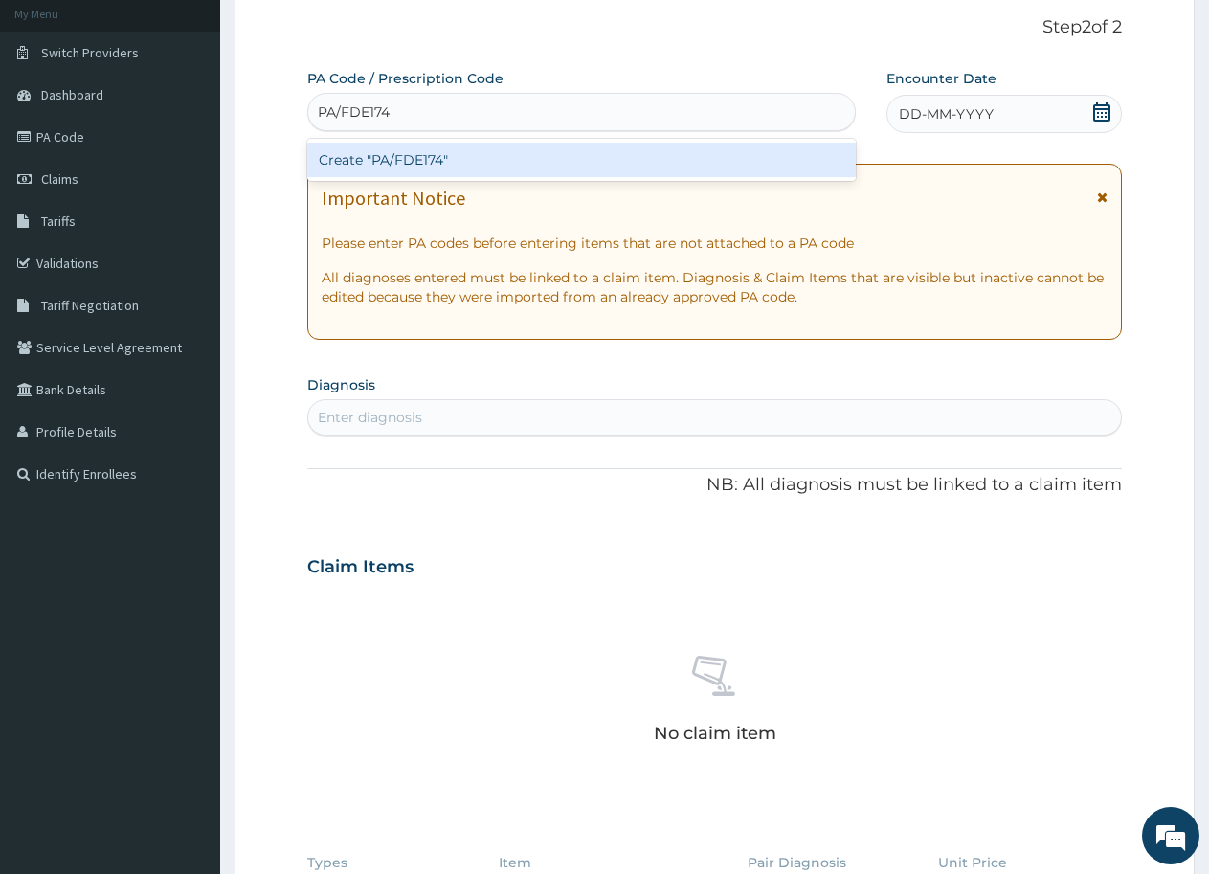
click at [453, 164] on div "Create "PA/FDE174"" at bounding box center [581, 160] width 549 height 34
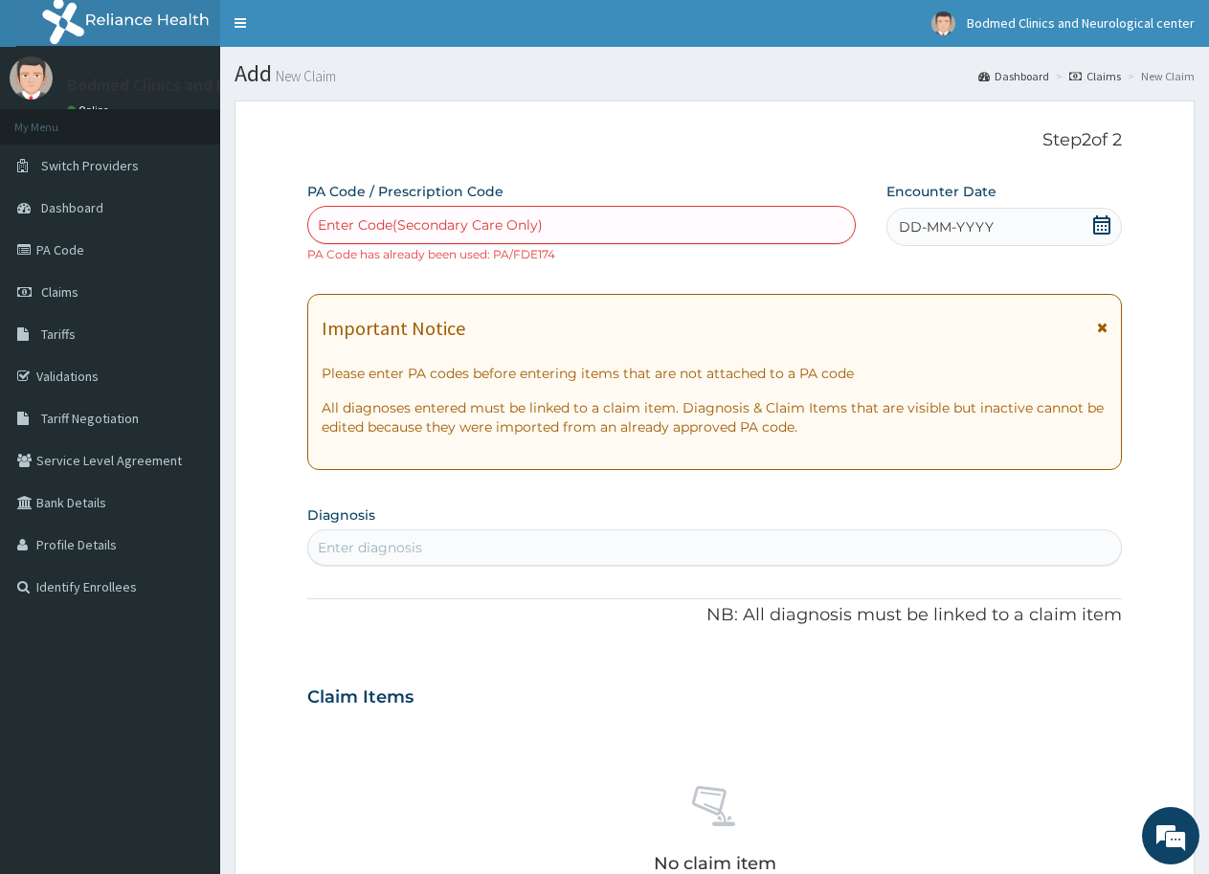
scroll to position [0, 0]
click at [64, 248] on link "PA Code" at bounding box center [110, 251] width 220 height 42
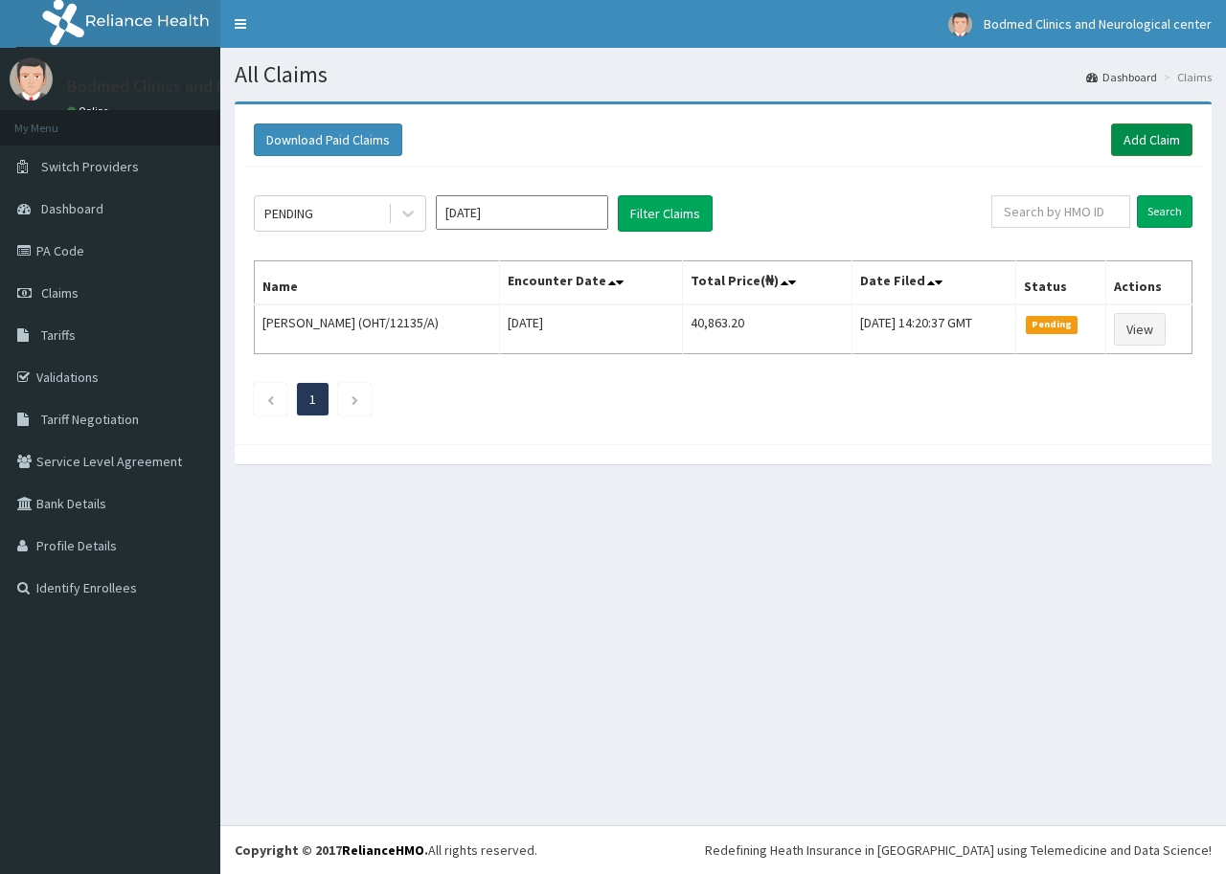
click at [1135, 148] on link "Add Claim" at bounding box center [1151, 140] width 81 height 33
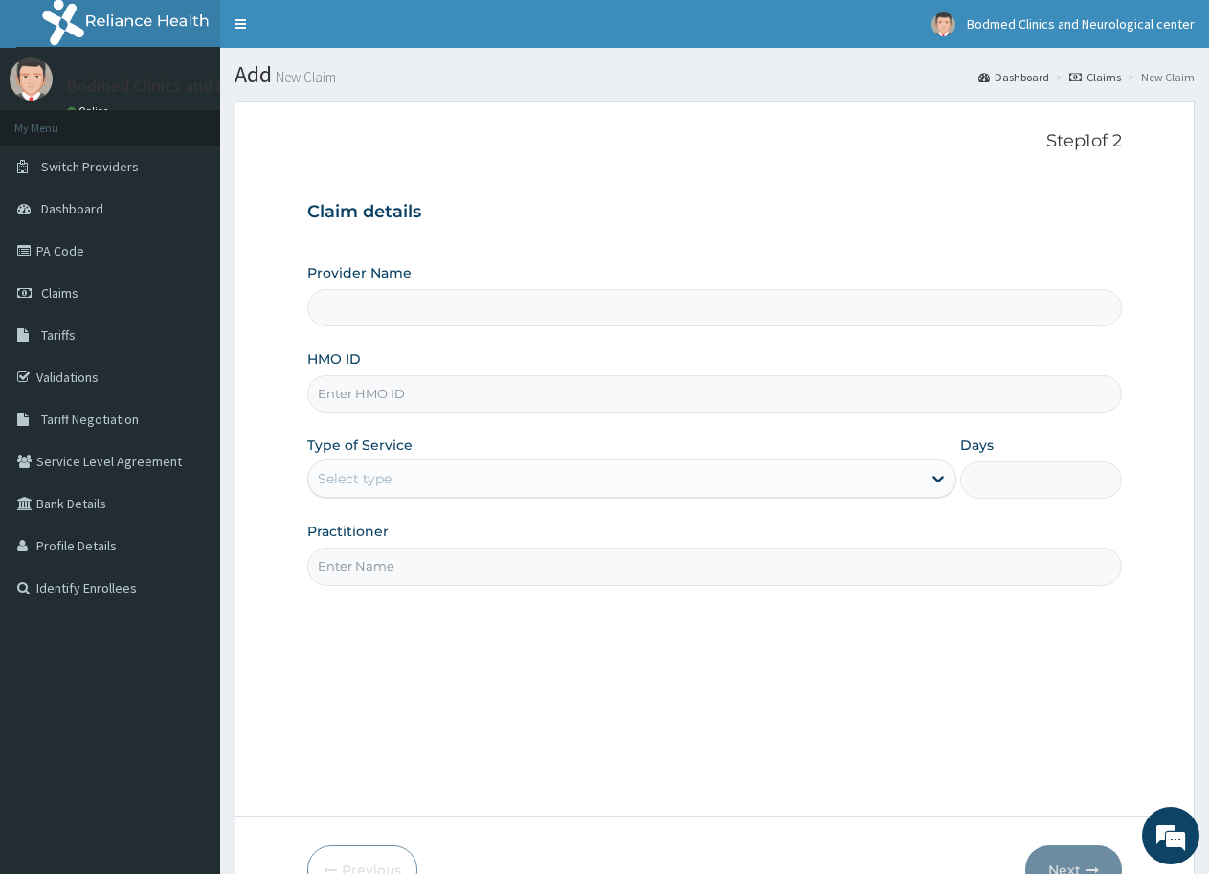
click at [484, 313] on input "Provider Name" at bounding box center [714, 307] width 815 height 37
type input "Bodmed Clinics and Neurological center"
click at [423, 394] on input "HMO ID" at bounding box center [714, 393] width 815 height 37
paste input "OHT/12365/A"
type input "OHT/12365/A"
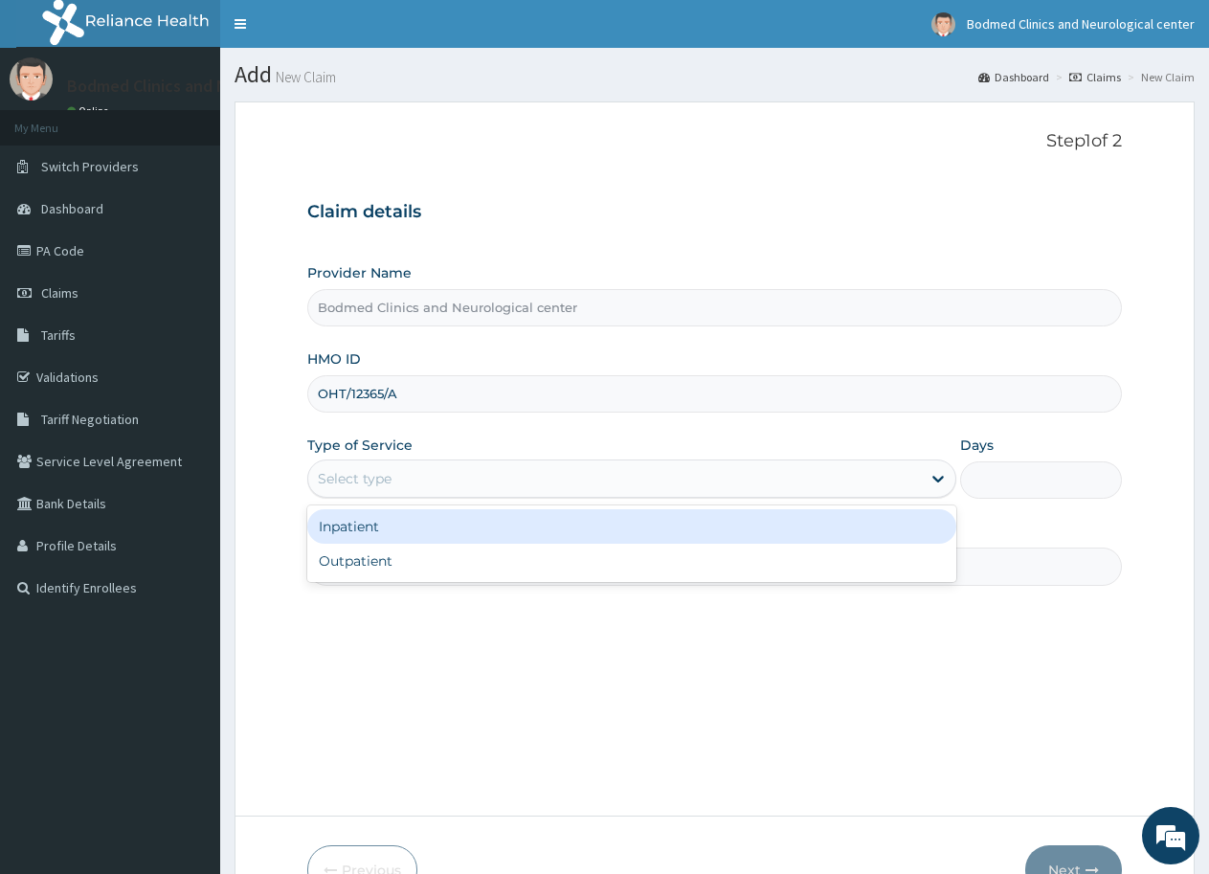
click at [378, 482] on div "Select type" at bounding box center [355, 478] width 74 height 19
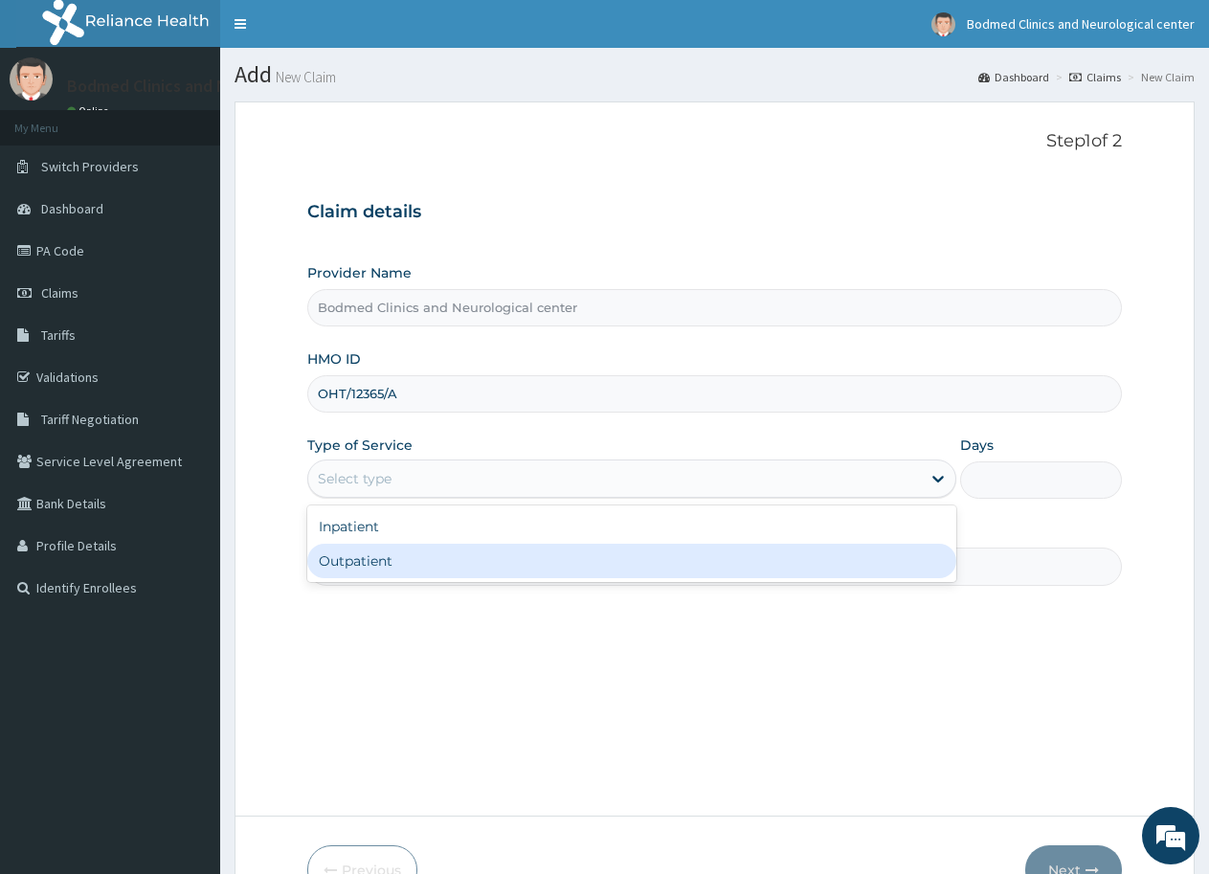
click at [422, 550] on div "Outpatient" at bounding box center [631, 561] width 648 height 34
type input "1"
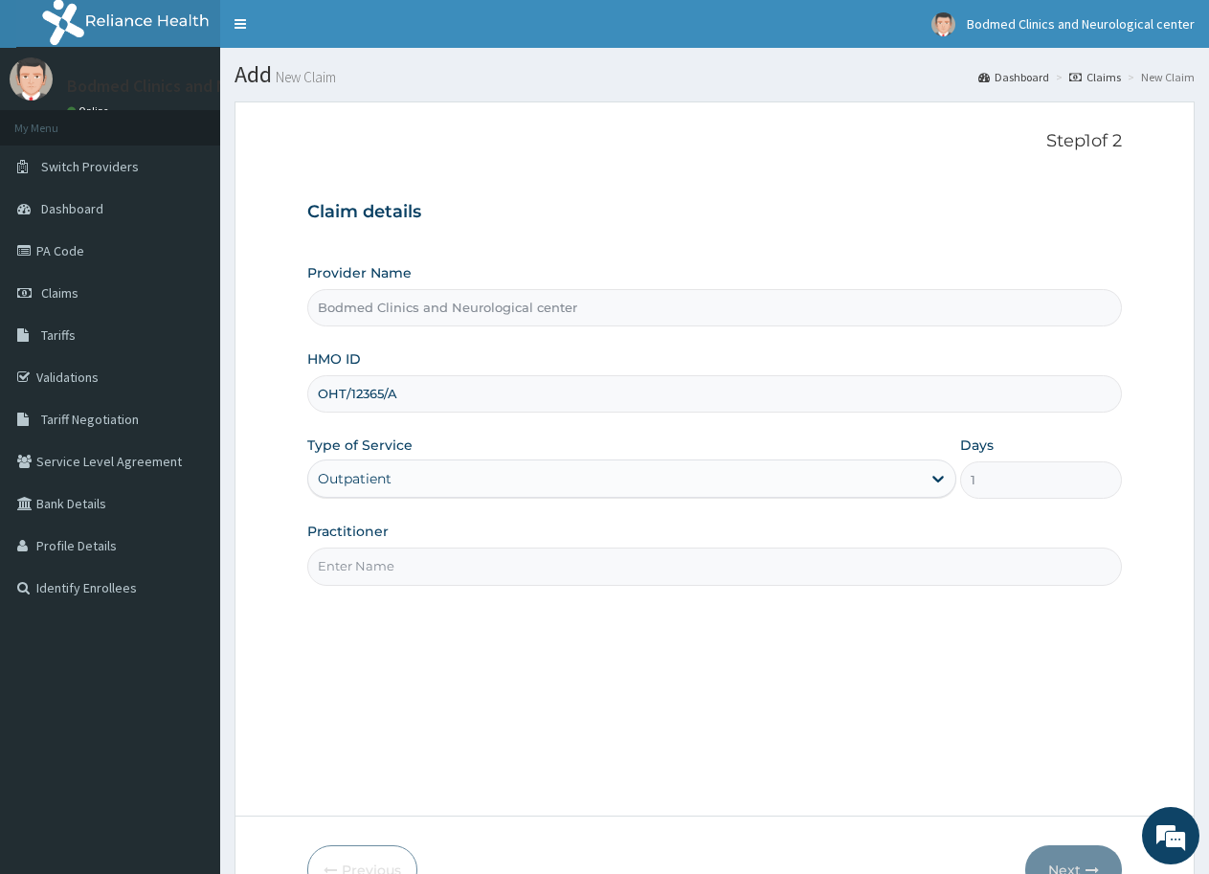
click at [500, 568] on input "Practitioner" at bounding box center [714, 566] width 815 height 37
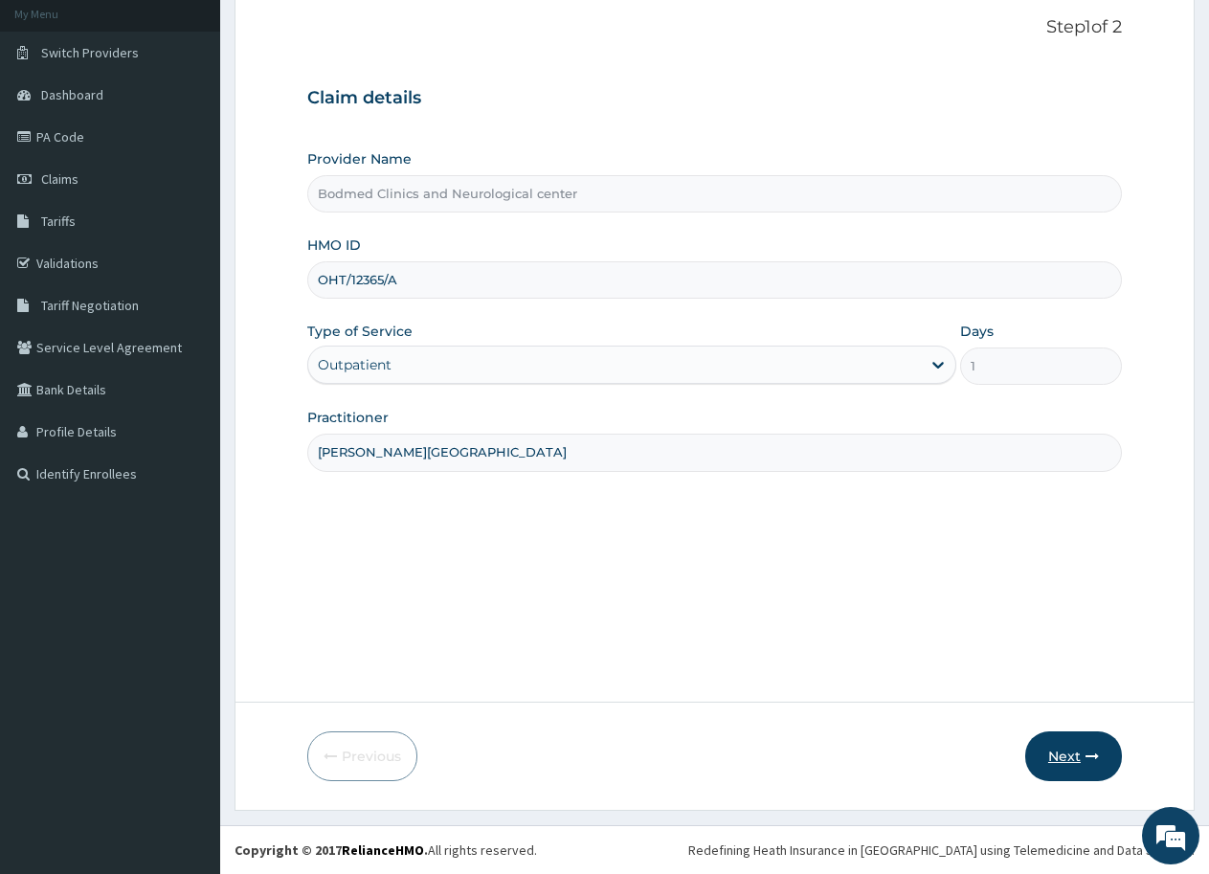
type input "dr. olajide"
click at [1054, 744] on button "Next" at bounding box center [1074, 757] width 97 height 50
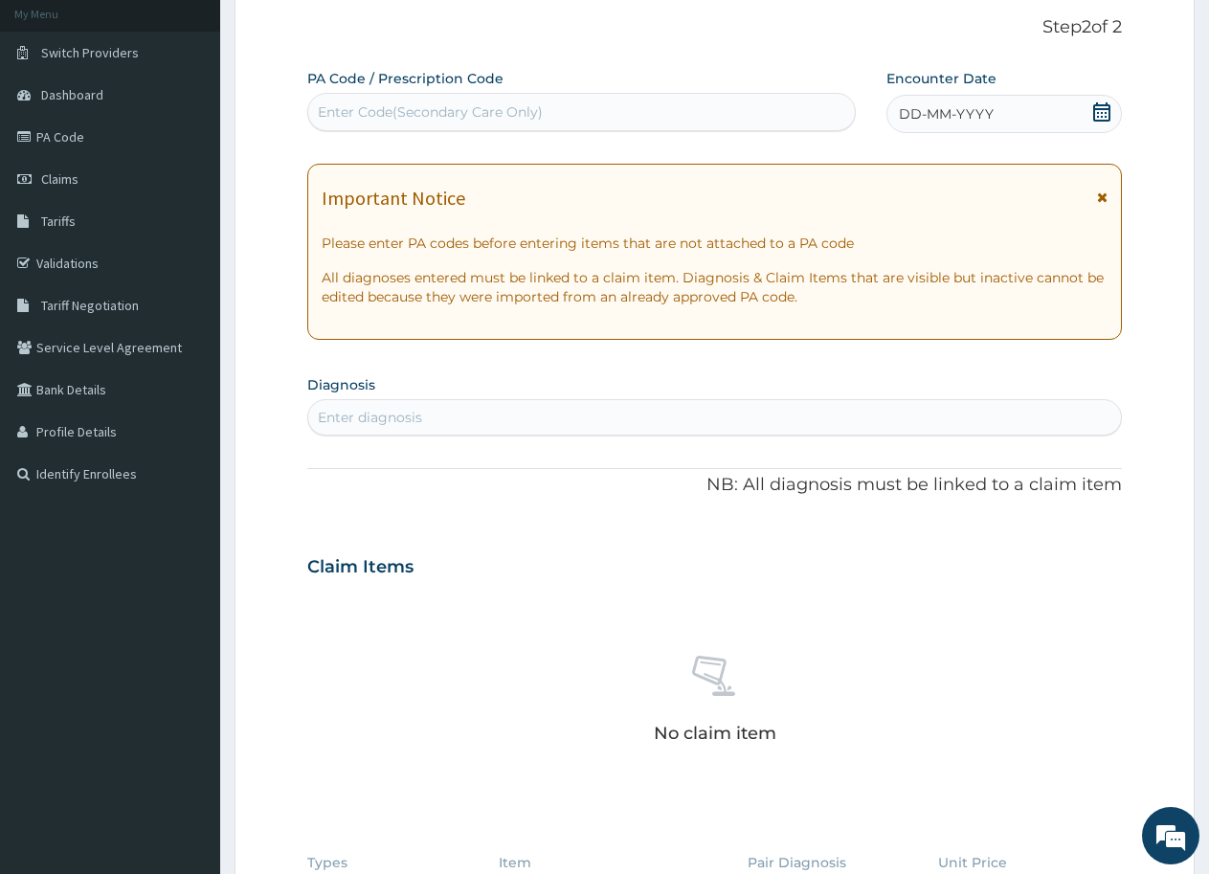
click at [469, 107] on div "Enter Code(Secondary Care Only)" at bounding box center [430, 111] width 225 height 19
paste input "PA/2DDC49"
type input "PA/2DDC49"
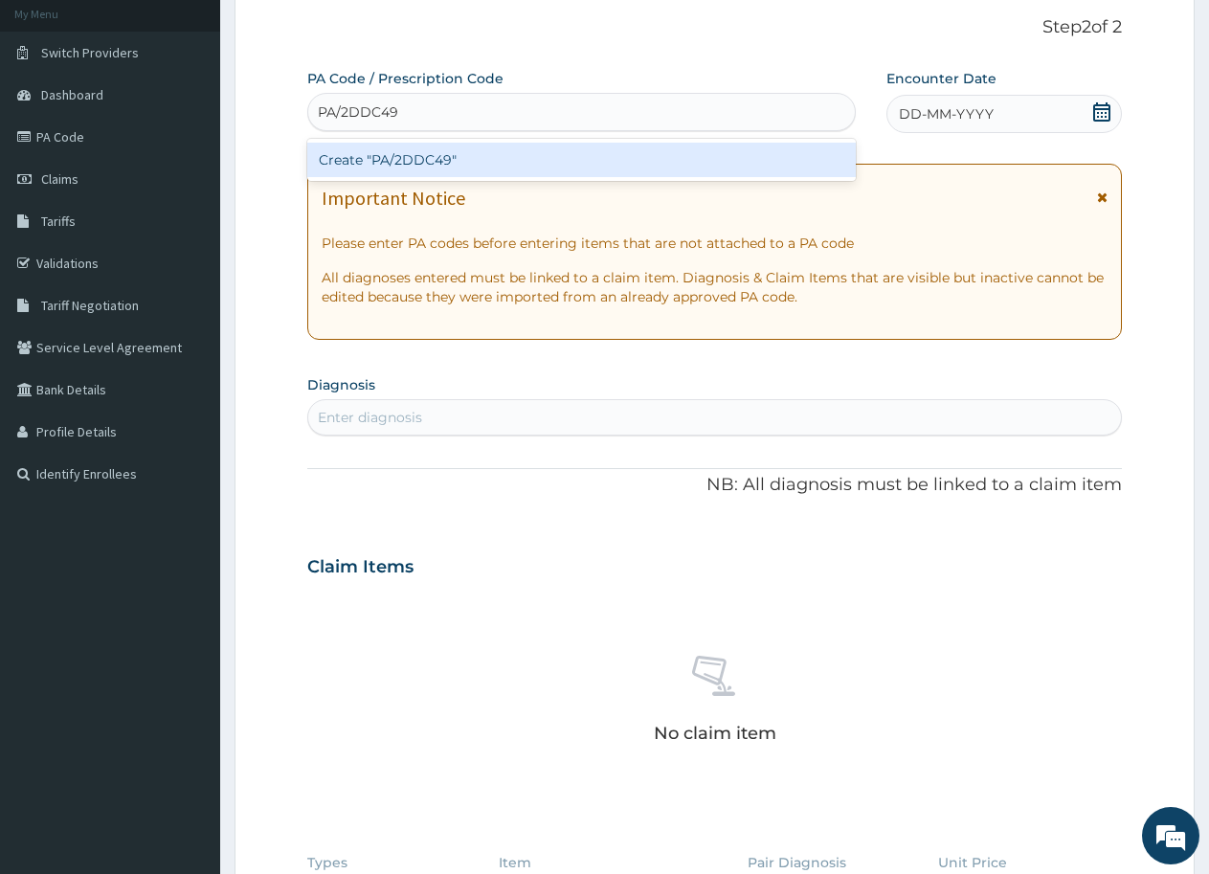
click at [449, 163] on div "Create "PA/2DDC49"" at bounding box center [581, 160] width 549 height 34
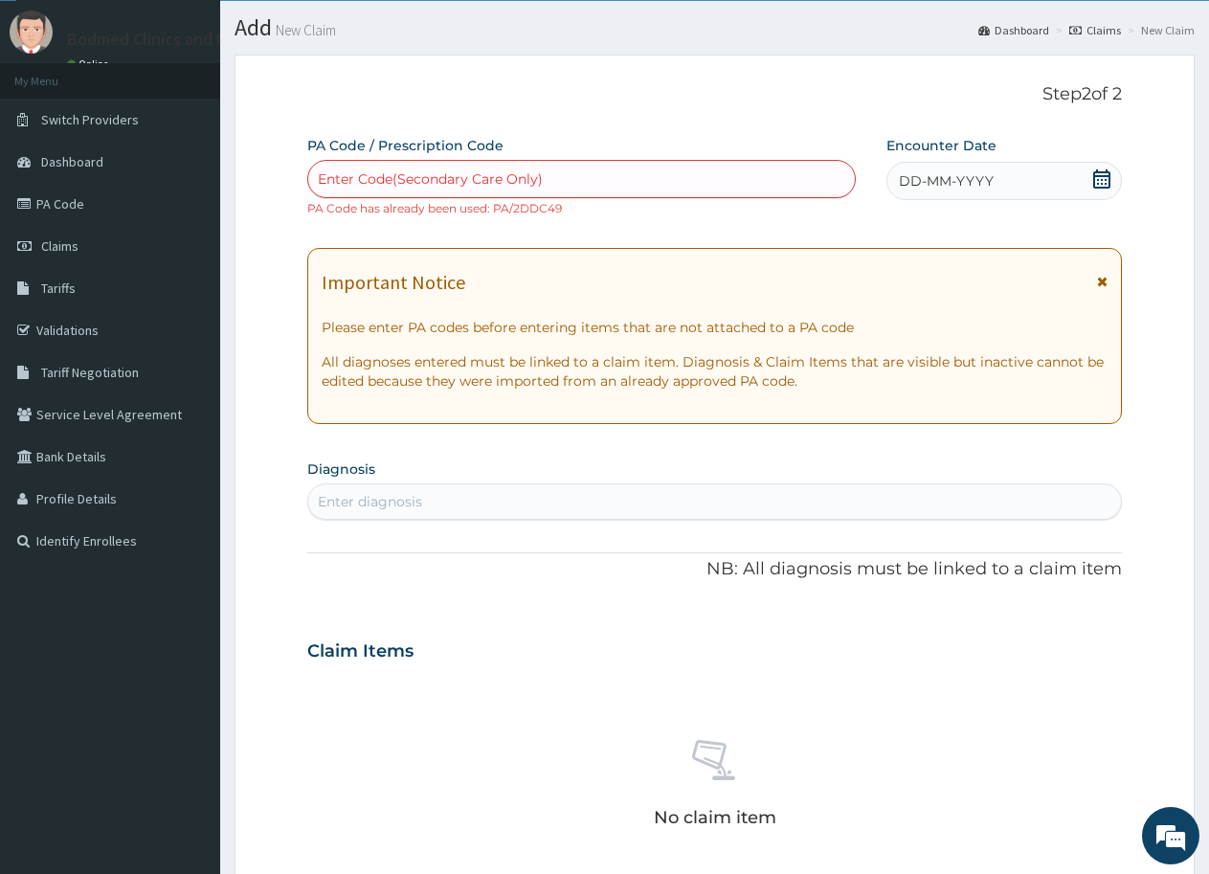
scroll to position [0, 0]
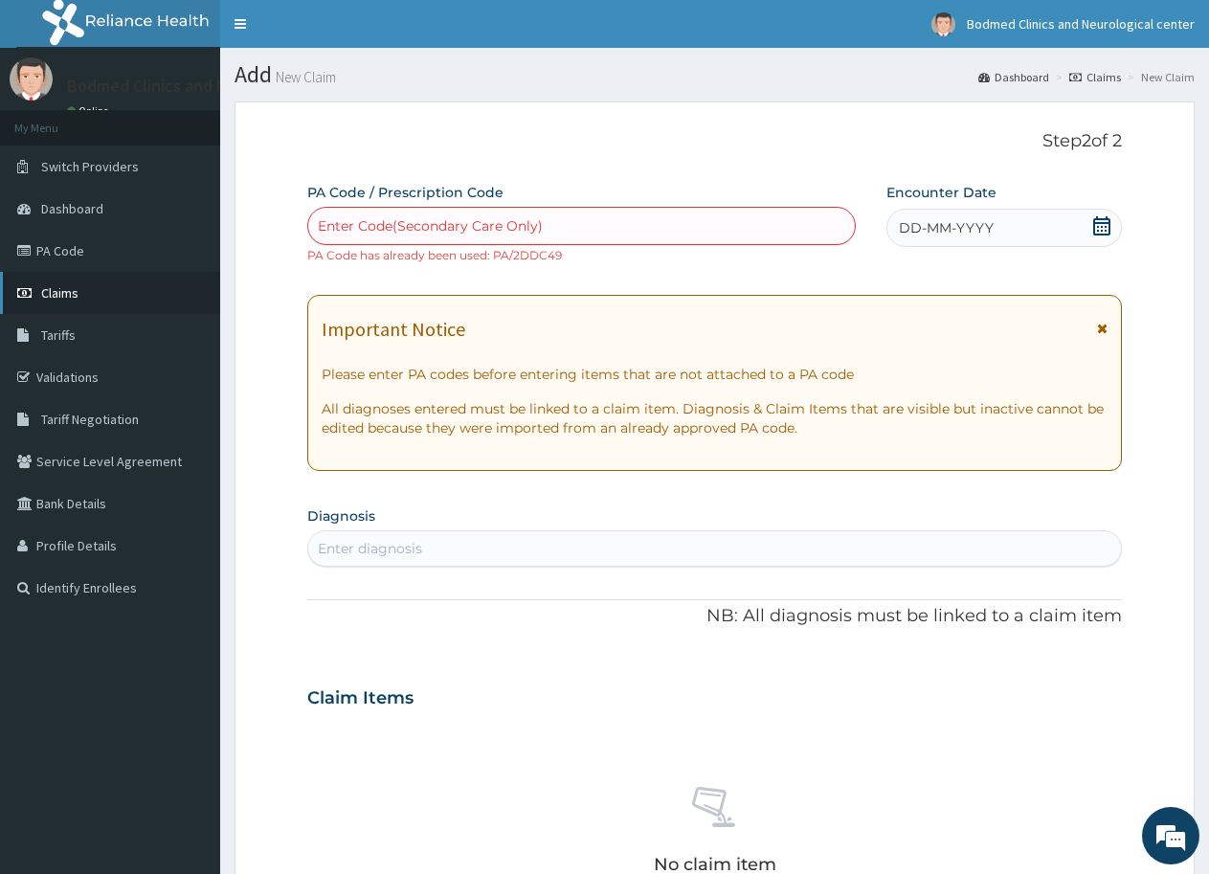
click at [80, 295] on link "Claims" at bounding box center [110, 293] width 220 height 42
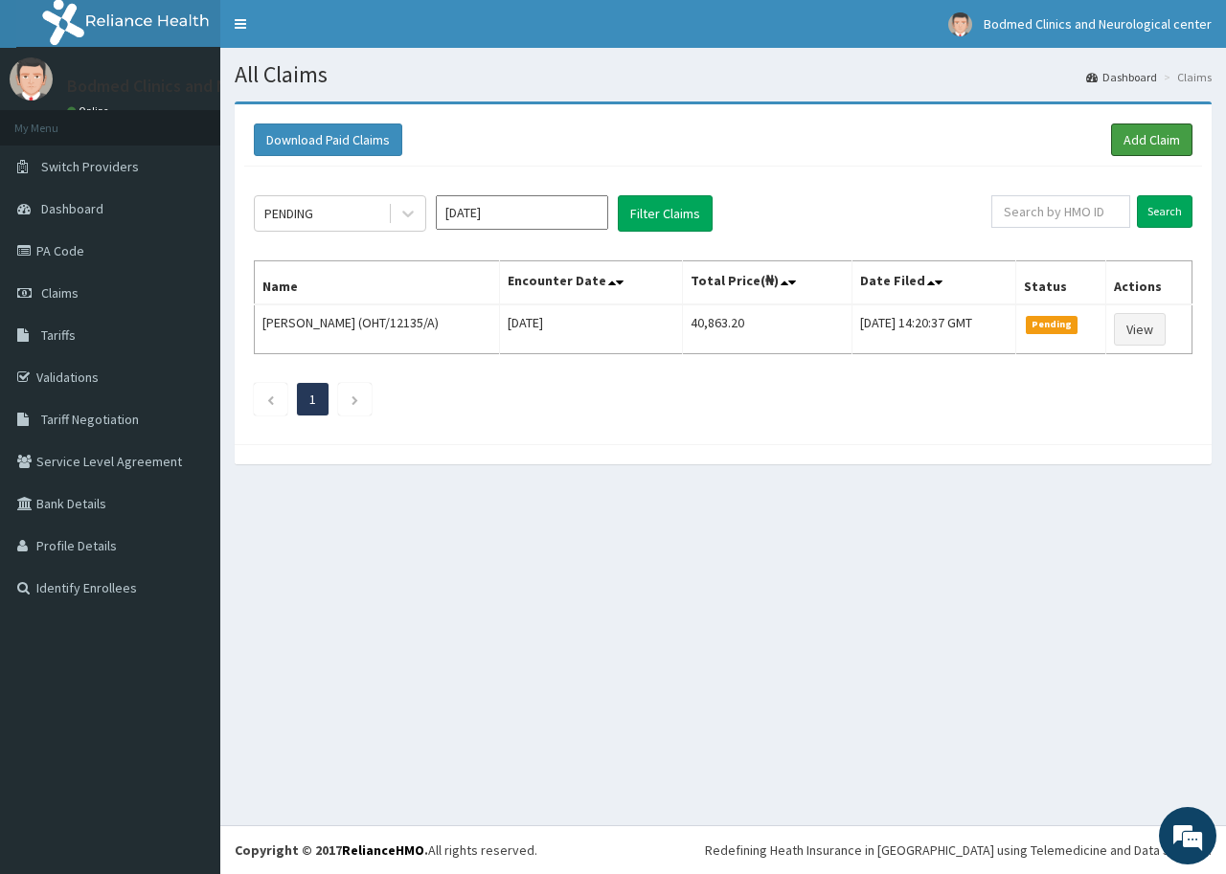
click at [1136, 134] on link "Add Claim" at bounding box center [1151, 140] width 81 height 33
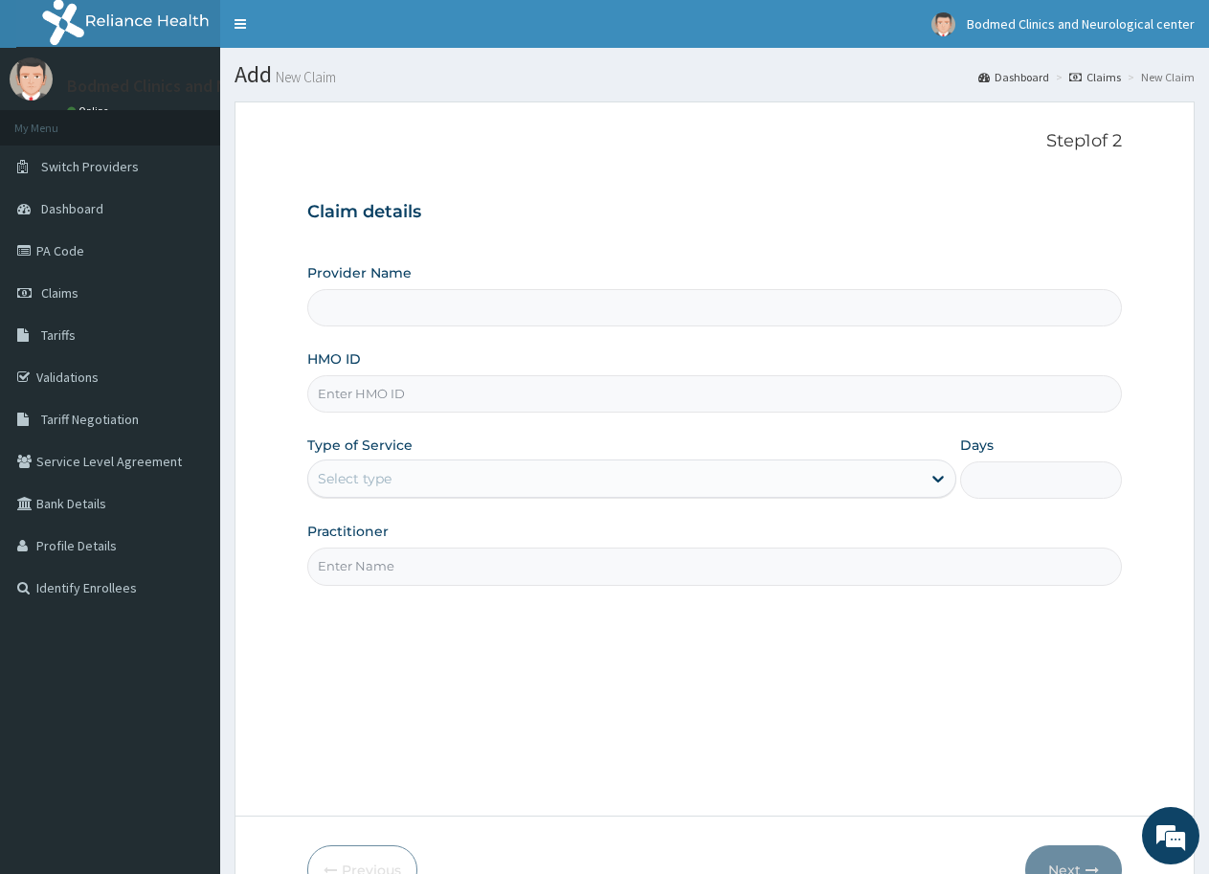
click at [423, 389] on input "HMO ID" at bounding box center [714, 393] width 815 height 37
type input "Bodmed Clinics and Neurological center"
paste input "LRA/10032/A"
type input "LRA/10032/A"
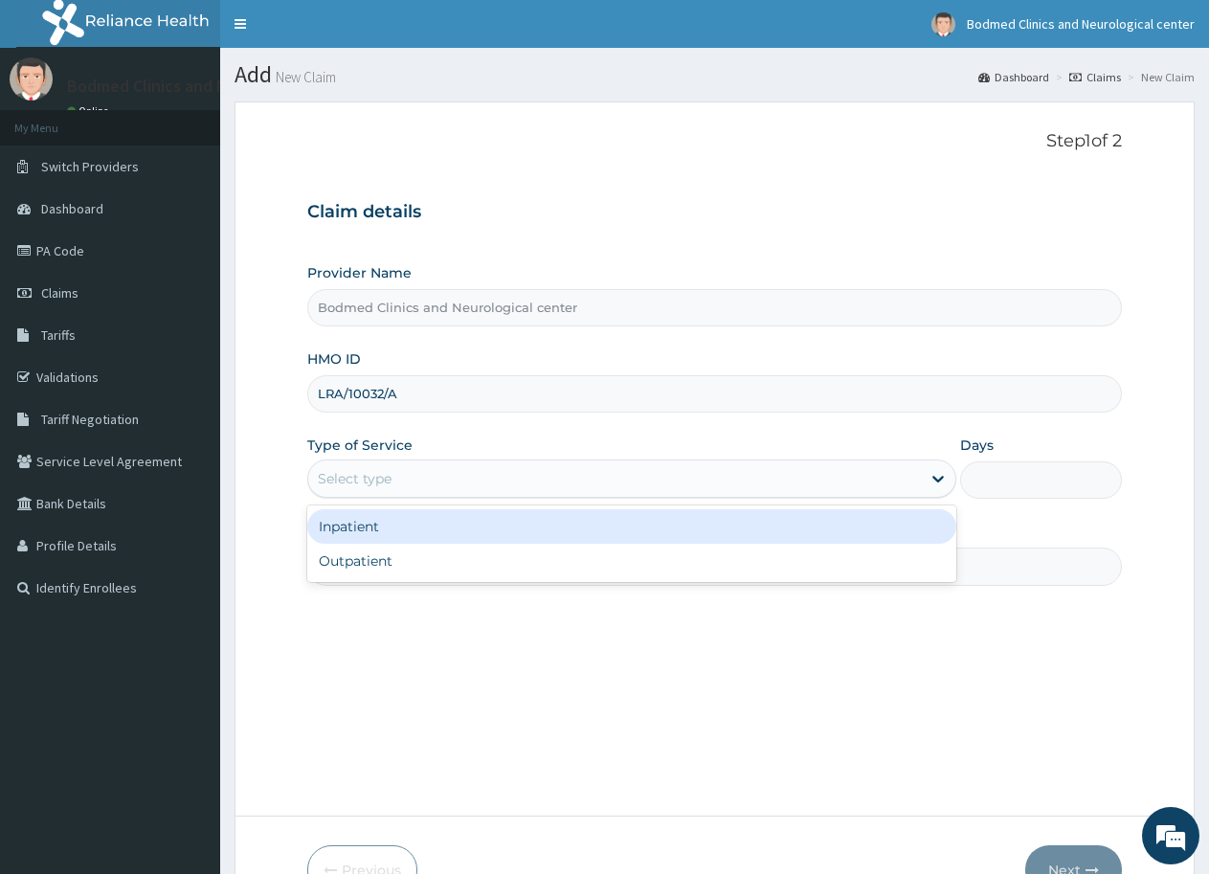
click at [528, 473] on div "Select type" at bounding box center [614, 478] width 612 height 31
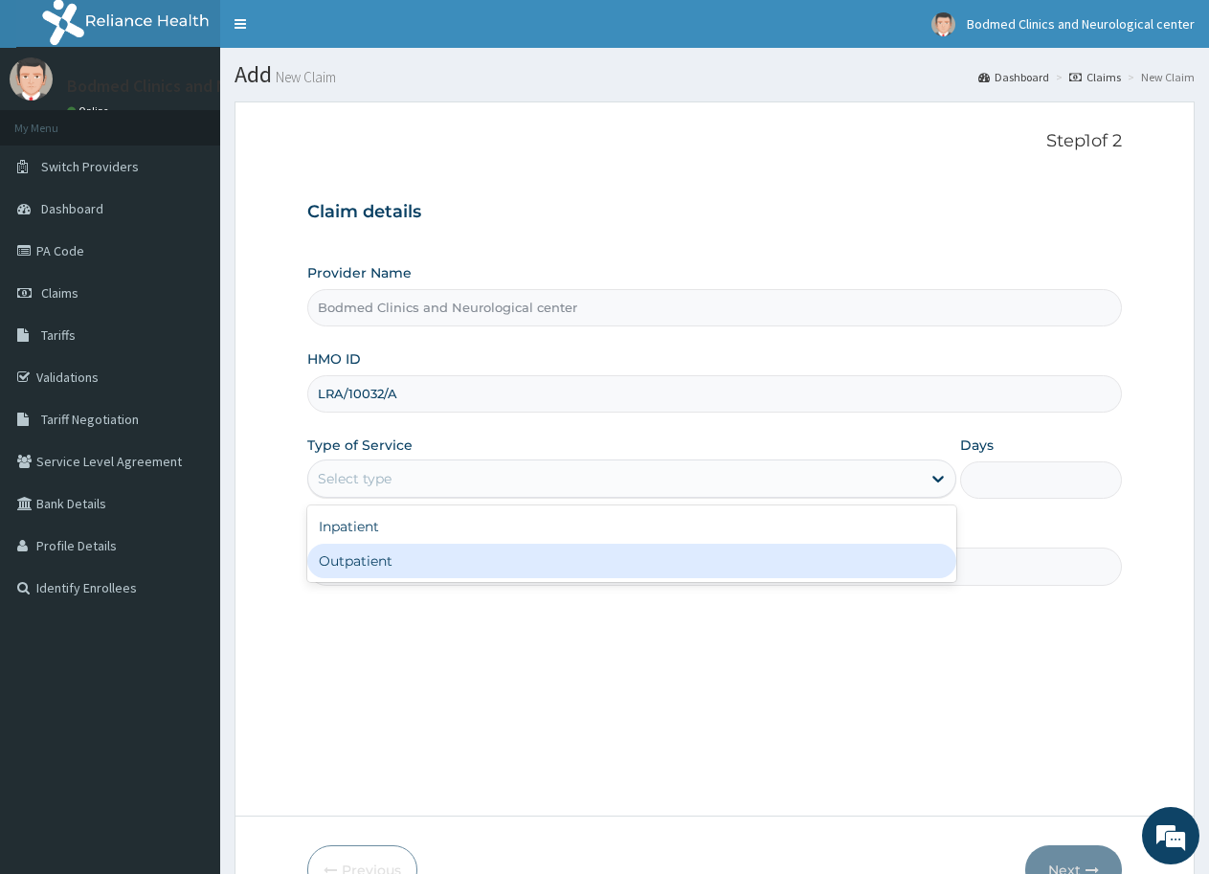
click at [468, 562] on div "Outpatient" at bounding box center [631, 561] width 648 height 34
type input "1"
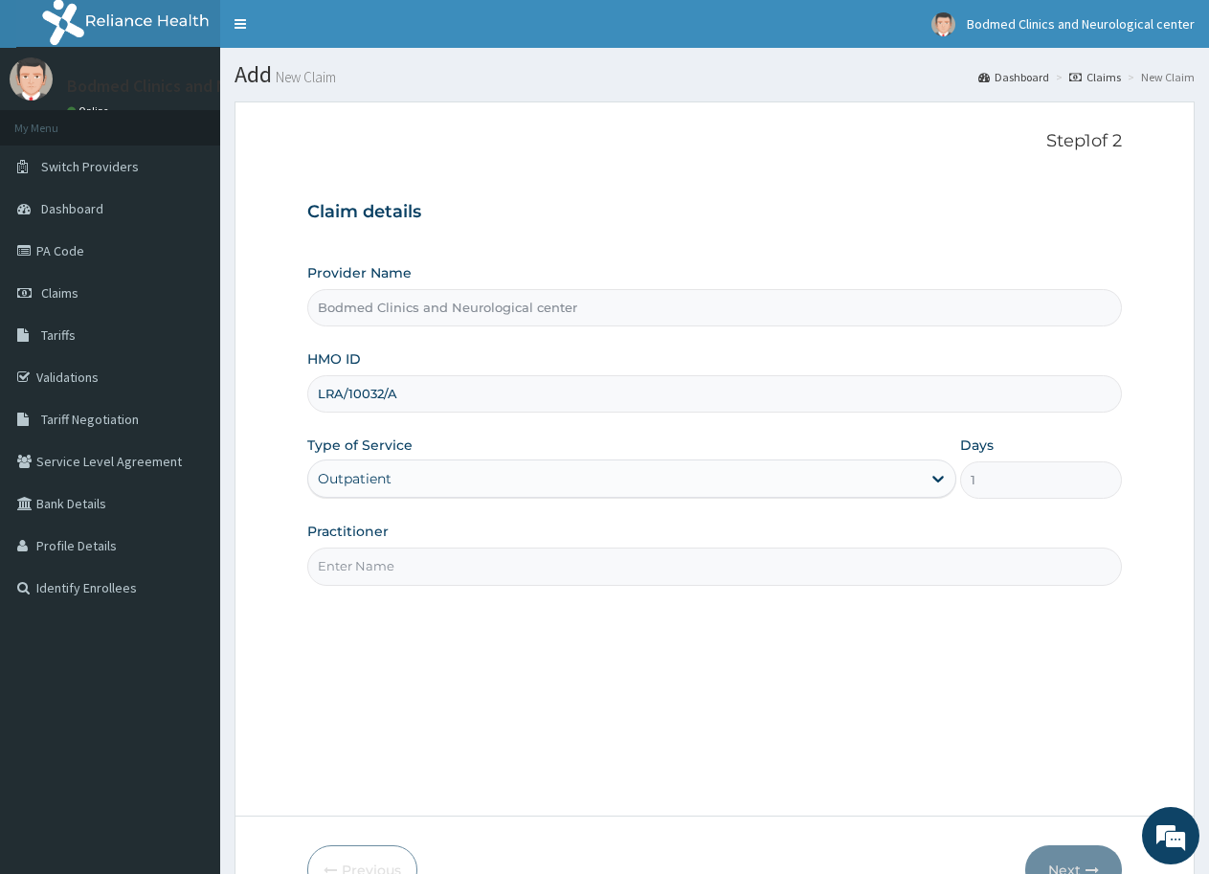
click at [480, 560] on input "Practitioner" at bounding box center [714, 566] width 815 height 37
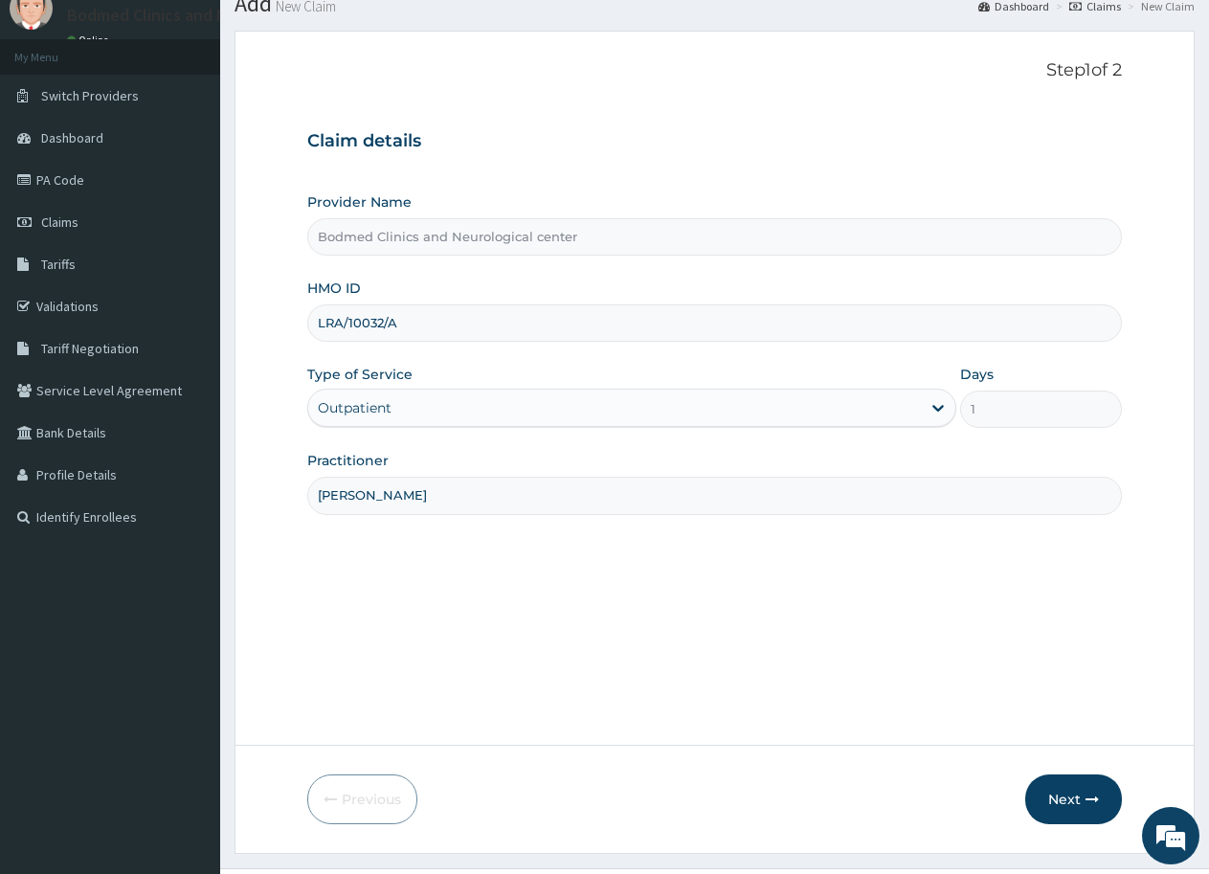
scroll to position [114, 0]
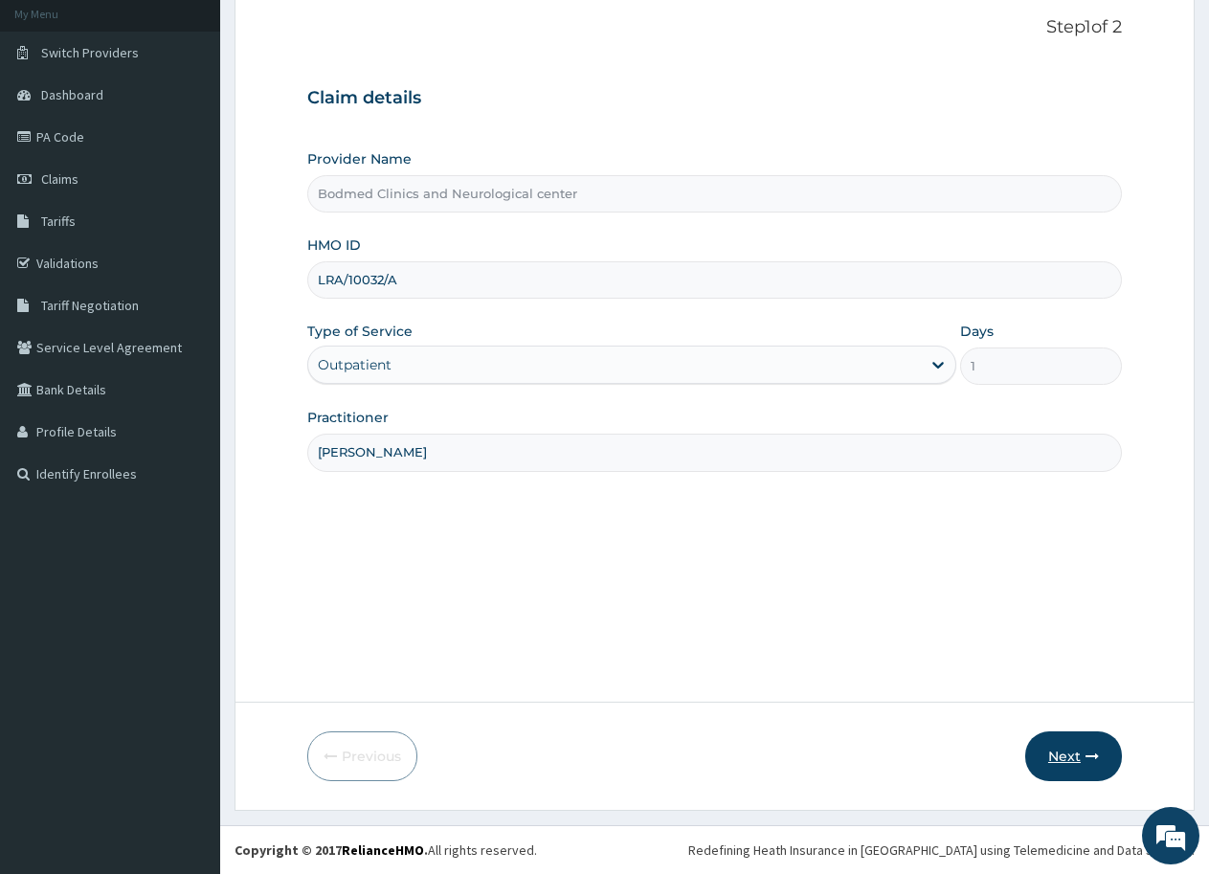
type input "[PERSON_NAME]"
click at [1042, 756] on button "Next" at bounding box center [1074, 757] width 97 height 50
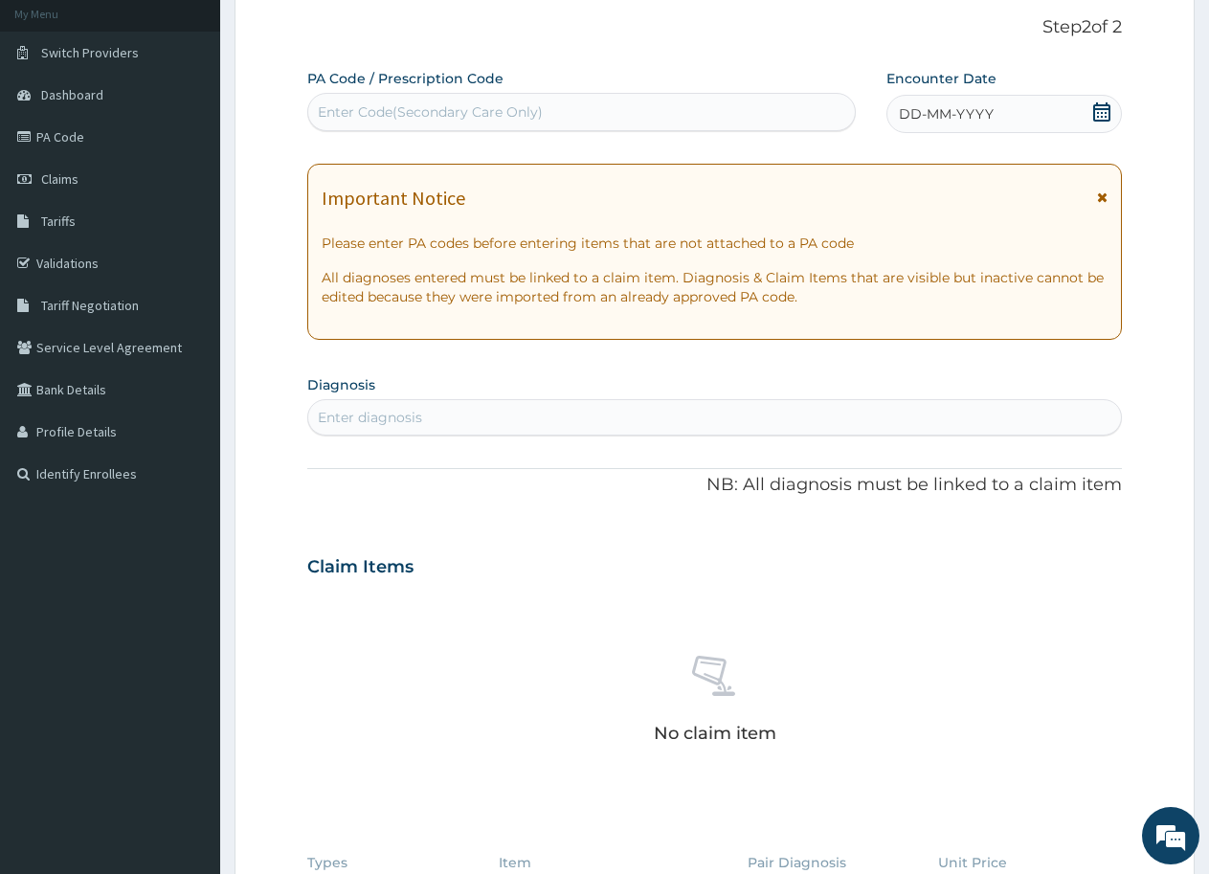
click at [359, 102] on div "Enter Code(Secondary Care Only)" at bounding box center [430, 111] width 225 height 19
paste input "PA/2DD864"
type input "PA/2DD864"
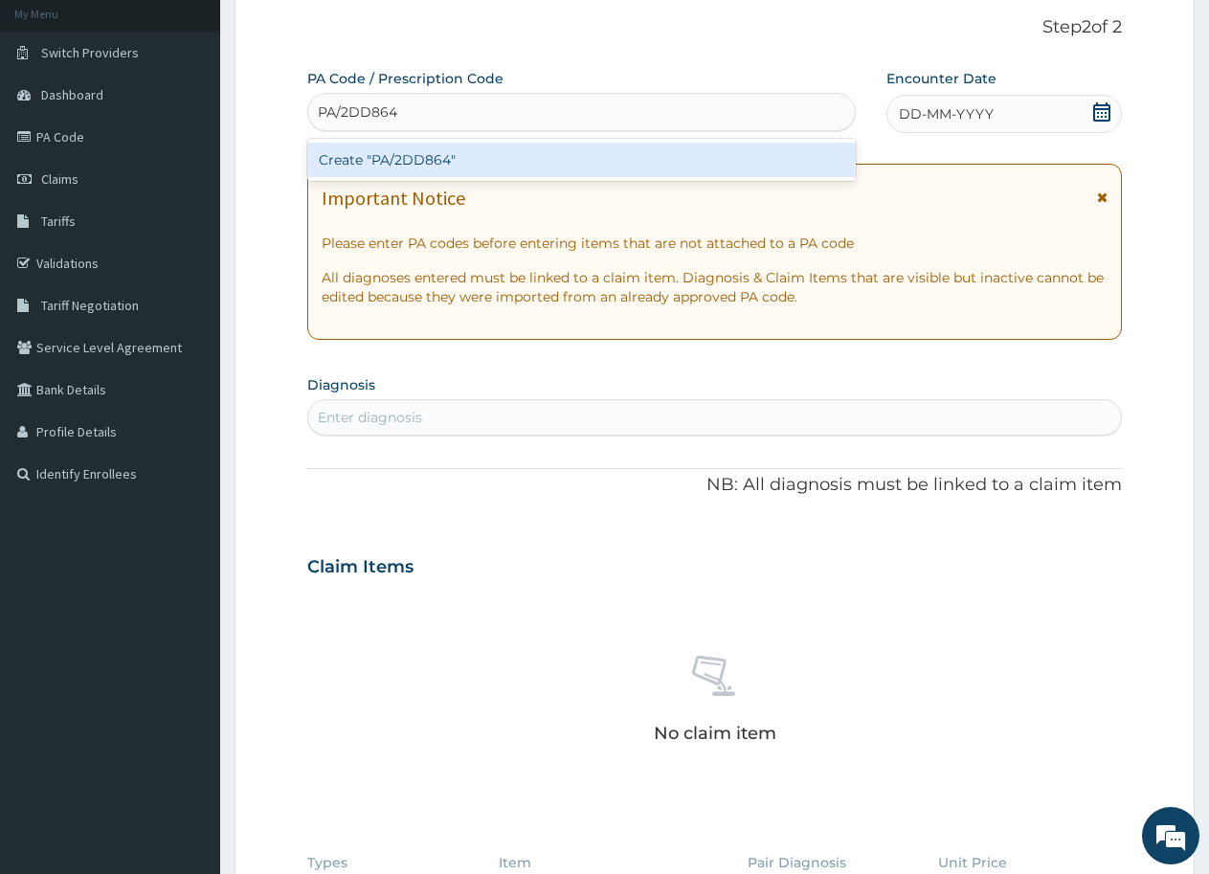
click at [414, 163] on div "Create "PA/2DD864"" at bounding box center [581, 160] width 549 height 34
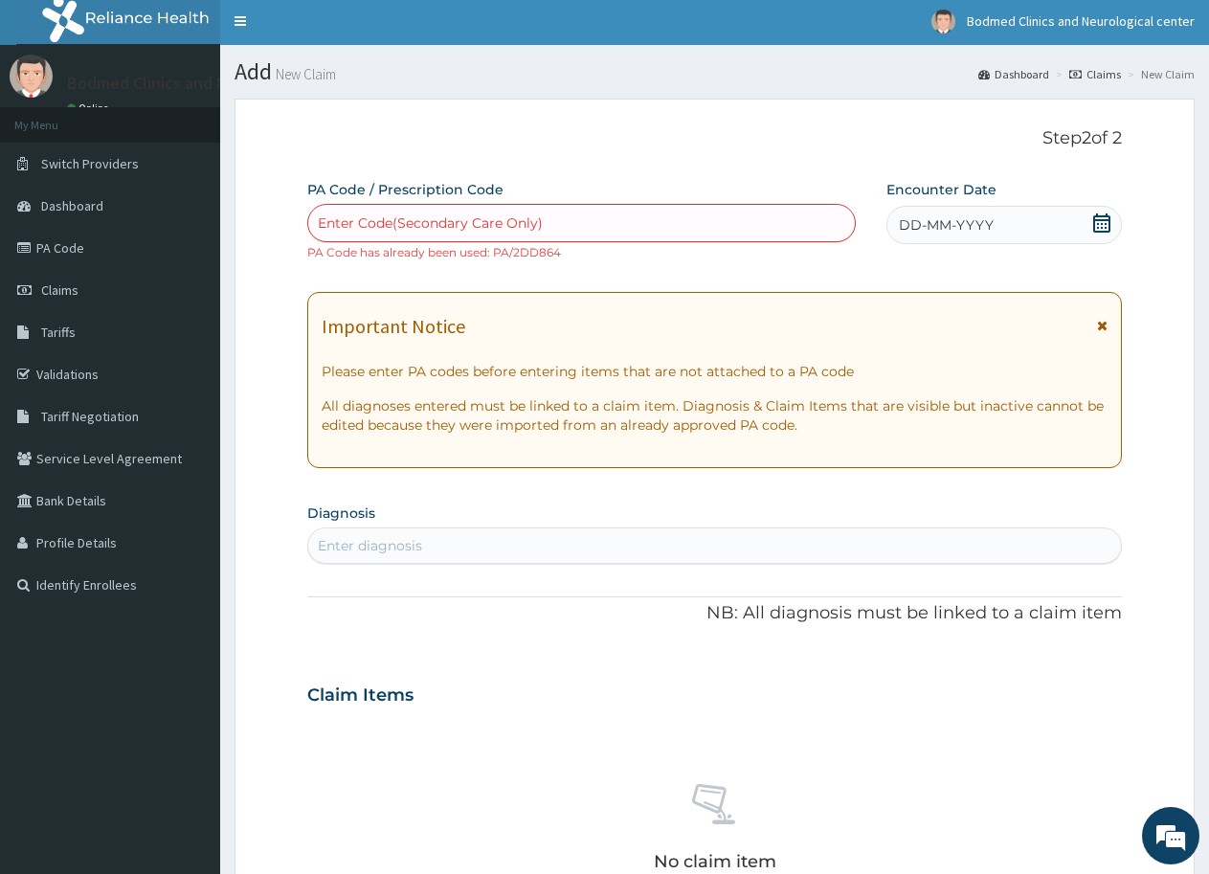
scroll to position [0, 0]
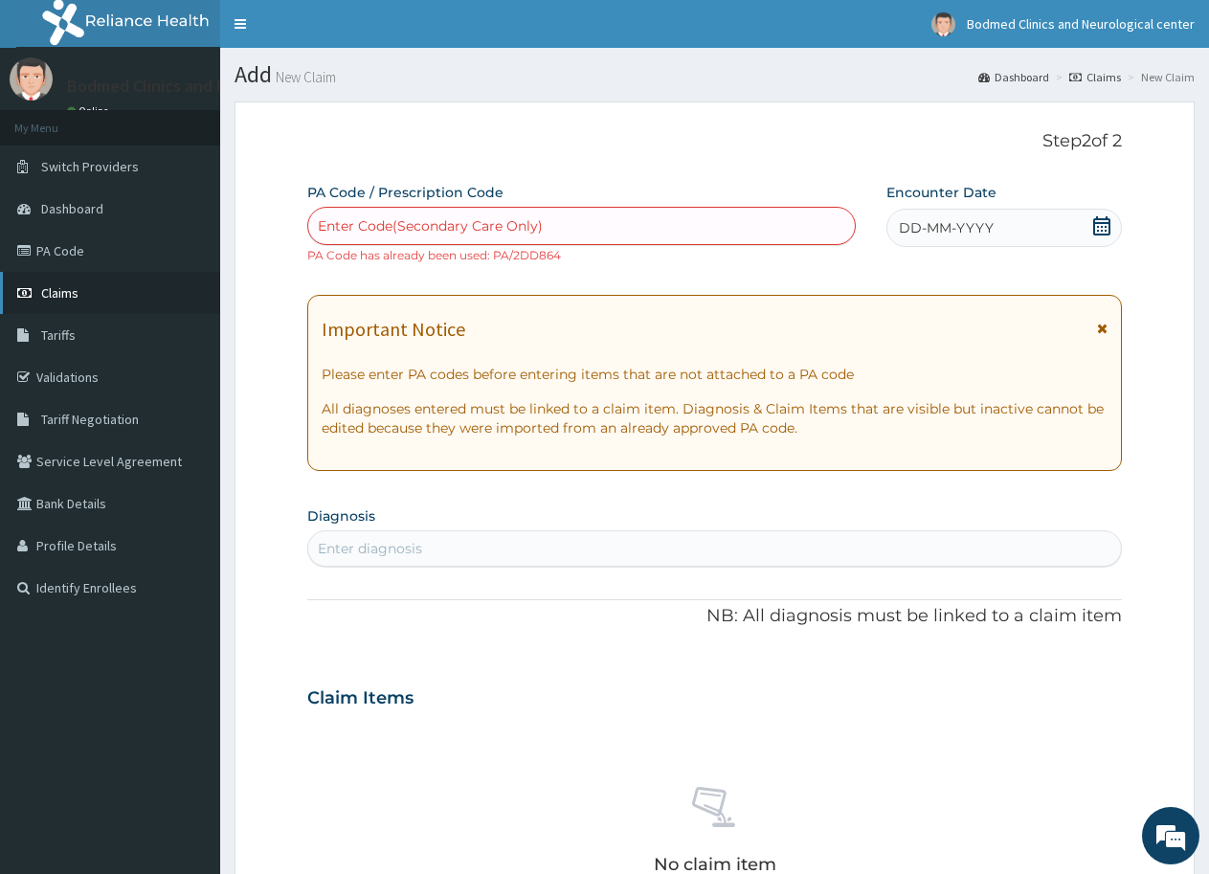
click at [69, 290] on span "Claims" at bounding box center [59, 292] width 37 height 17
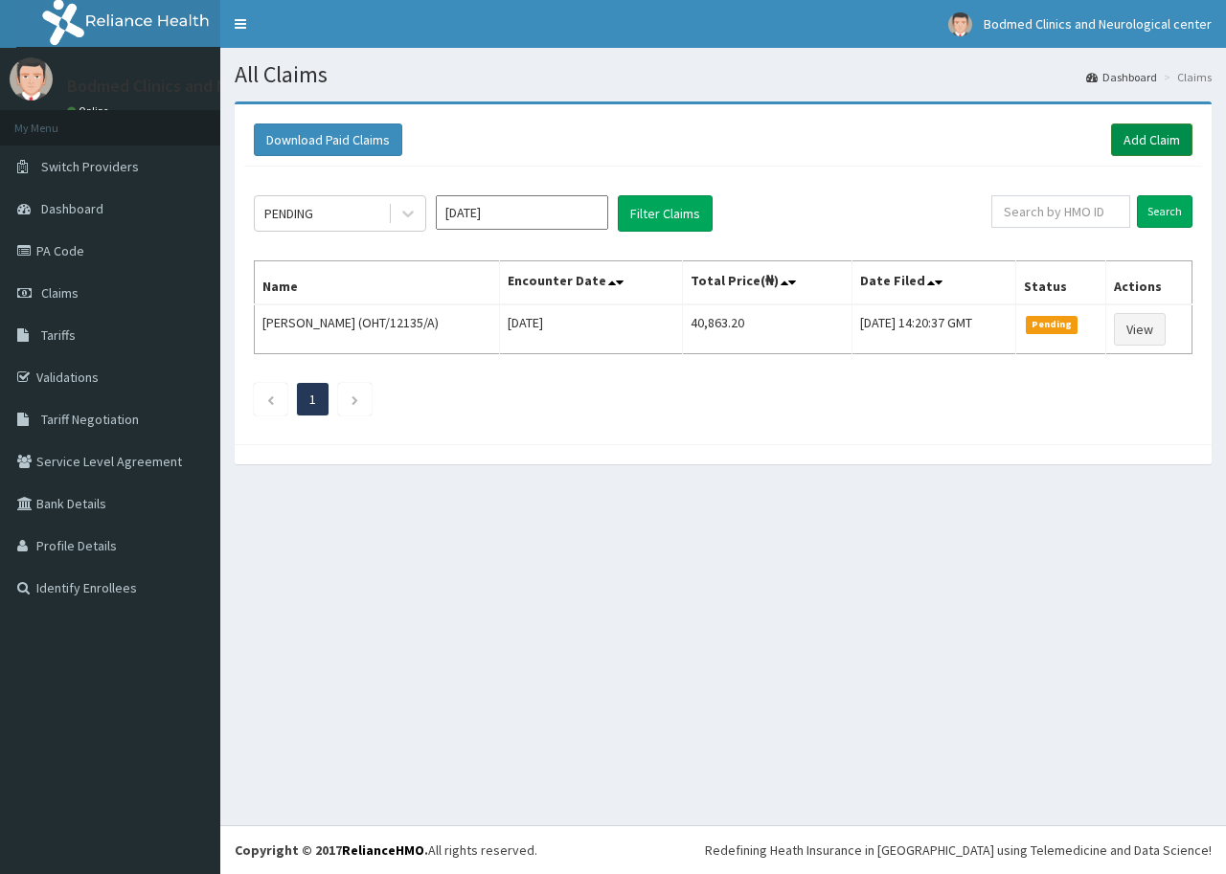
click at [1129, 125] on link "Add Claim" at bounding box center [1151, 140] width 81 height 33
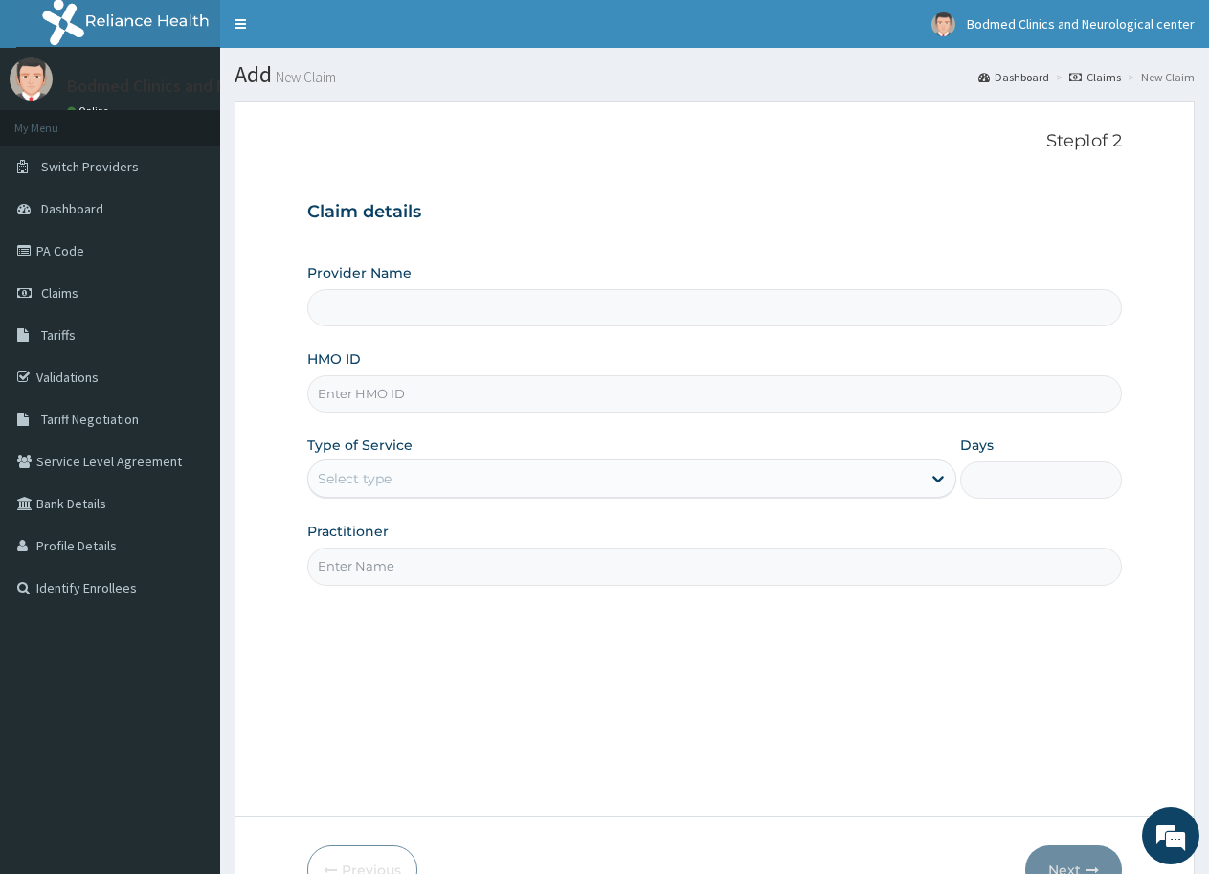
click at [487, 307] on input "Provider Name" at bounding box center [714, 307] width 815 height 37
click at [404, 405] on input "HMO ID" at bounding box center [714, 393] width 815 height 37
type input "Bodmed Clinics and Neurological center"
paste input "kud/10458/a"
type input "kud/10458/a"
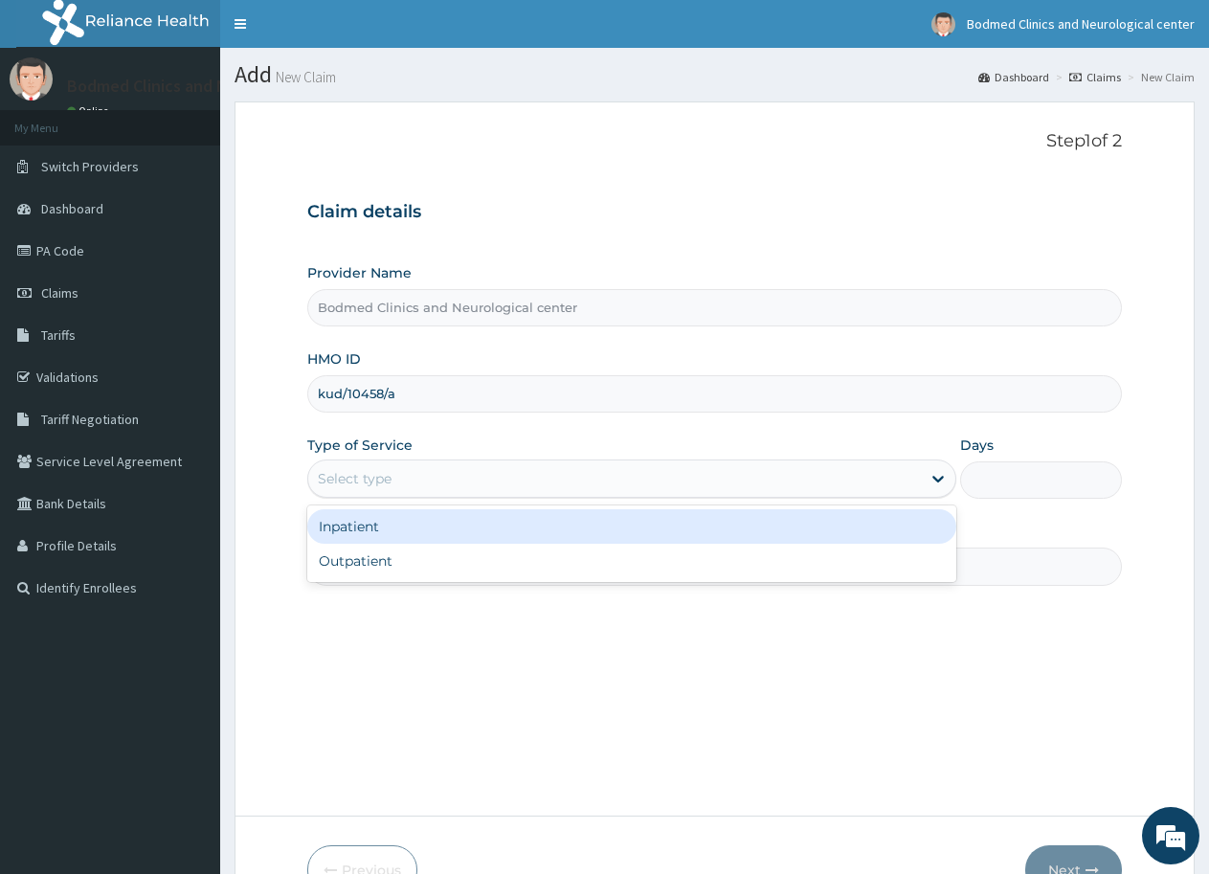
click at [411, 473] on div "Select type" at bounding box center [614, 478] width 612 height 31
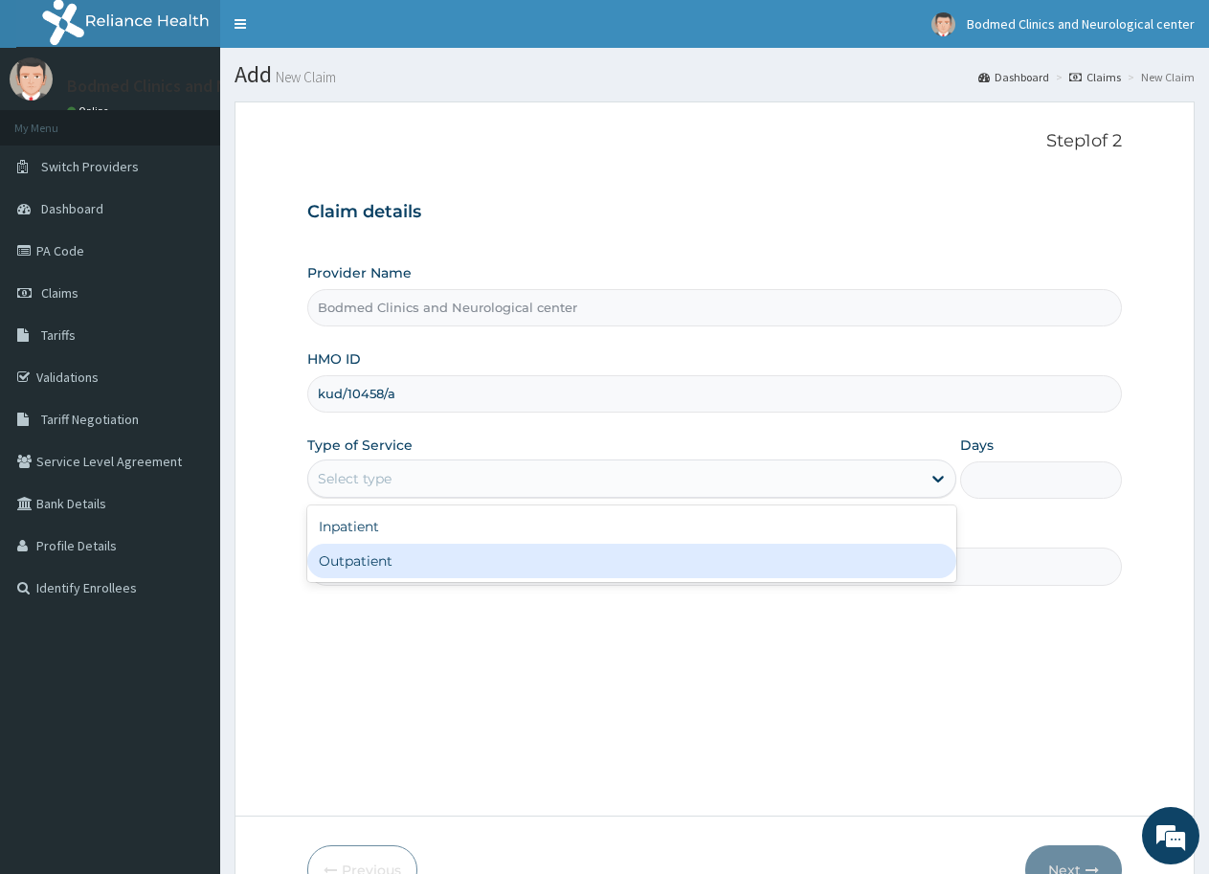
click at [391, 562] on div "Outpatient" at bounding box center [631, 561] width 648 height 34
type input "1"
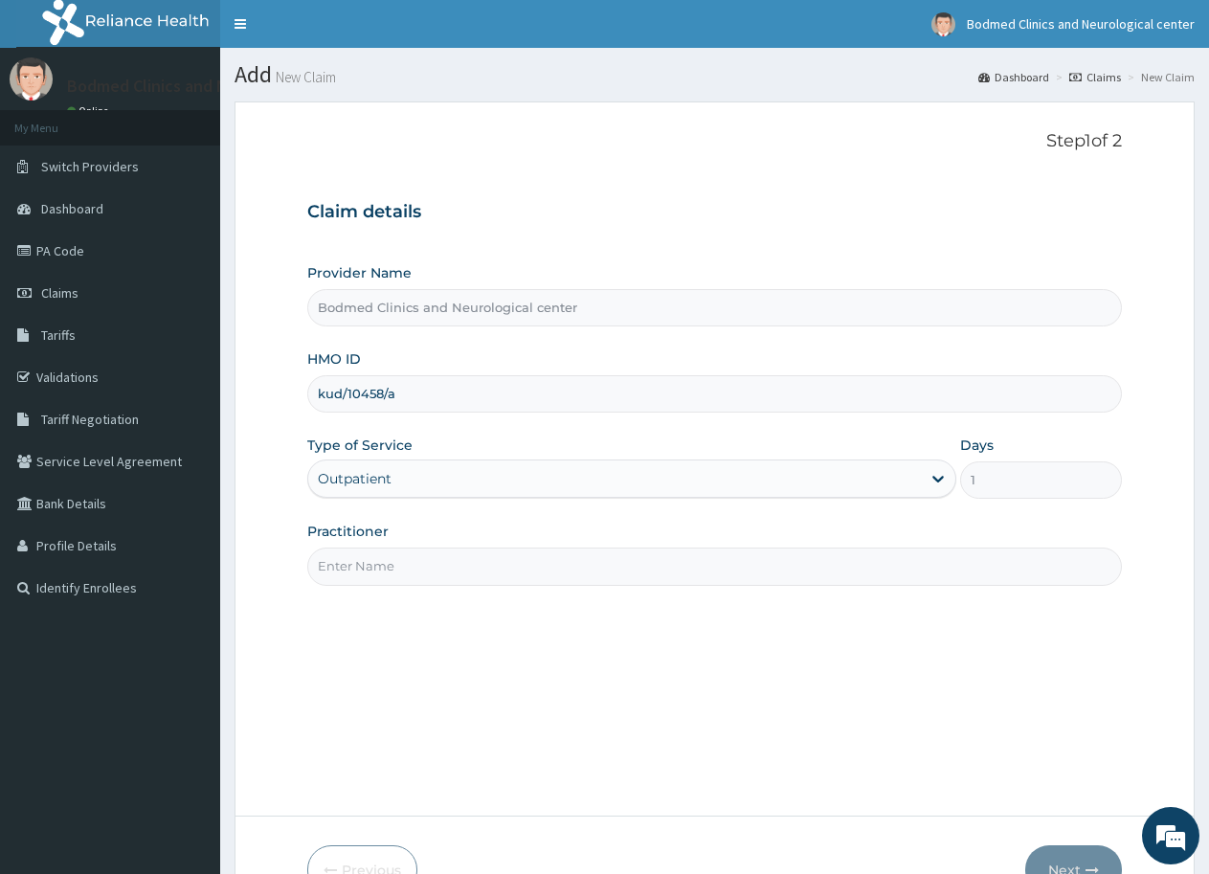
click at [392, 559] on input "Practitioner" at bounding box center [714, 566] width 815 height 37
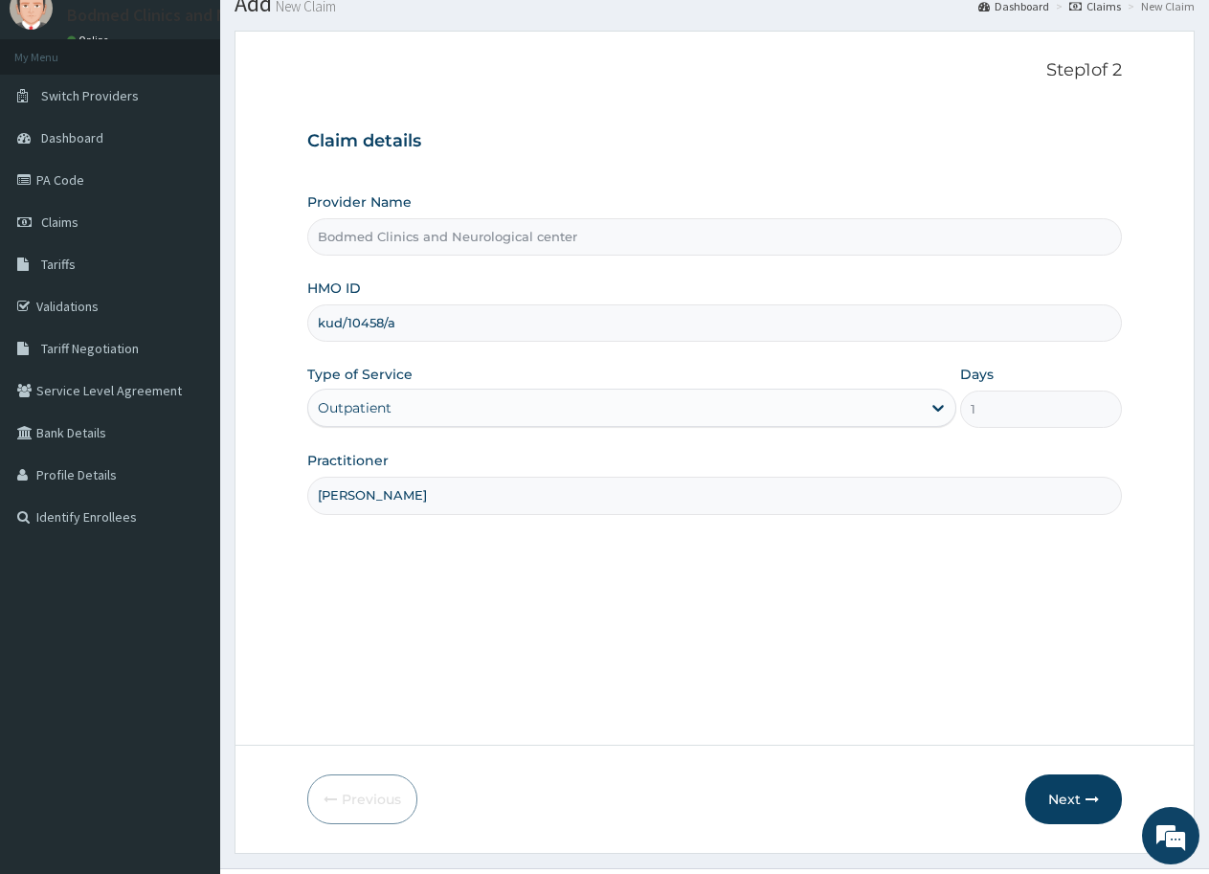
scroll to position [114, 0]
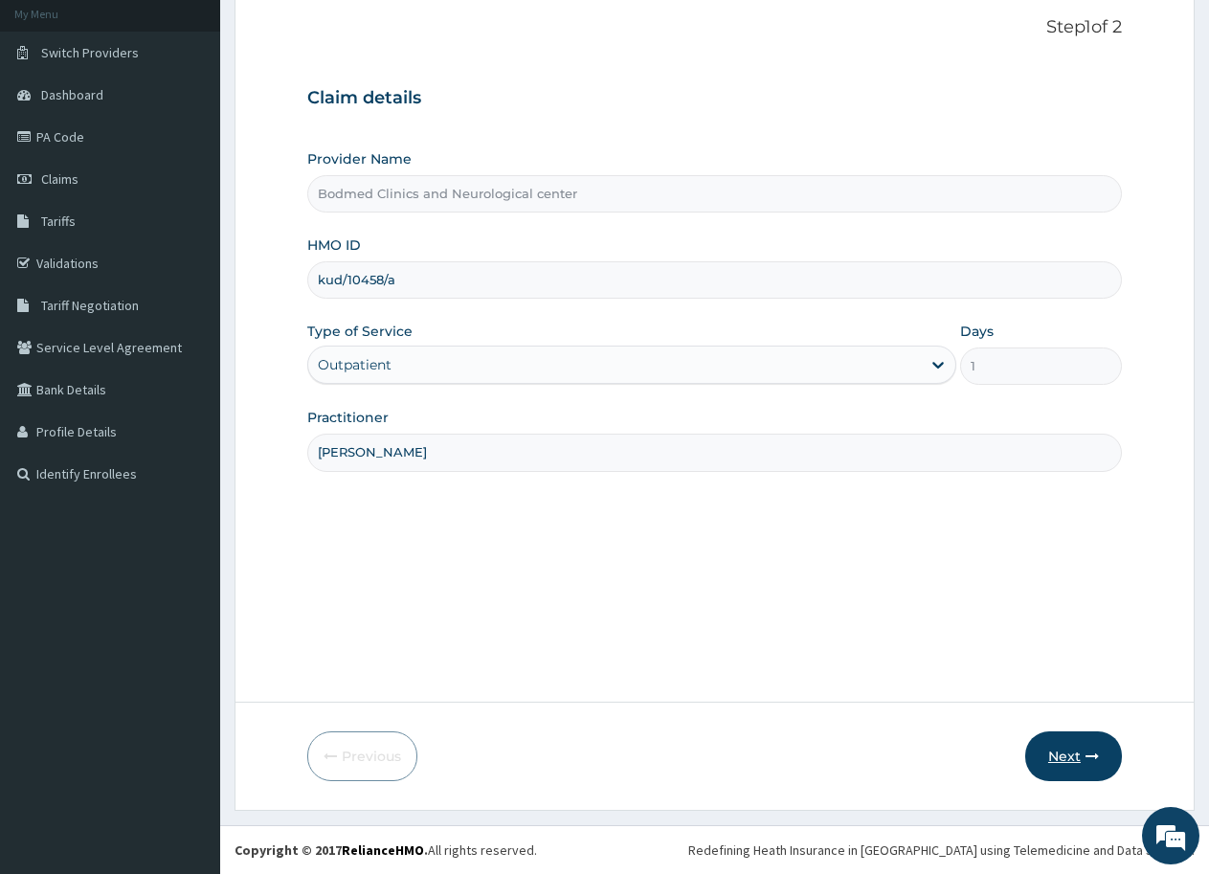
type input "[PERSON_NAME]"
click at [1033, 753] on button "Next" at bounding box center [1074, 757] width 97 height 50
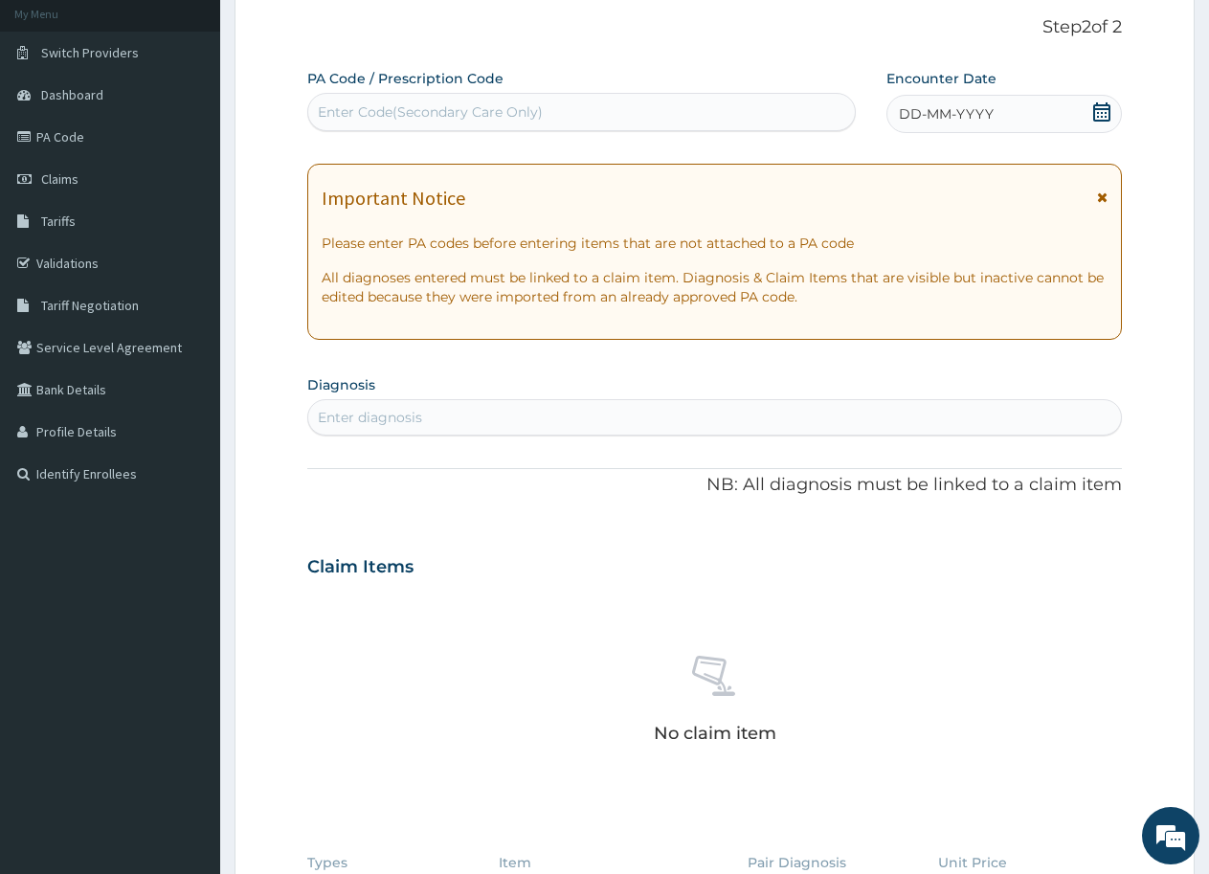
click at [369, 106] on div "Enter Code(Secondary Care Only)" at bounding box center [430, 111] width 225 height 19
paste input "PA/73E995"
type input "PA/73E995"
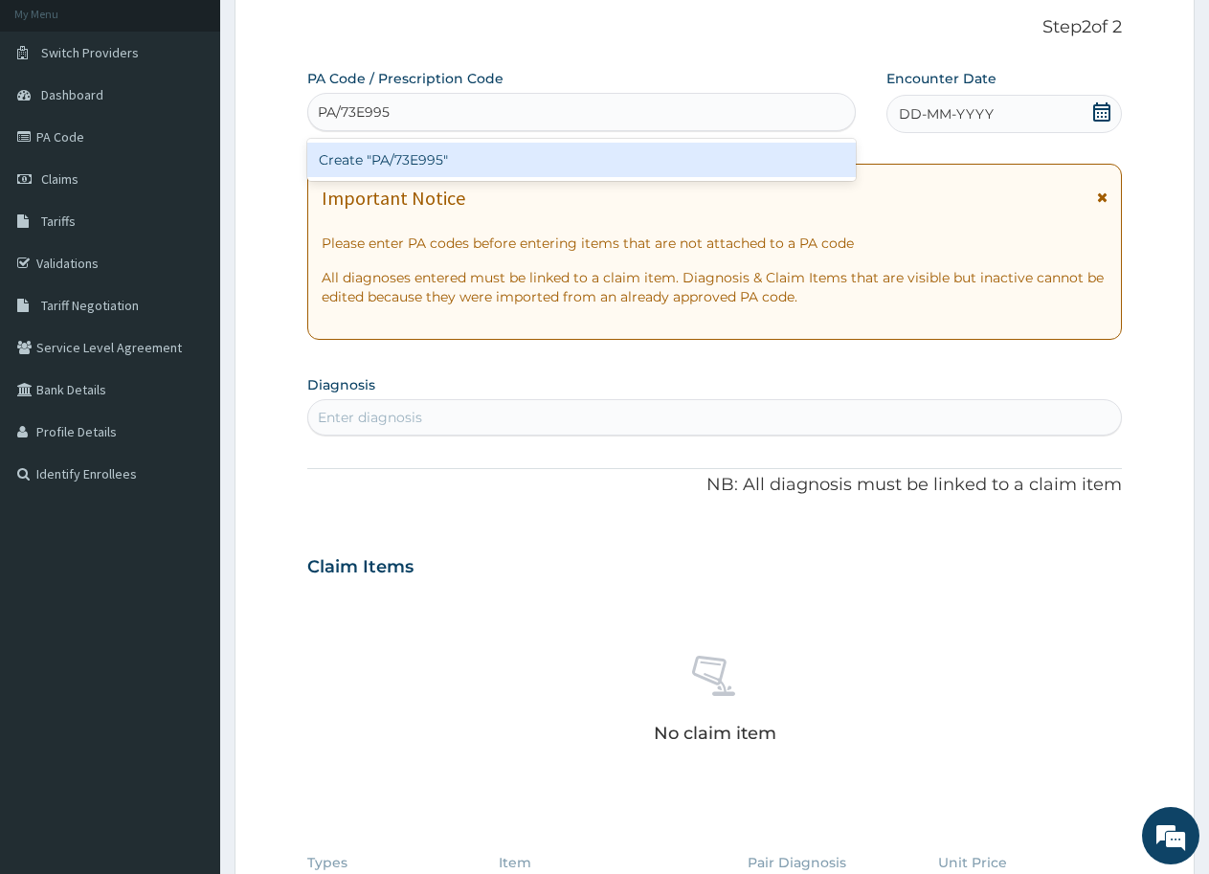
click at [380, 158] on div "Create "PA/73E995"" at bounding box center [581, 160] width 549 height 34
